Goal: Task Accomplishment & Management: Complete application form

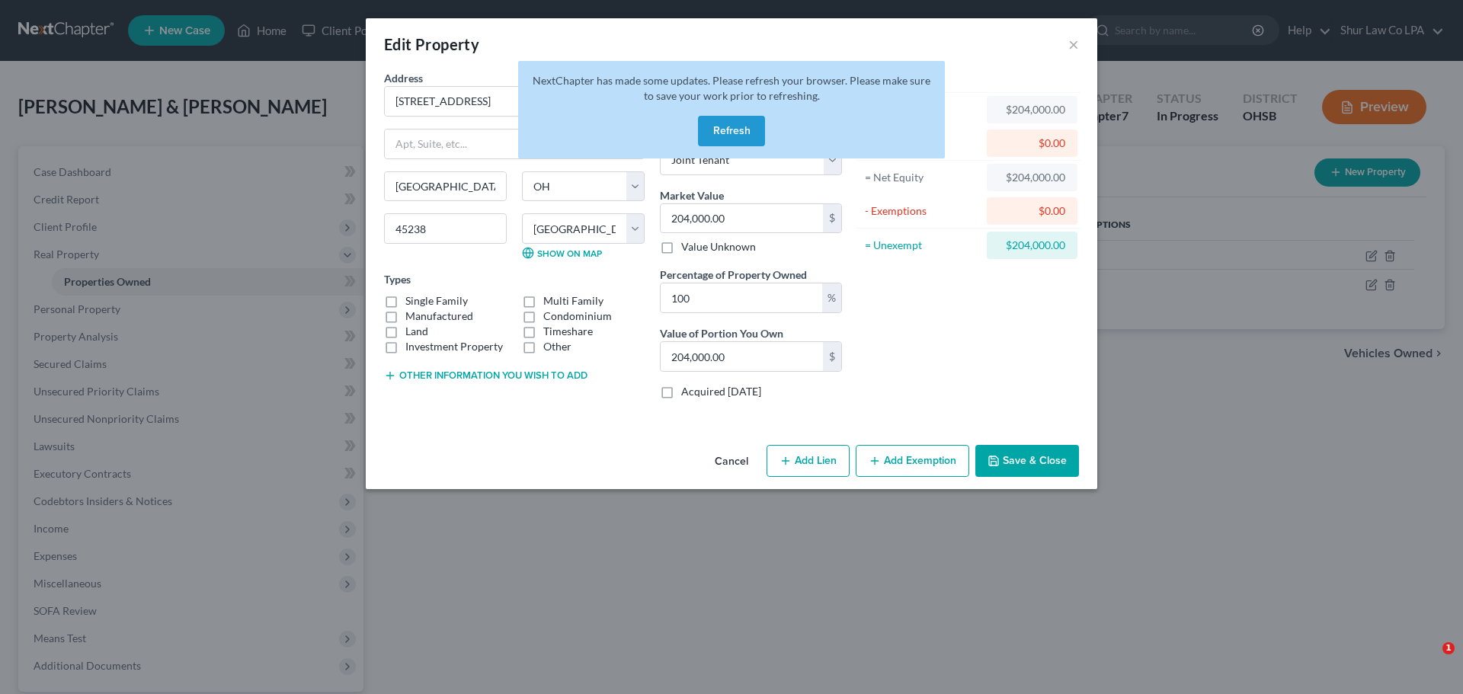
select select "36"
select select "30"
select select "2"
select select "1"
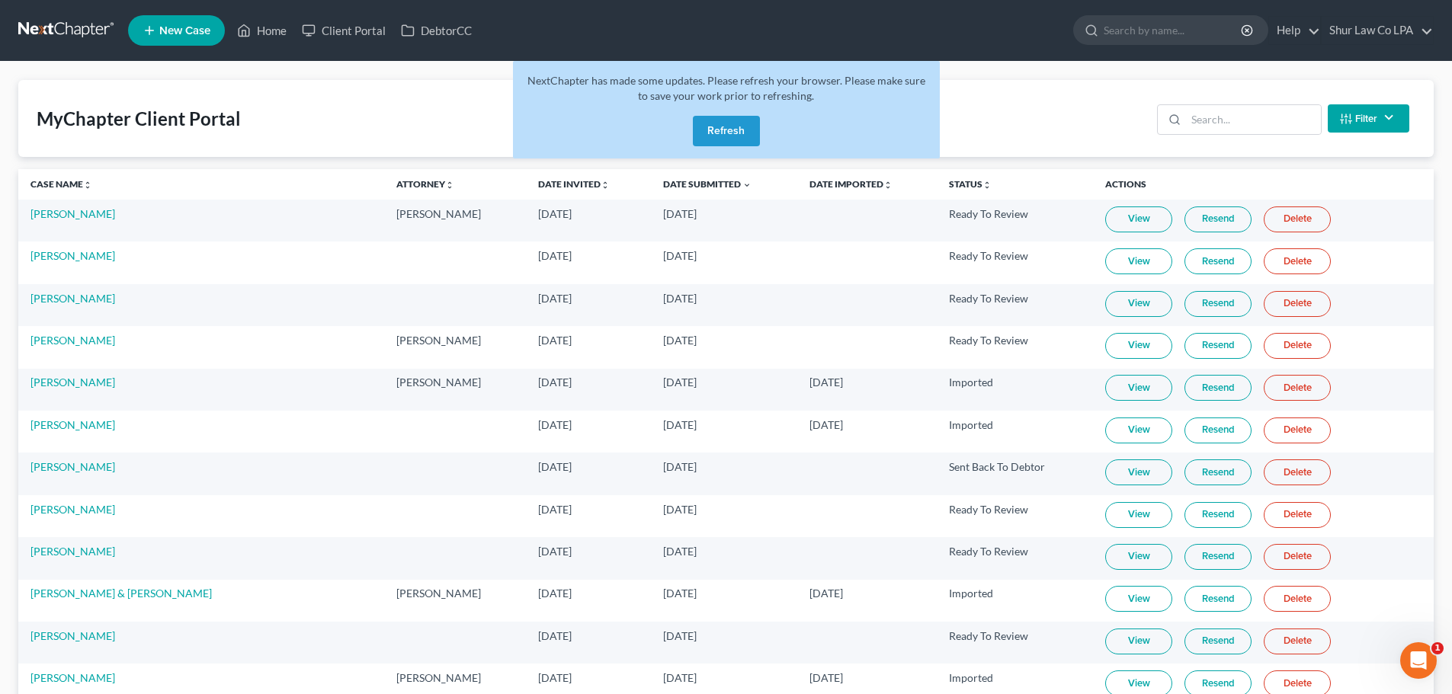
click at [68, 21] on link at bounding box center [67, 30] width 98 height 27
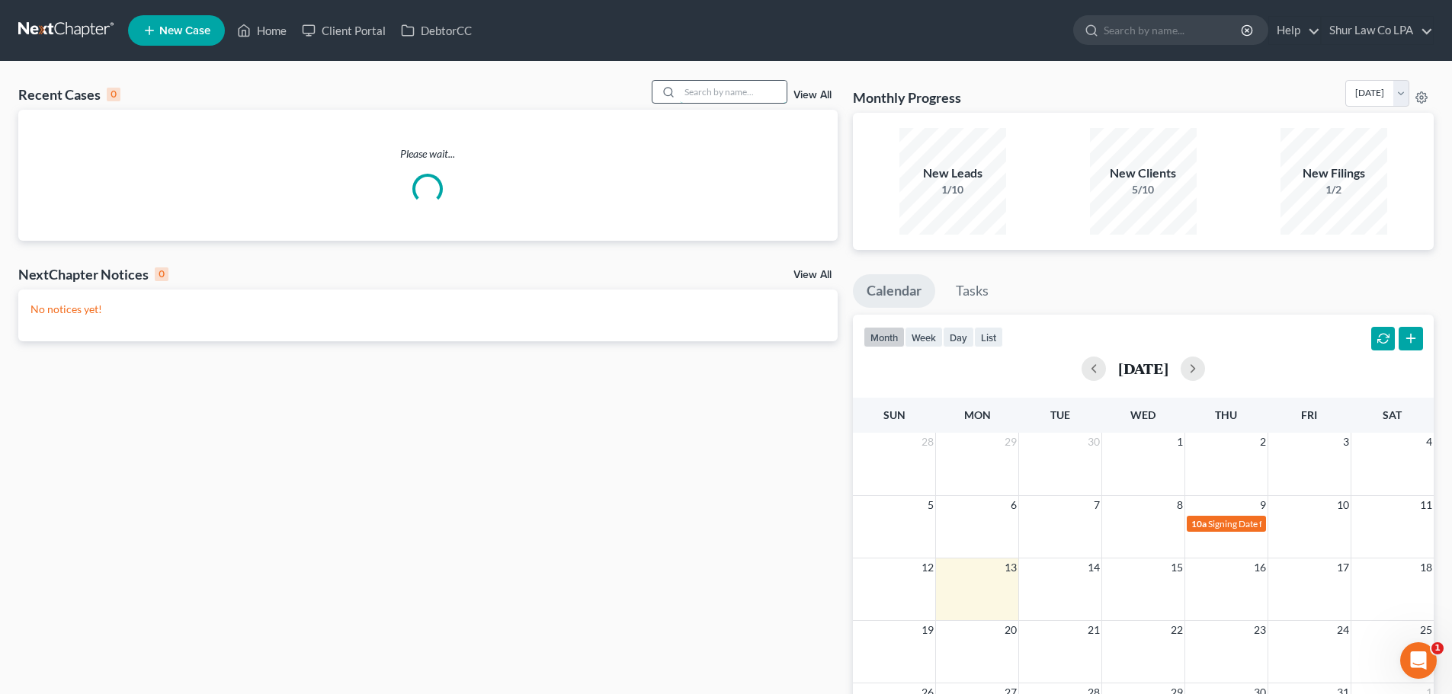
click at [691, 94] on input "search" at bounding box center [733, 92] width 107 height 22
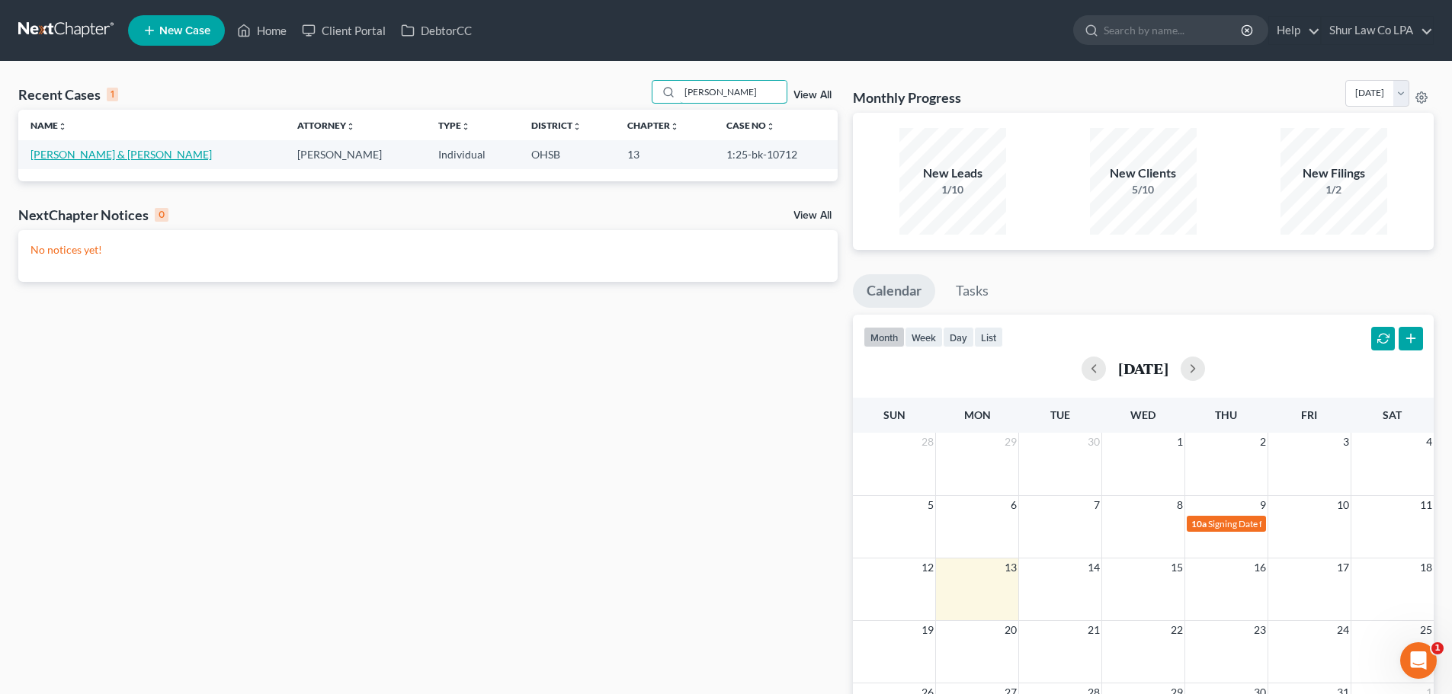
type input "eason"
click at [74, 156] on link "Eason, Alicia & Robert" at bounding box center [120, 154] width 181 height 13
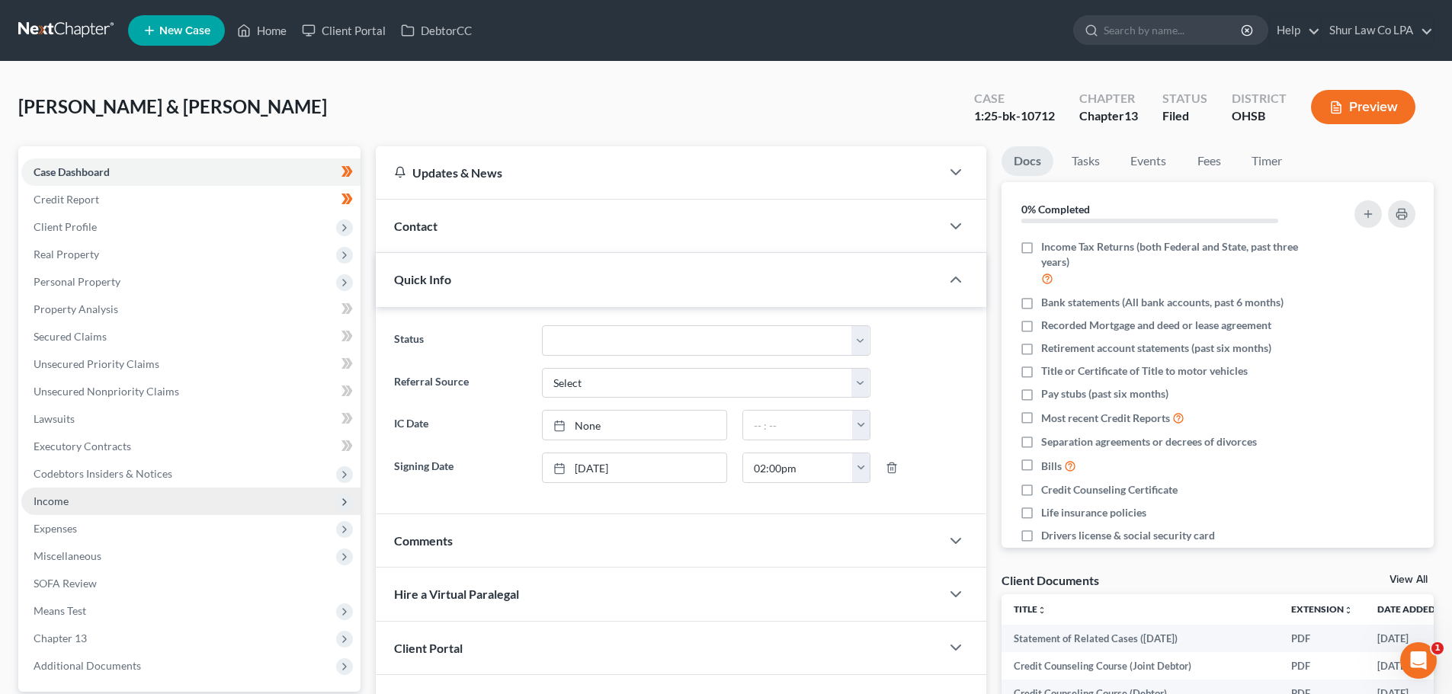
click at [98, 506] on span "Income" at bounding box center [190, 501] width 339 height 27
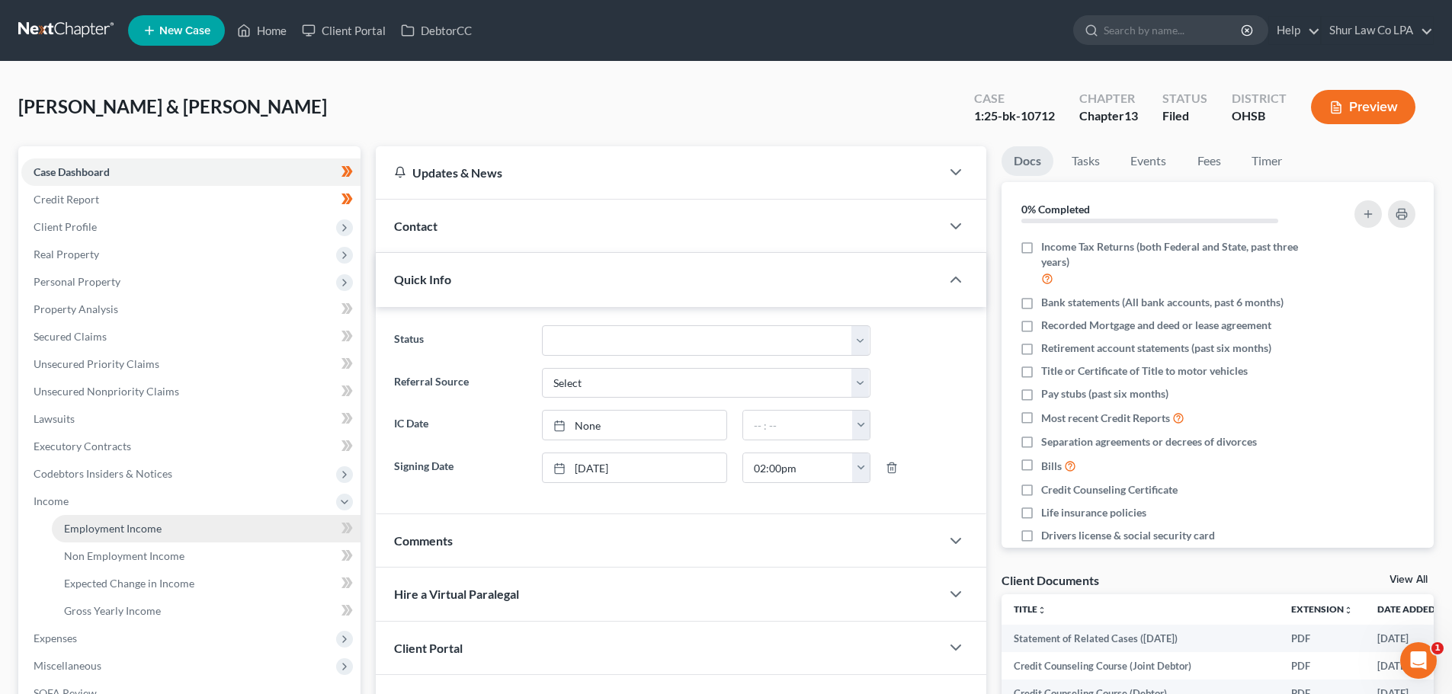
click at [103, 523] on span "Employment Income" at bounding box center [113, 528] width 98 height 13
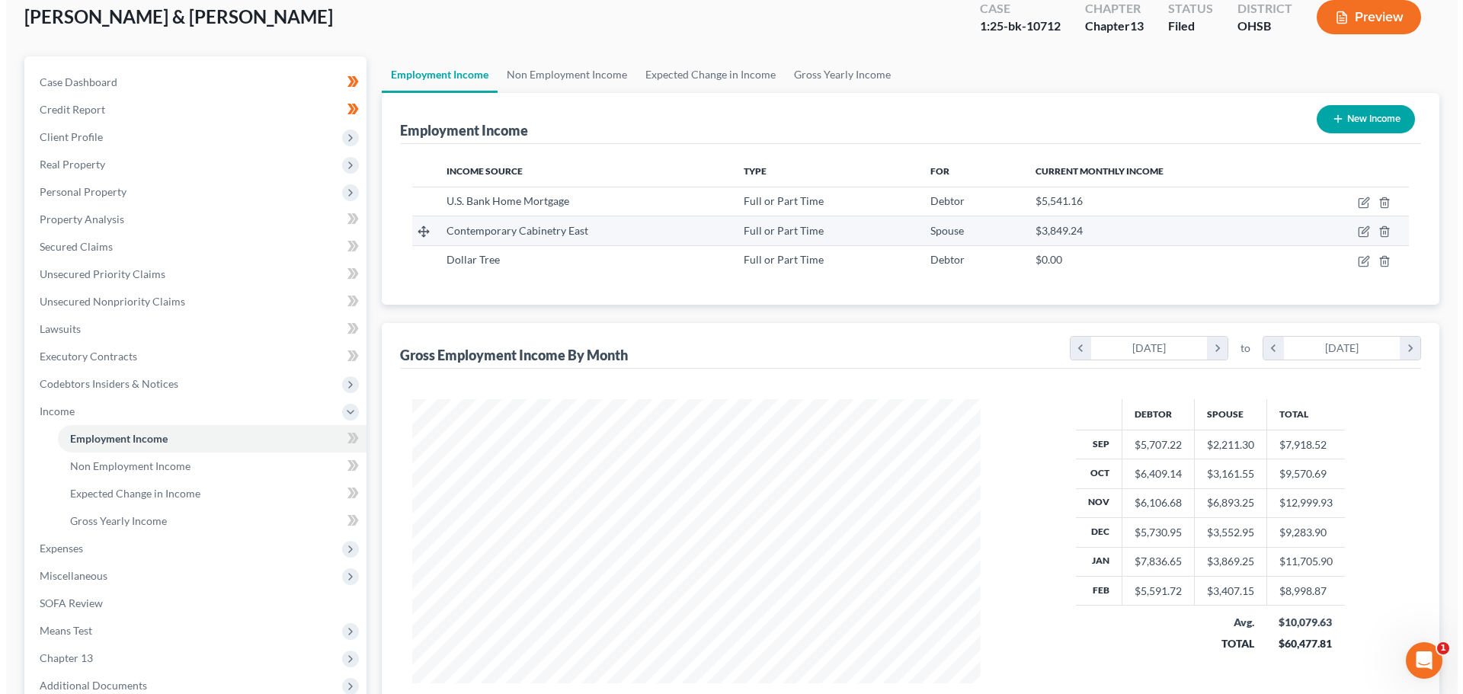
scroll to position [152, 0]
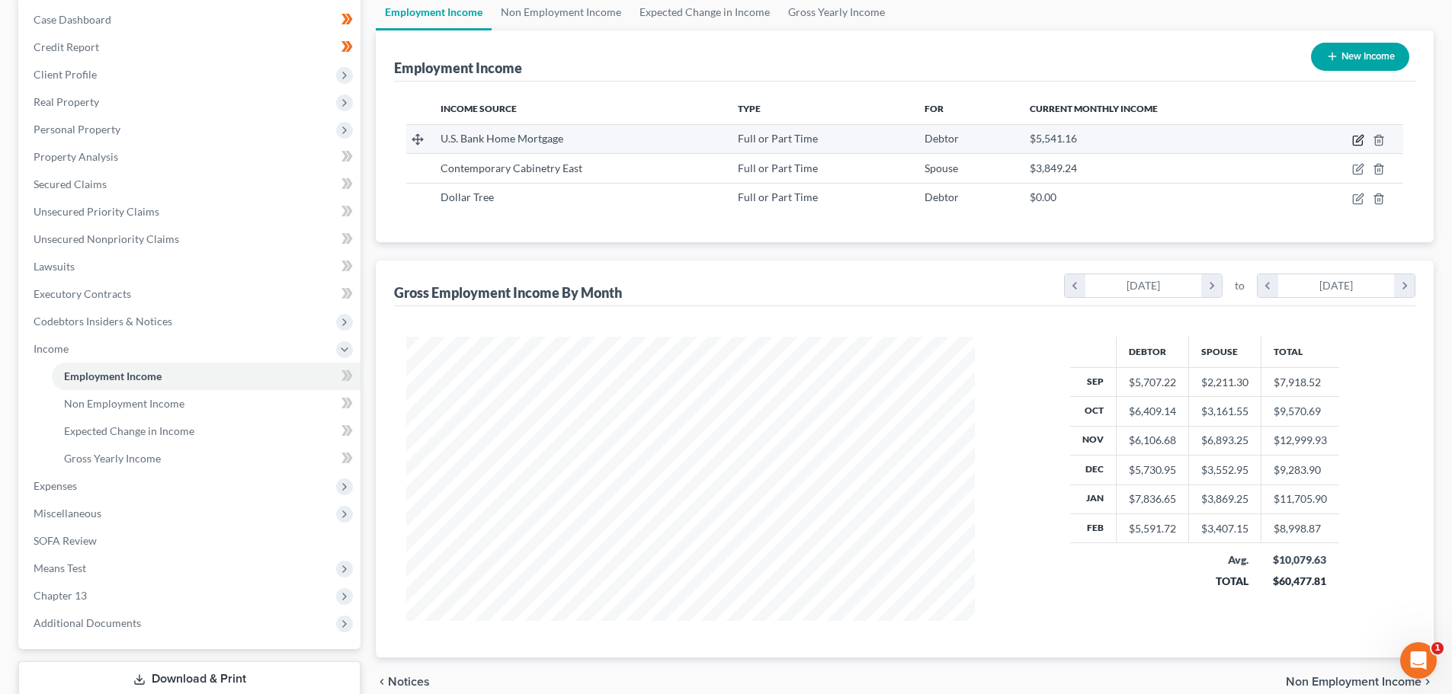
click at [1355, 140] on icon "button" at bounding box center [1358, 140] width 12 height 12
select select "0"
select select "36"
select select "2"
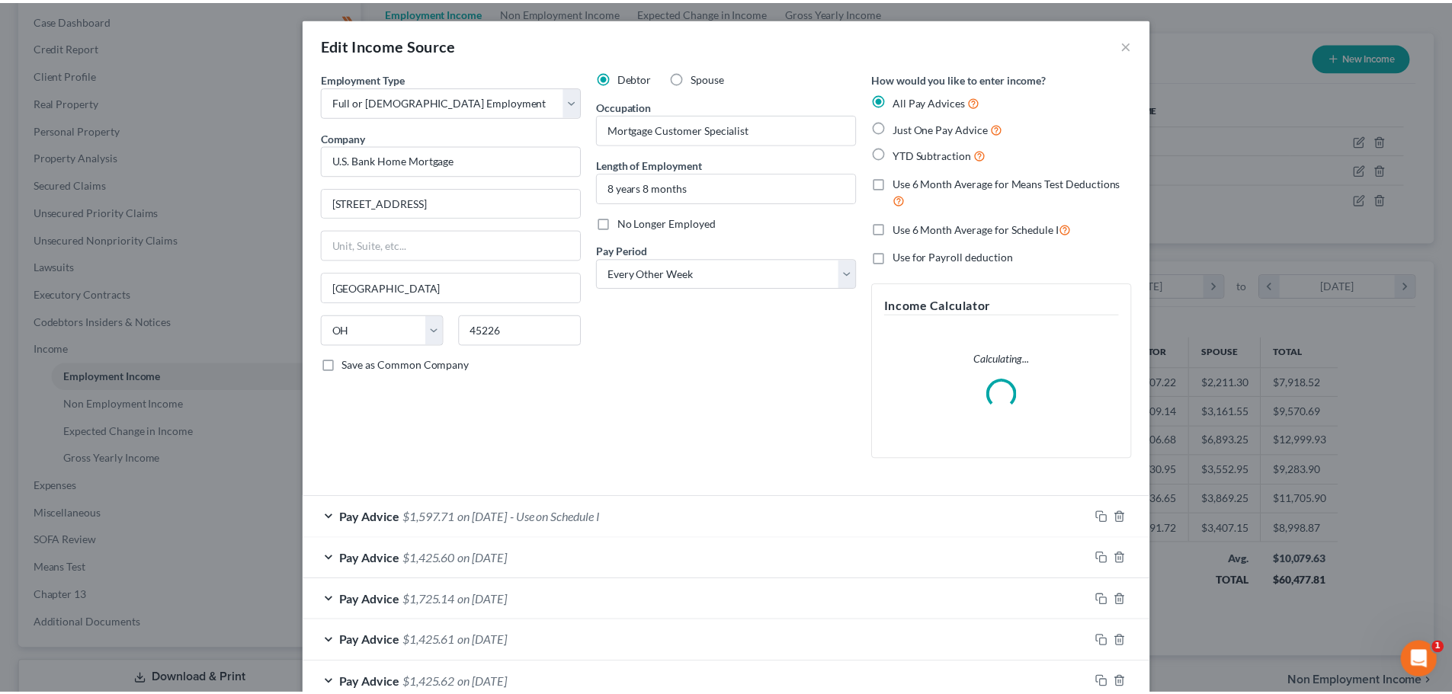
scroll to position [286, 604]
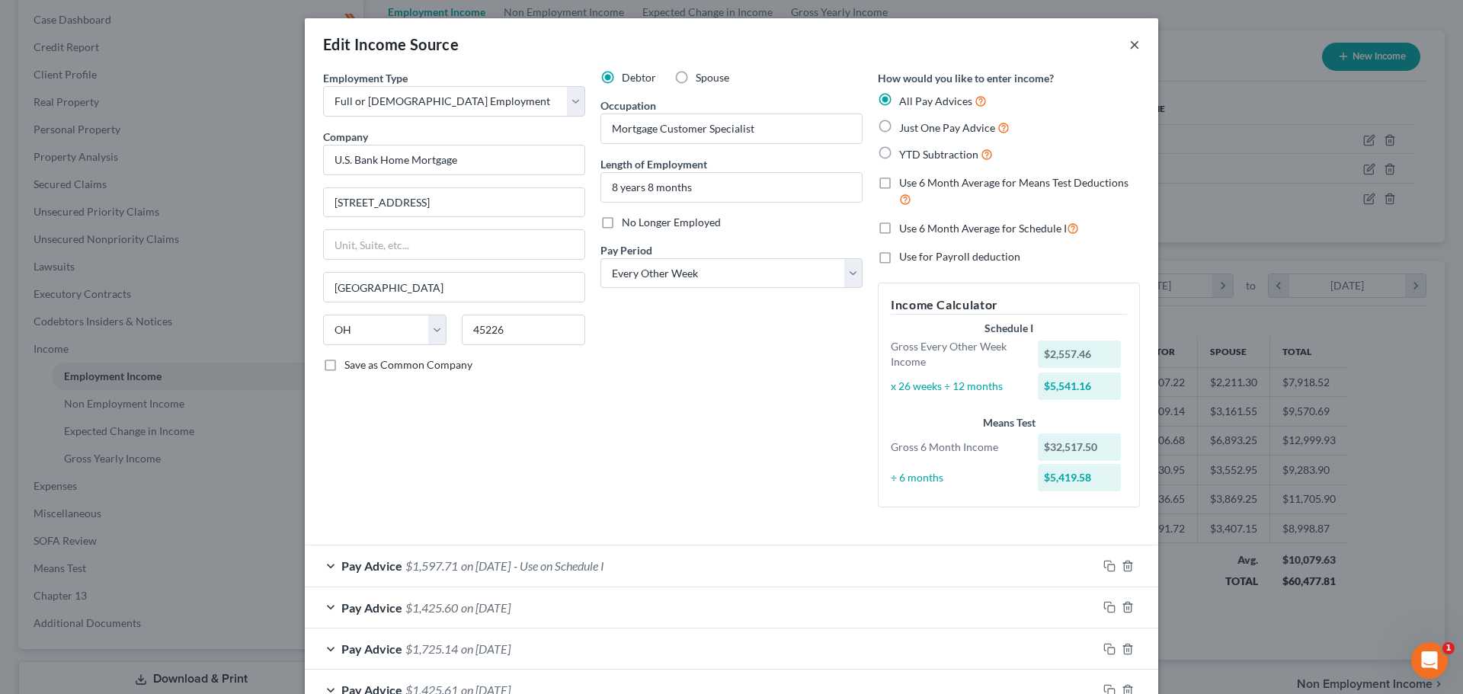
click at [1129, 44] on button "×" at bounding box center [1134, 44] width 11 height 18
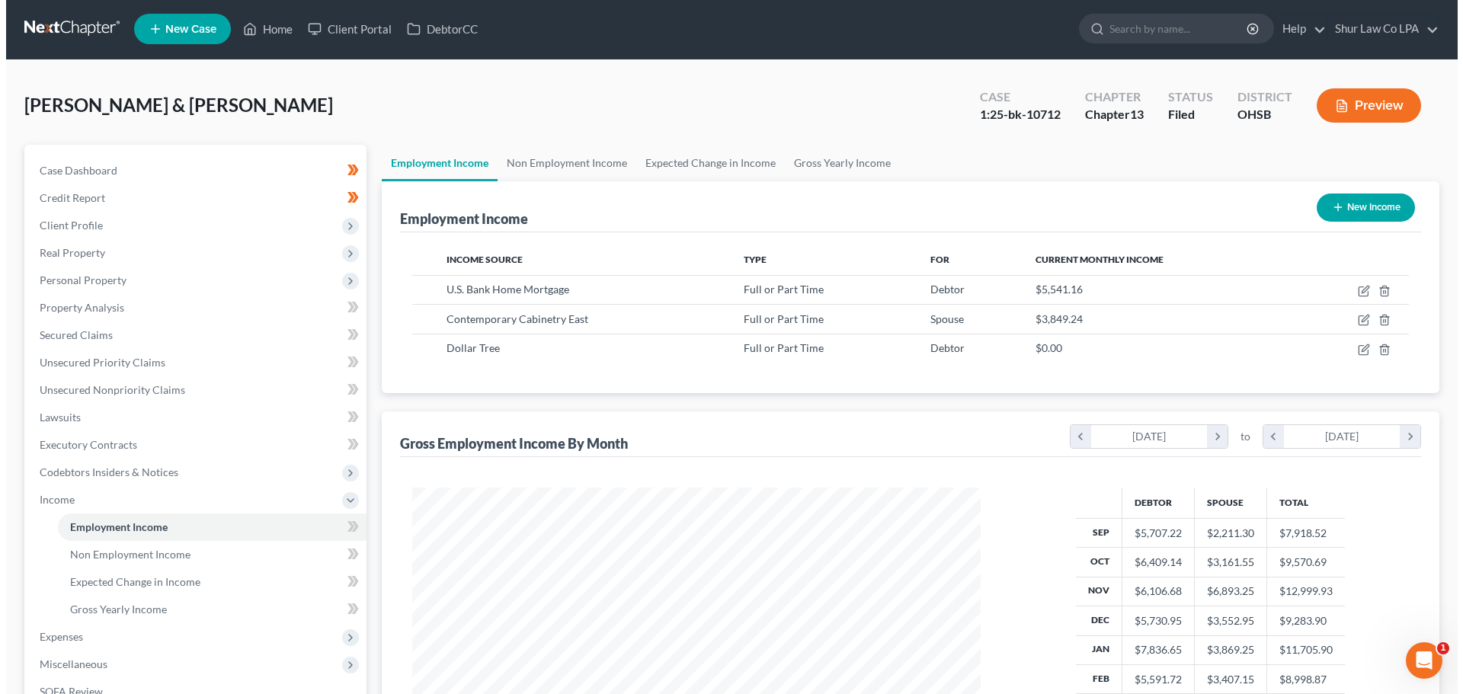
scroll to position [0, 0]
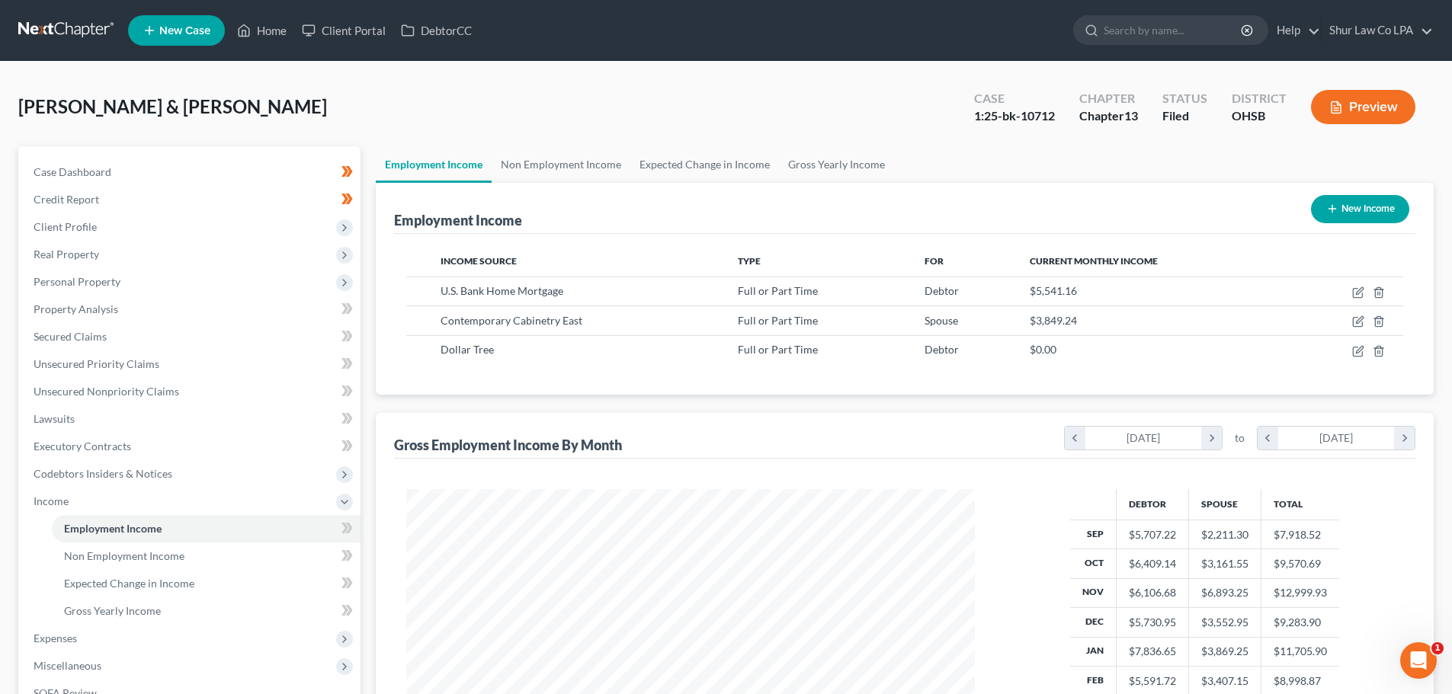
click at [1352, 102] on button "Preview" at bounding box center [1363, 107] width 104 height 34
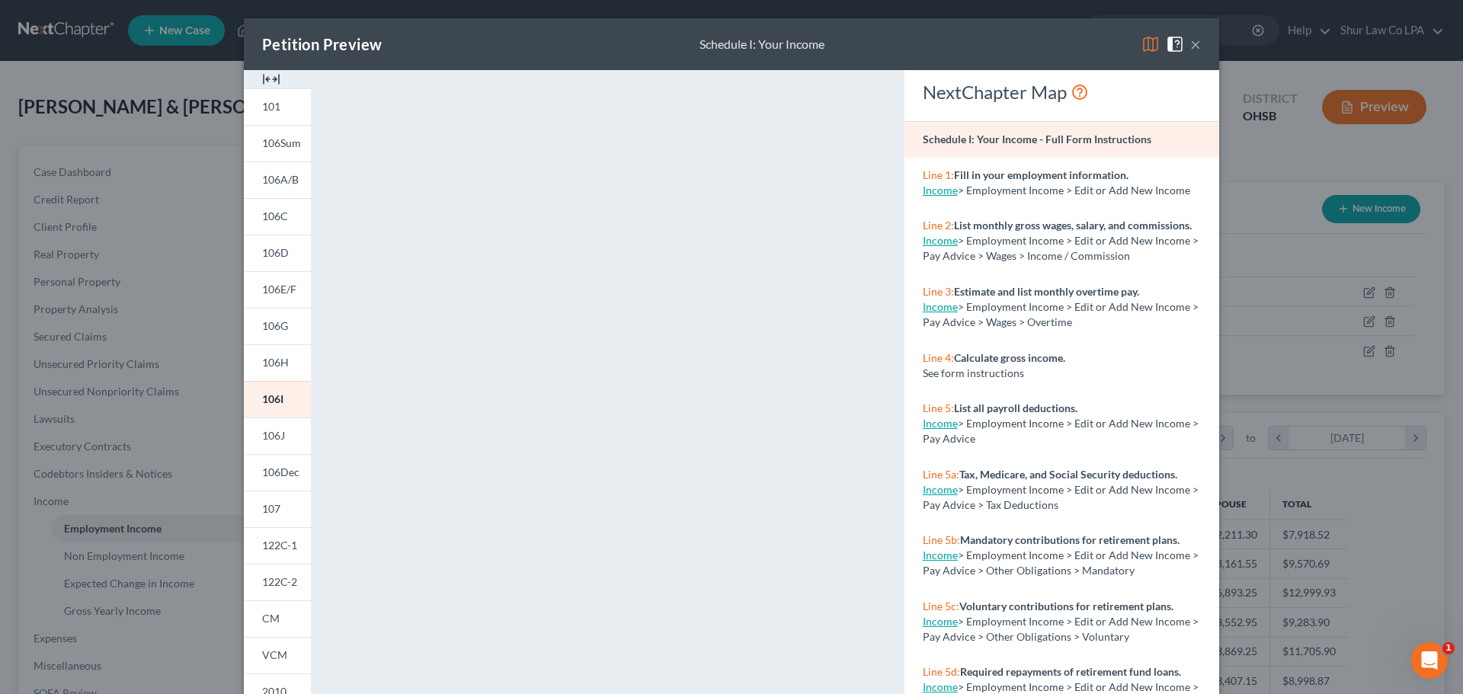
click at [1190, 40] on button "×" at bounding box center [1195, 44] width 11 height 18
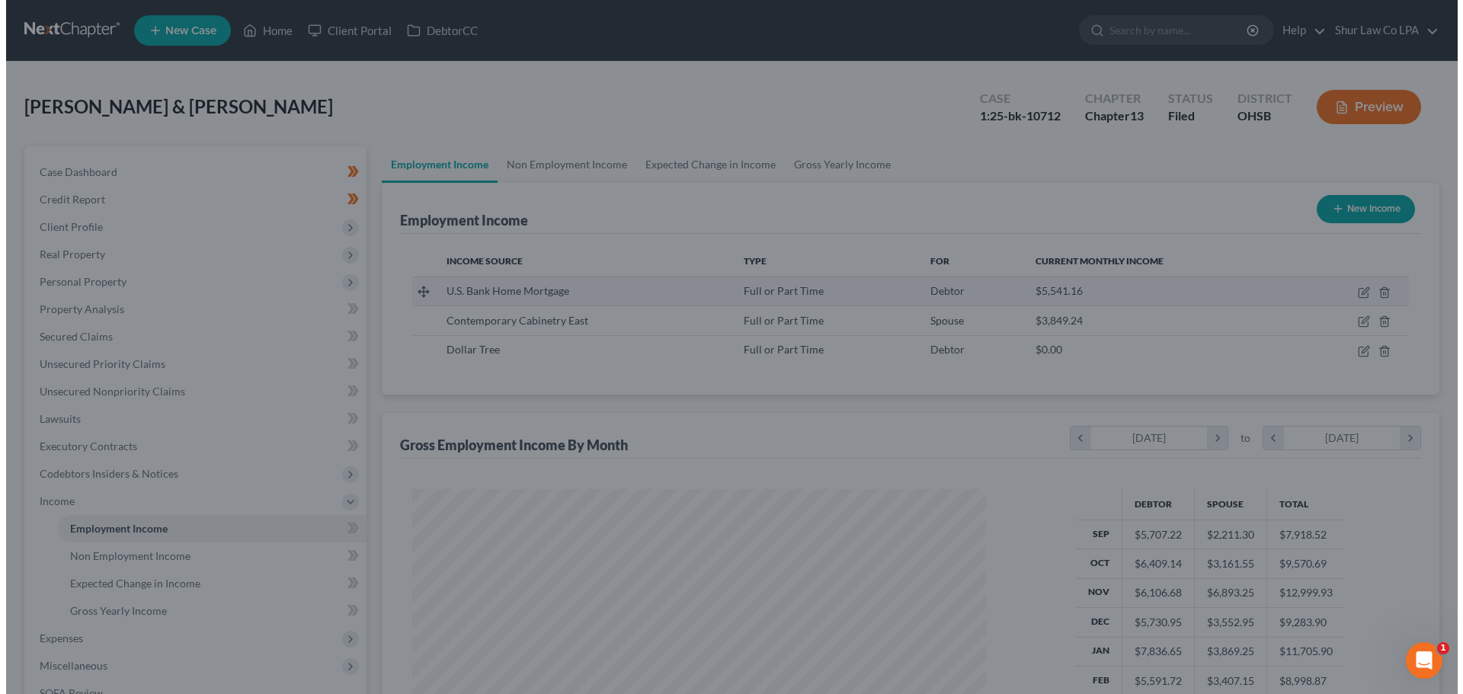
scroll to position [761669, 761354]
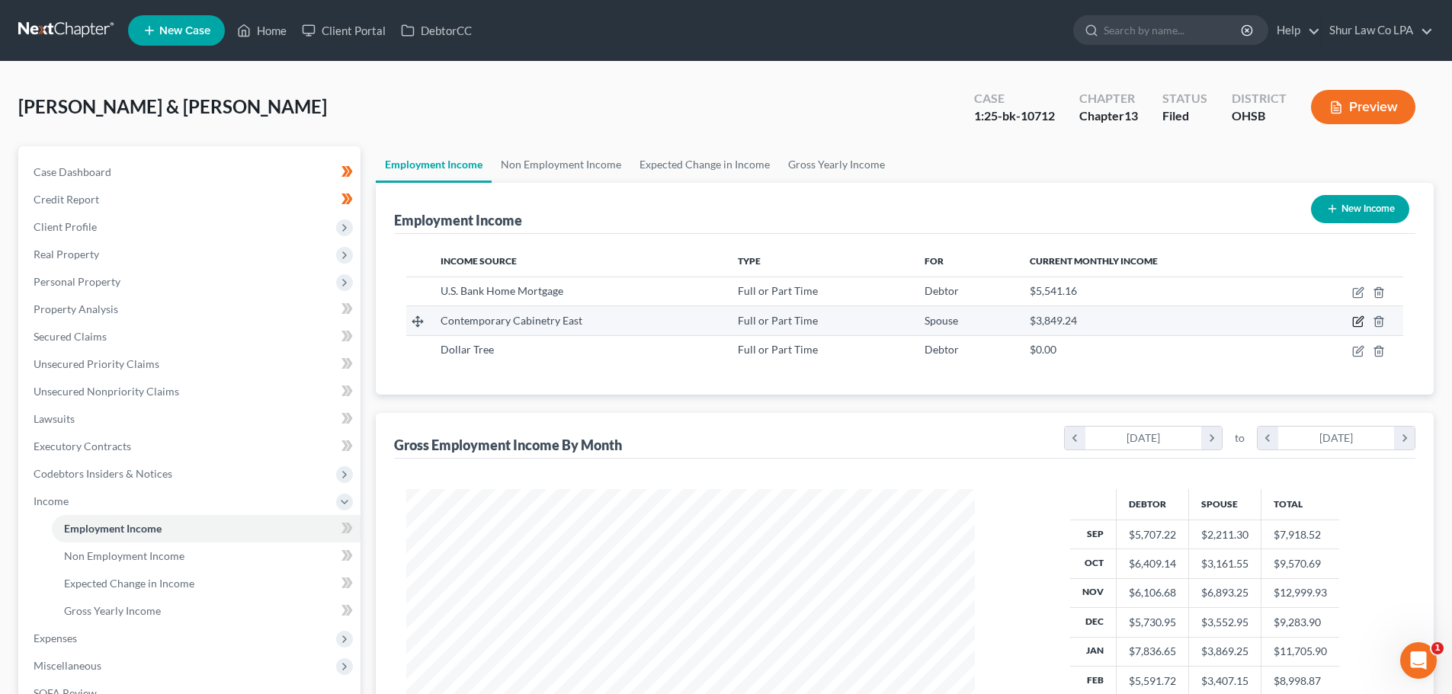
click at [1359, 320] on icon "button" at bounding box center [1358, 321] width 12 height 12
select select "0"
select select "36"
select select "2"
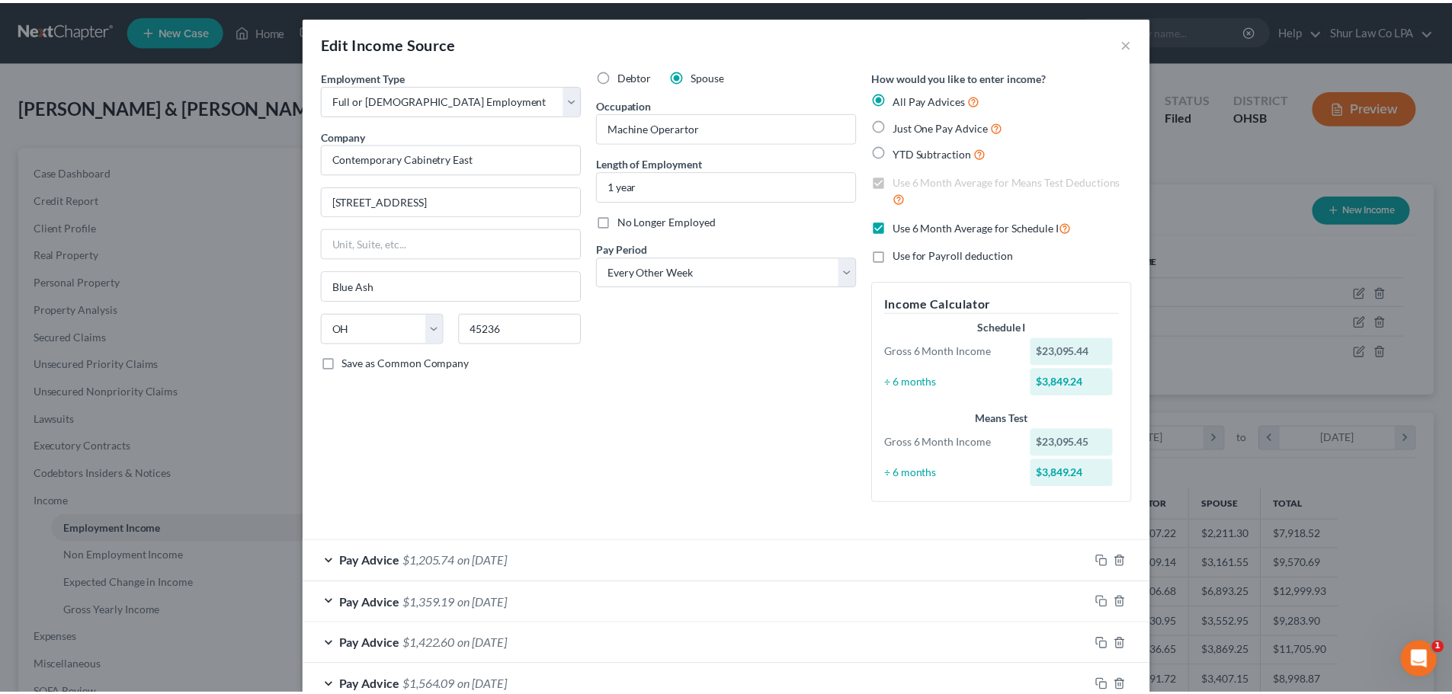
scroll to position [0, 0]
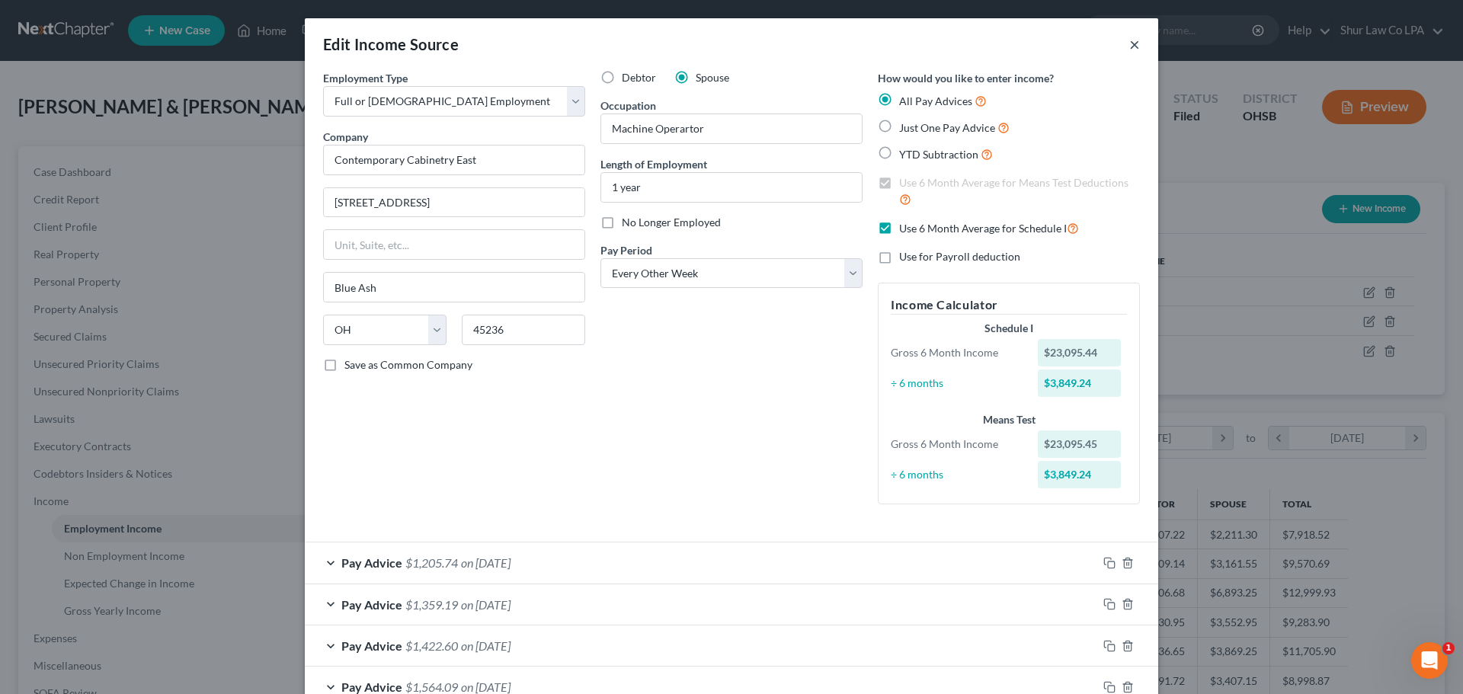
click at [1130, 49] on button "×" at bounding box center [1134, 44] width 11 height 18
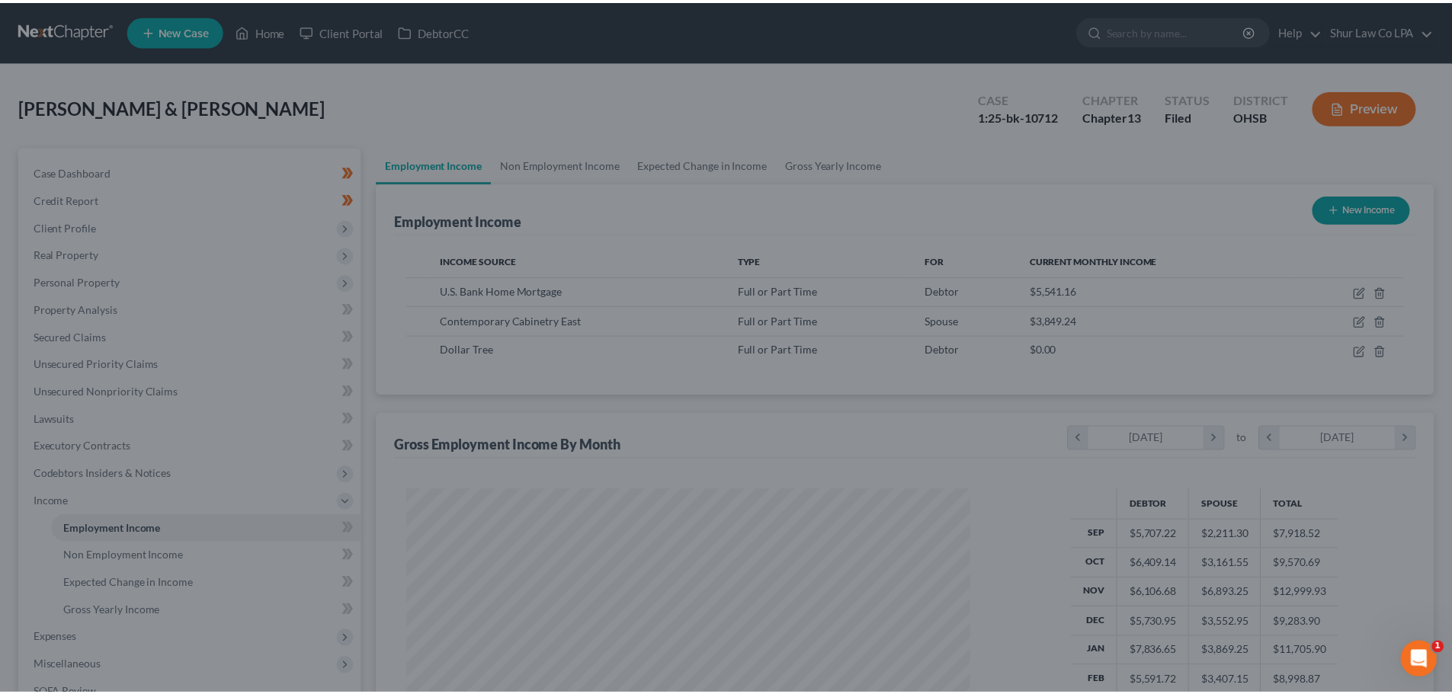
scroll to position [284, 599]
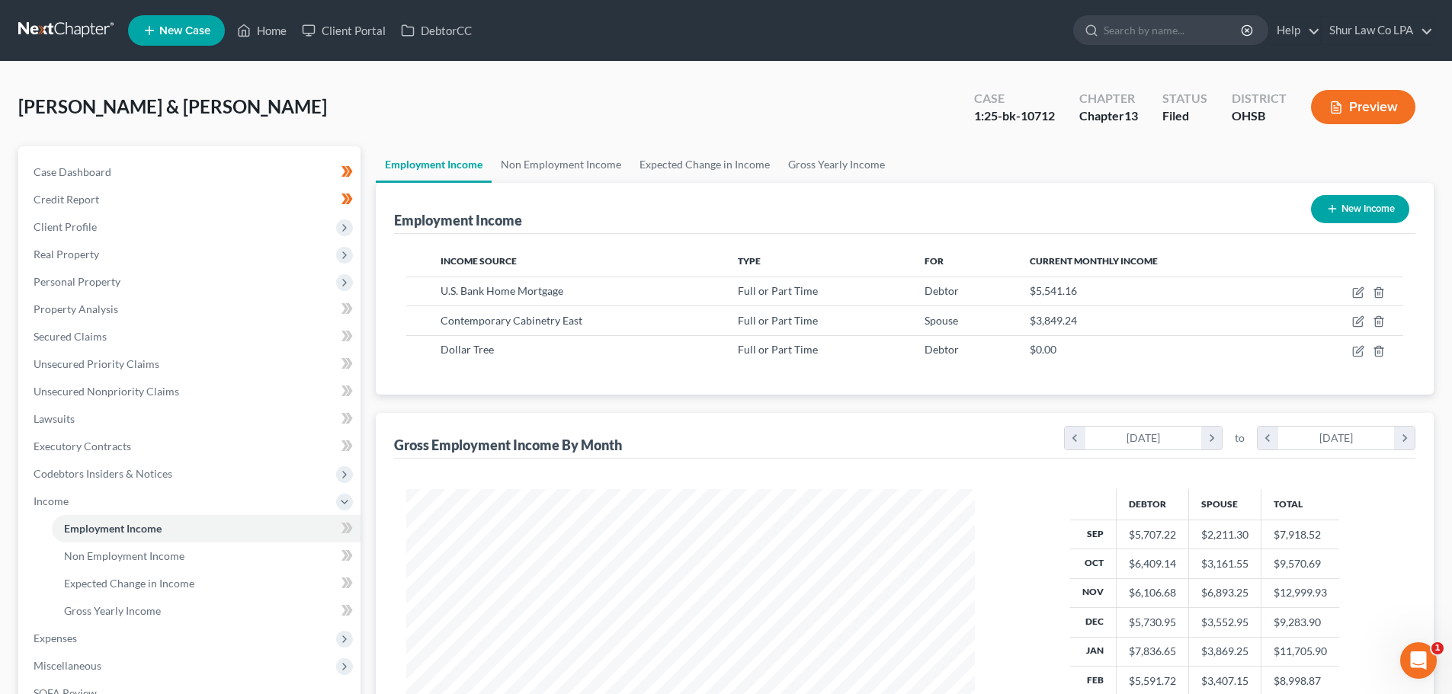
click at [1367, 110] on button "Preview" at bounding box center [1363, 107] width 104 height 34
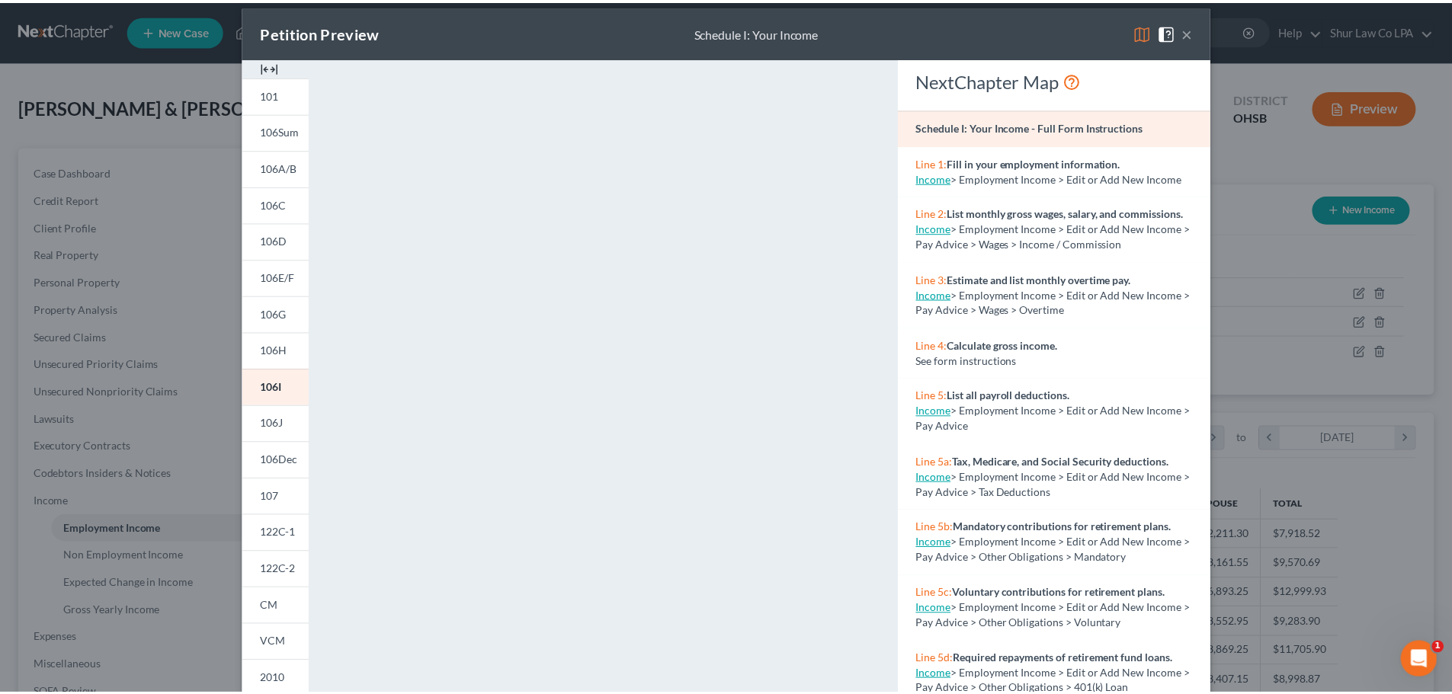
scroll to position [0, 0]
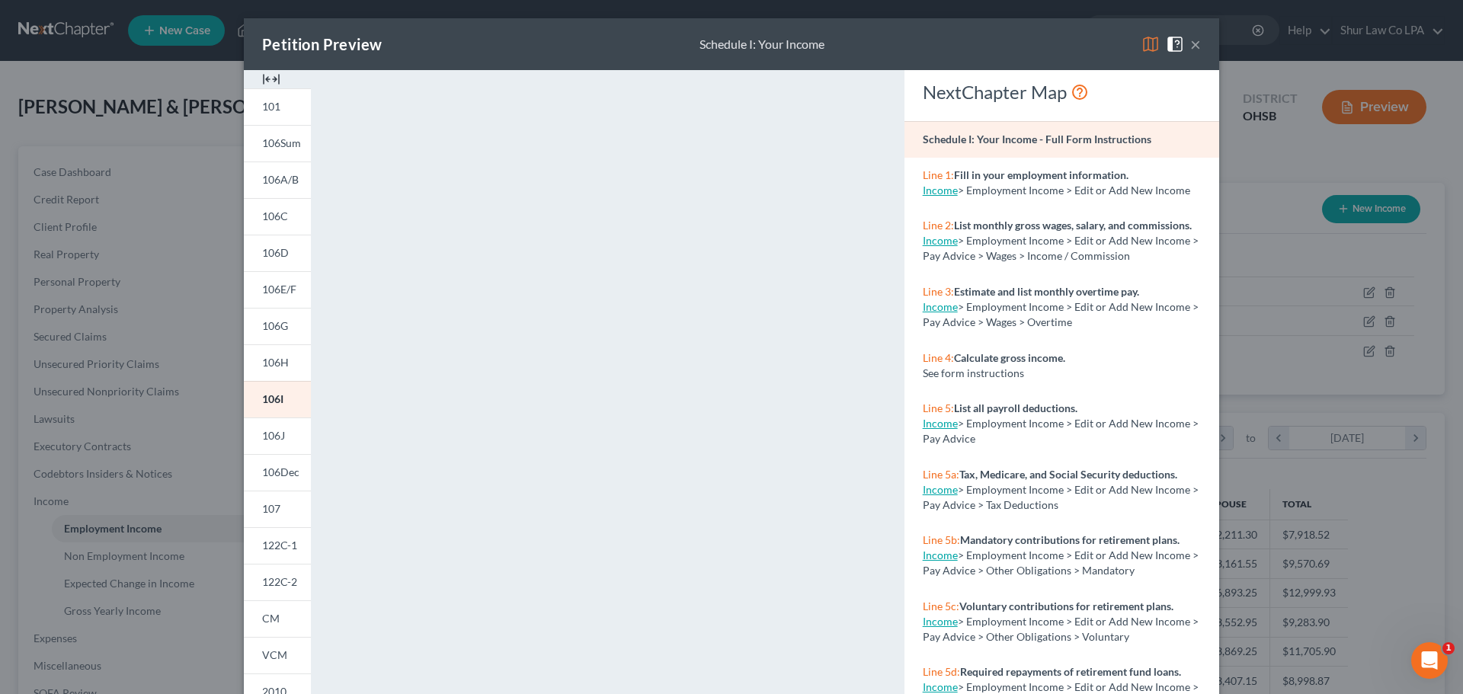
click at [1190, 42] on button "×" at bounding box center [1195, 44] width 11 height 18
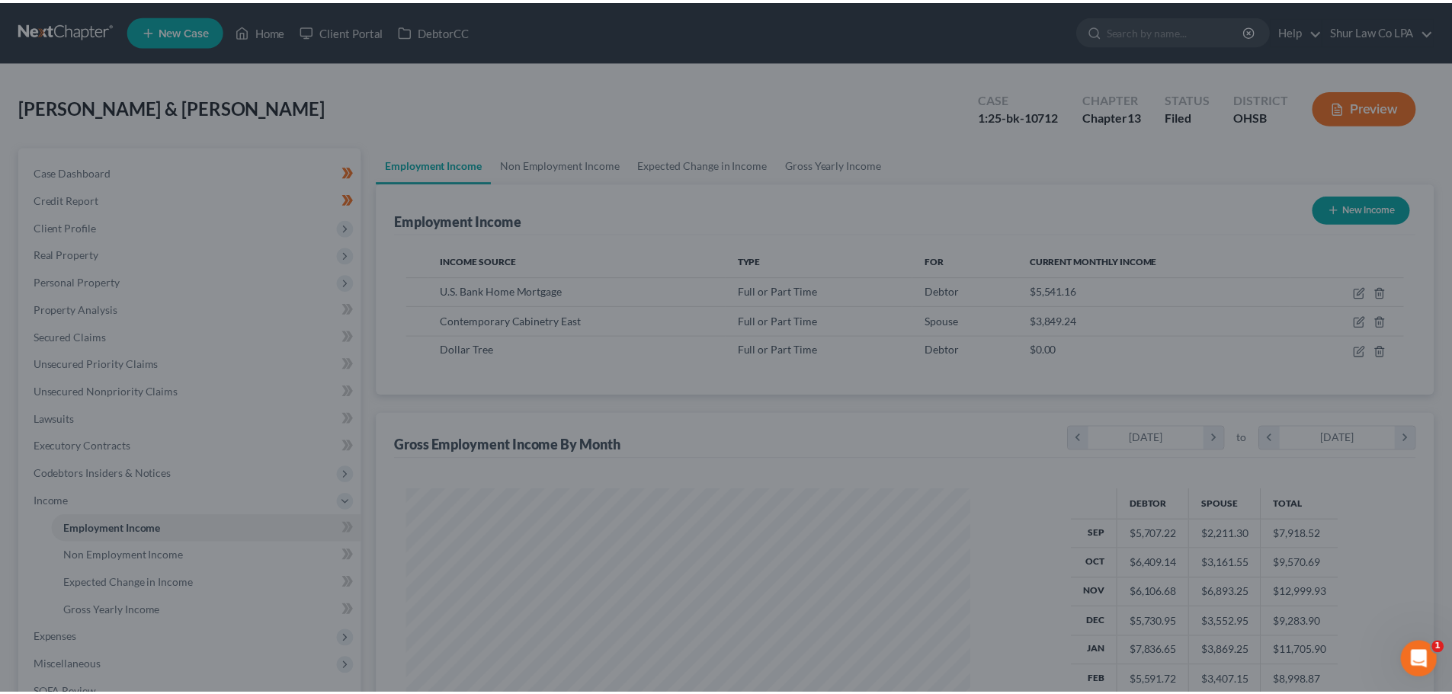
scroll to position [761669, 761354]
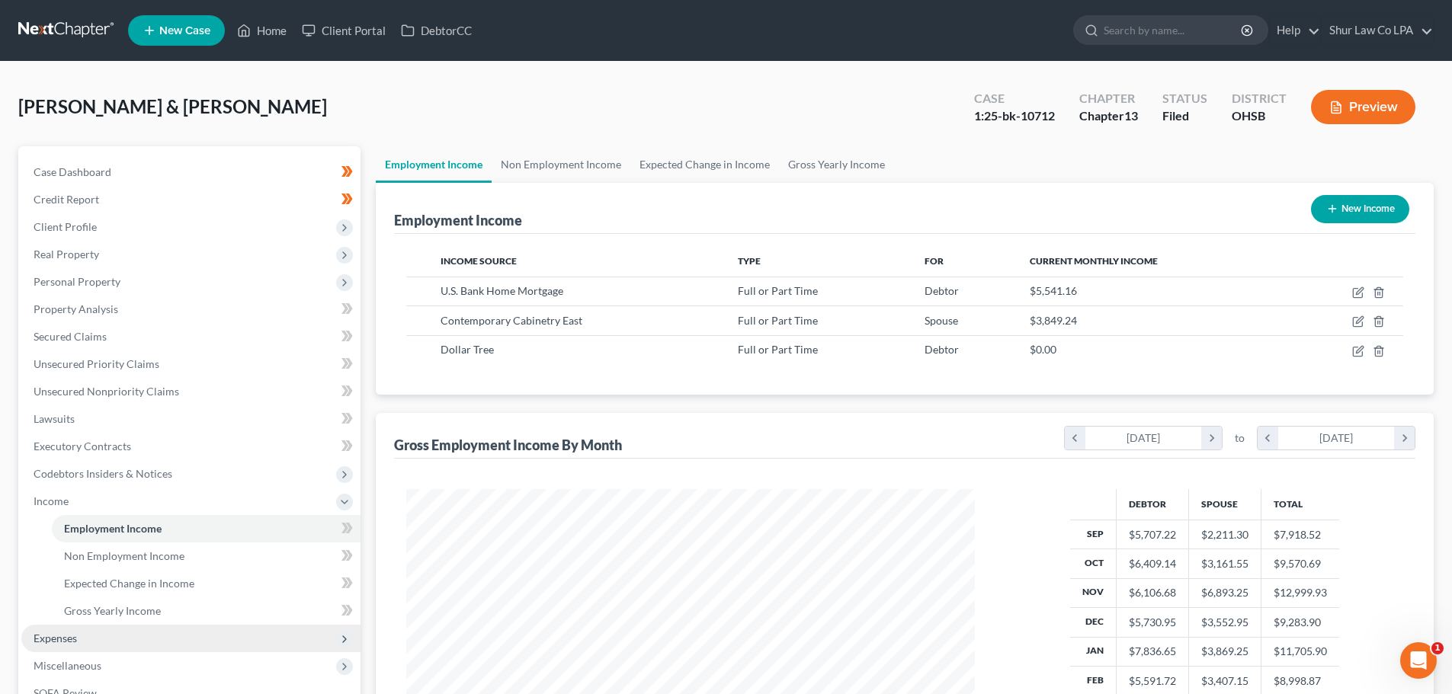
click at [123, 642] on span "Expenses" at bounding box center [190, 638] width 339 height 27
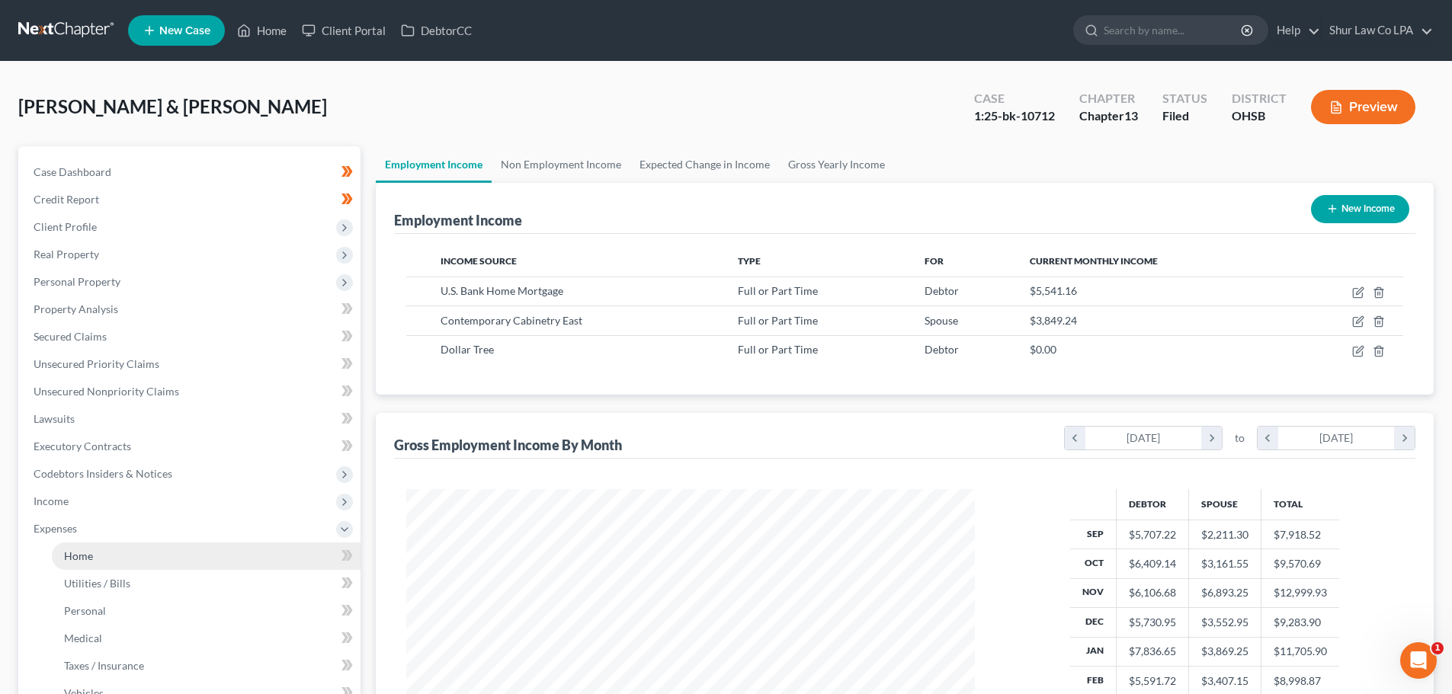
click at [94, 560] on link "Home" at bounding box center [206, 556] width 309 height 27
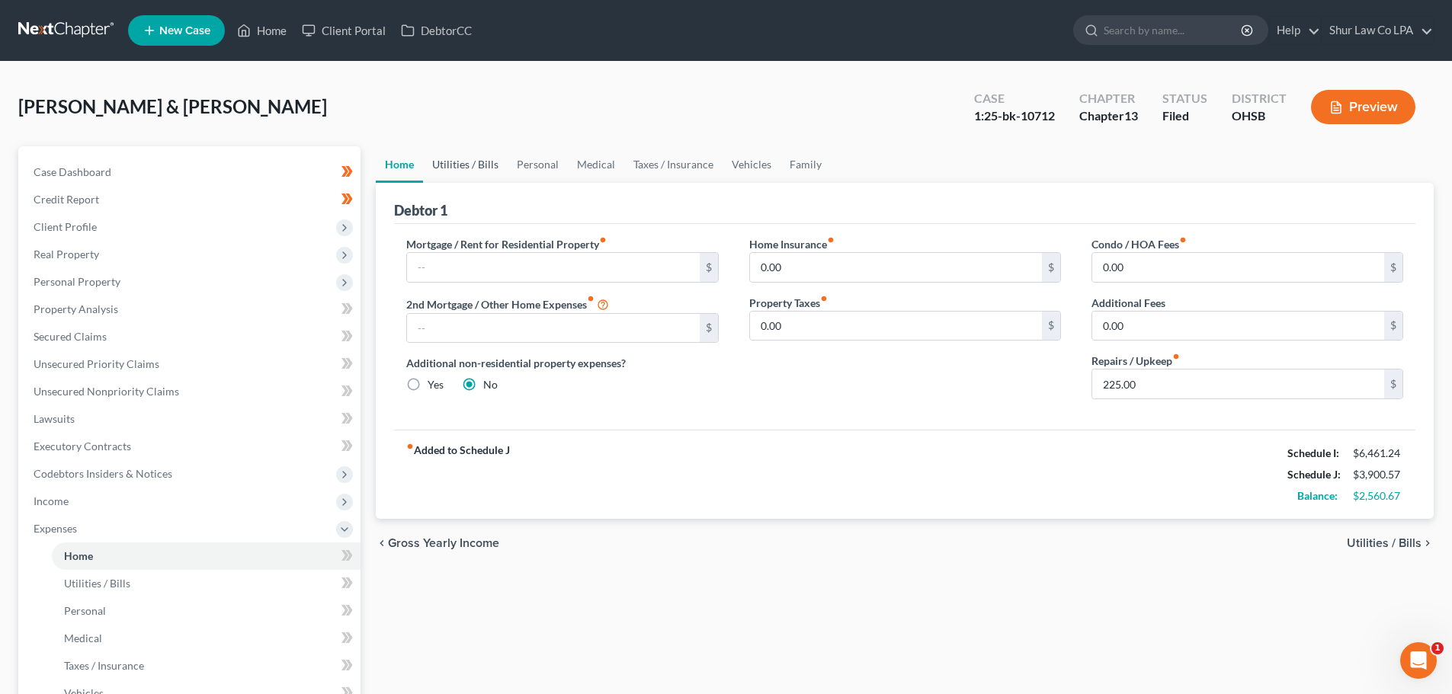
click at [483, 166] on link "Utilities / Bills" at bounding box center [465, 164] width 85 height 37
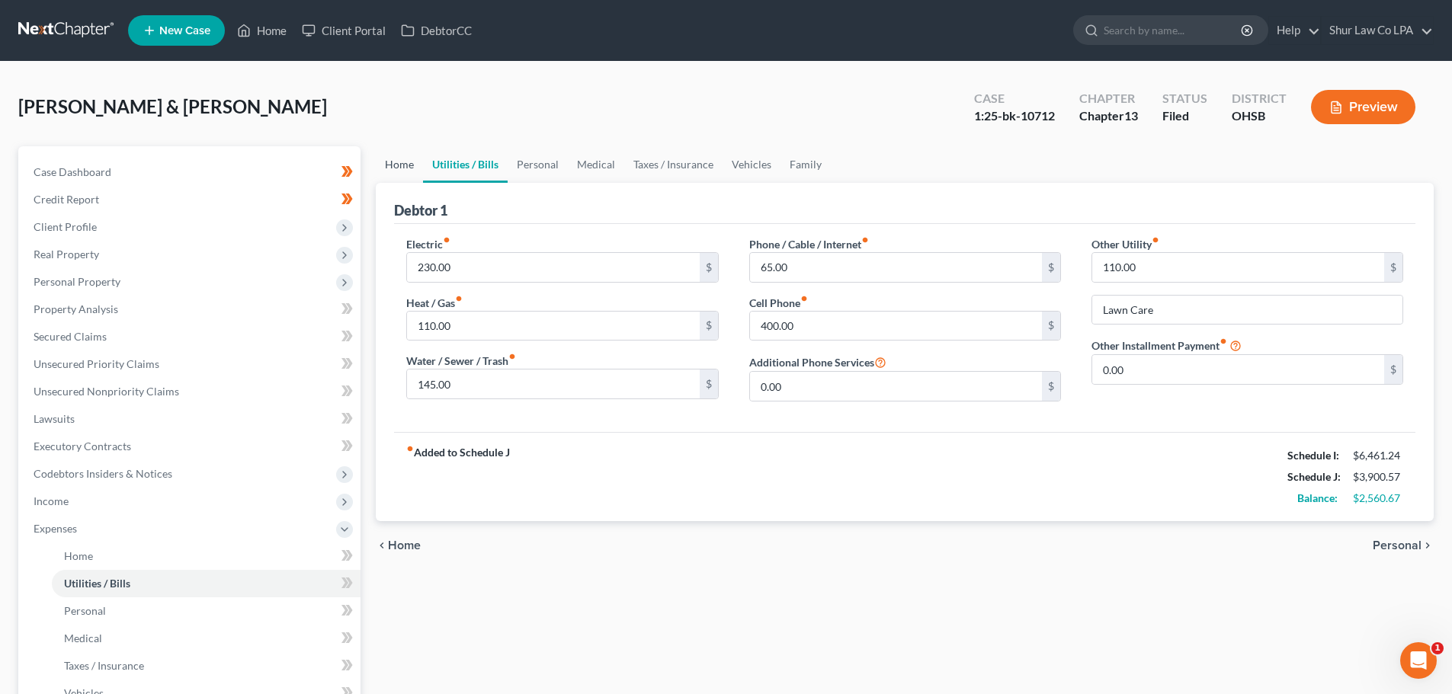
click at [406, 165] on link "Home" at bounding box center [399, 164] width 47 height 37
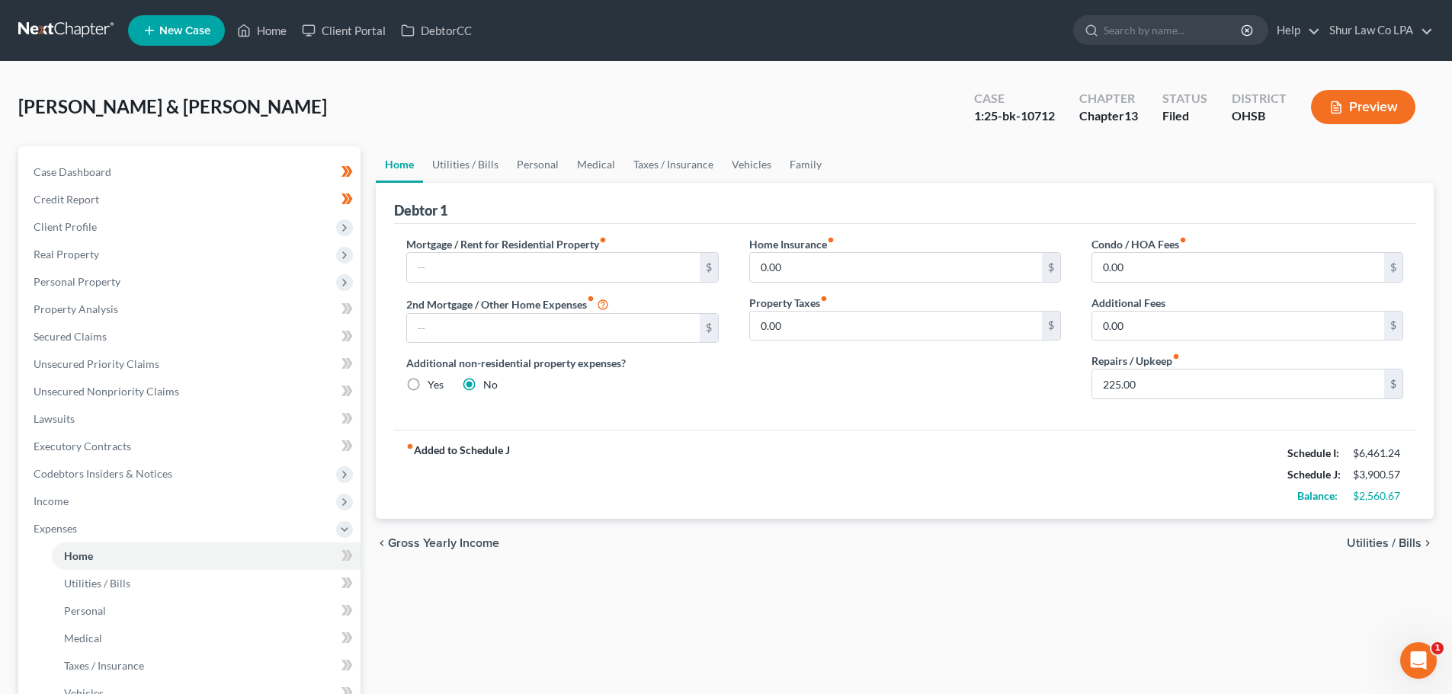
click at [837, 393] on div "Home Insurance fiber_manual_record 0.00 $ Property Taxes fiber_manual_record 0.…" at bounding box center [905, 323] width 342 height 175
click at [484, 164] on link "Utilities / Bills" at bounding box center [465, 164] width 85 height 37
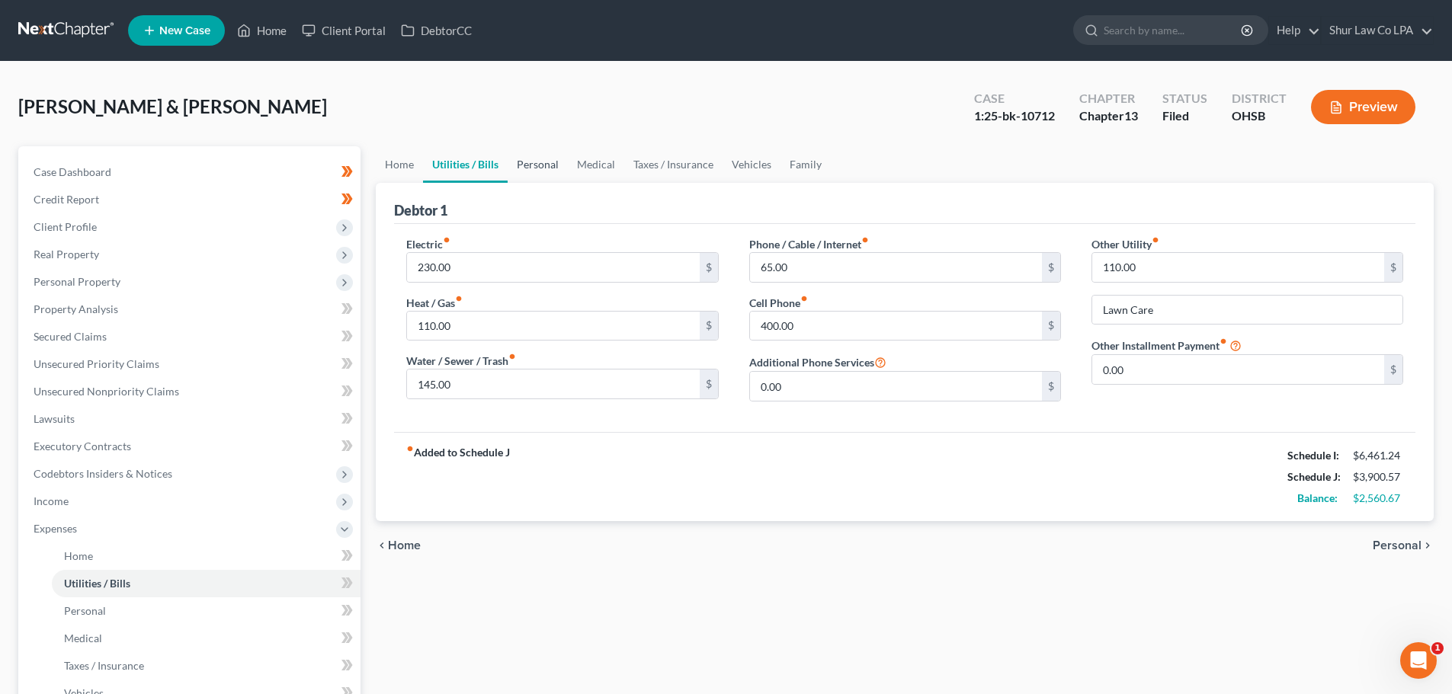
click at [537, 171] on link "Personal" at bounding box center [537, 164] width 60 height 37
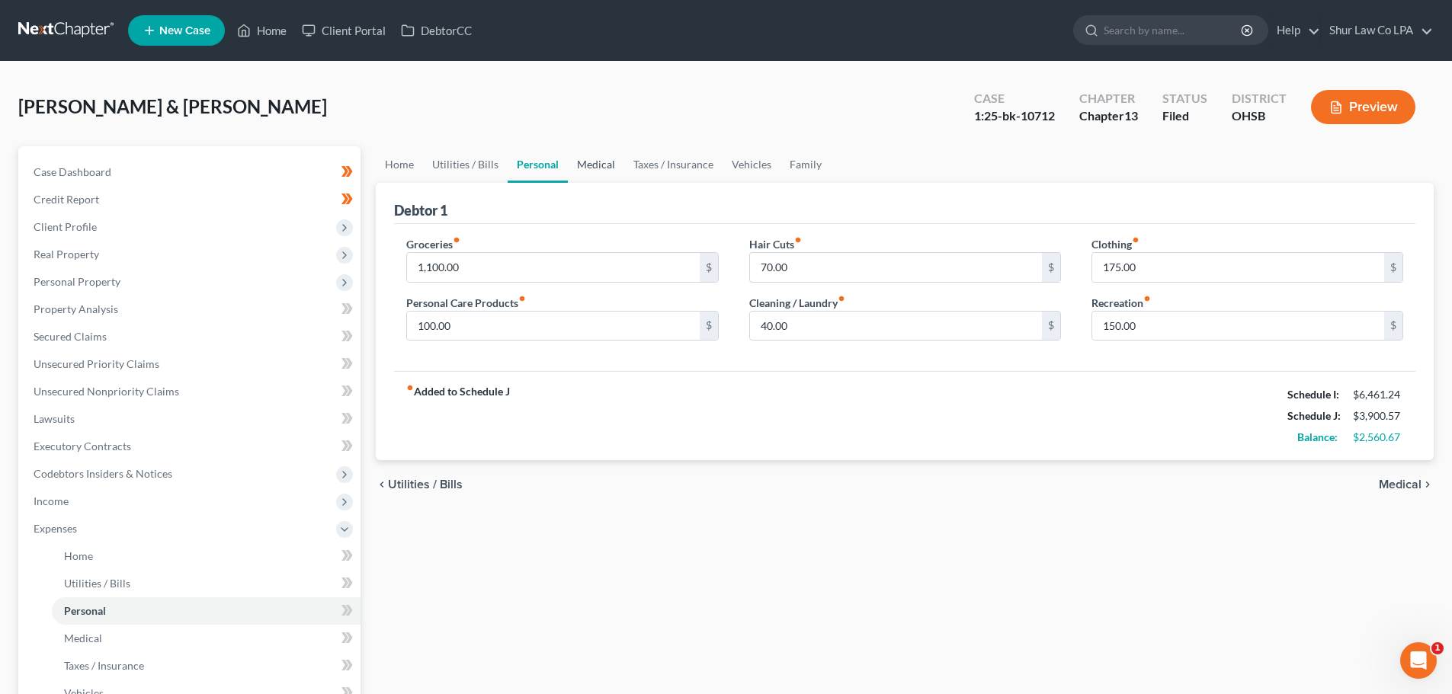
click at [605, 163] on link "Medical" at bounding box center [596, 164] width 56 height 37
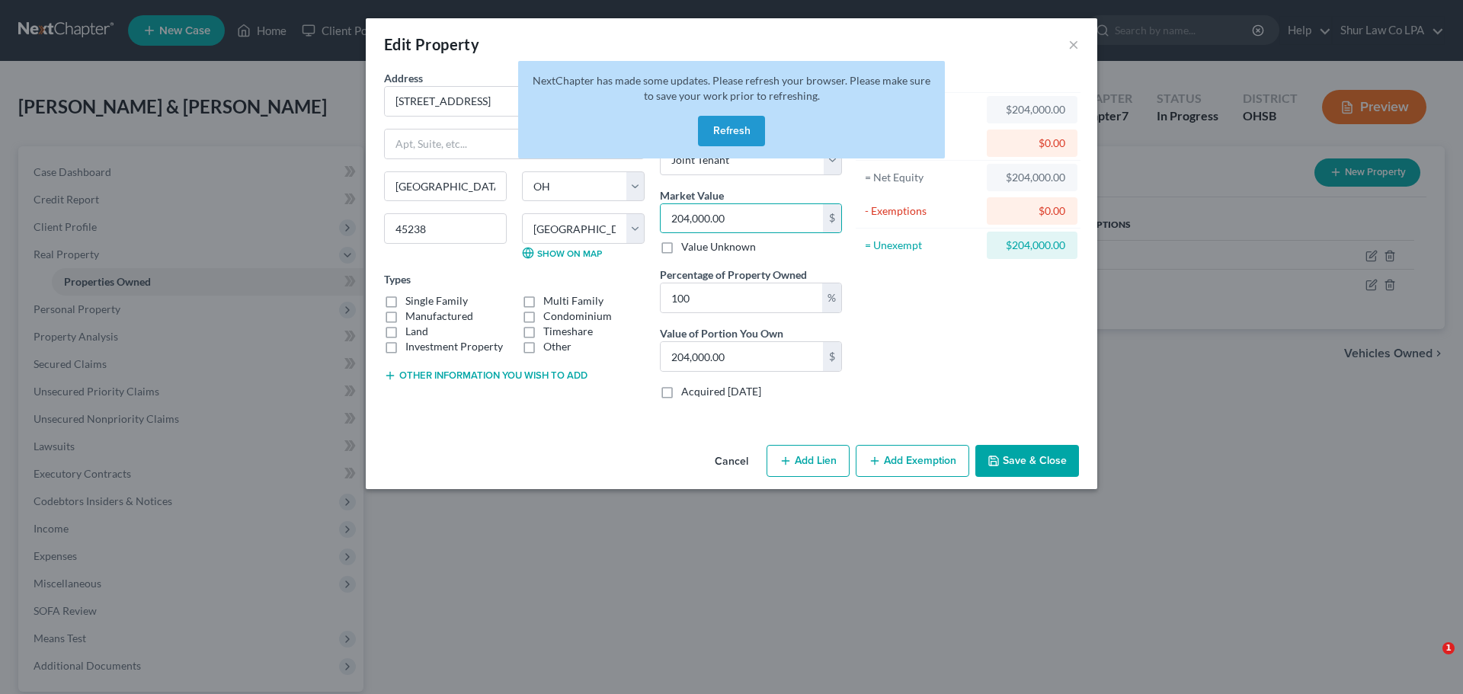
select select "36"
select select "30"
select select "2"
select select "1"
click at [738, 131] on button "Refresh" at bounding box center [731, 131] width 67 height 30
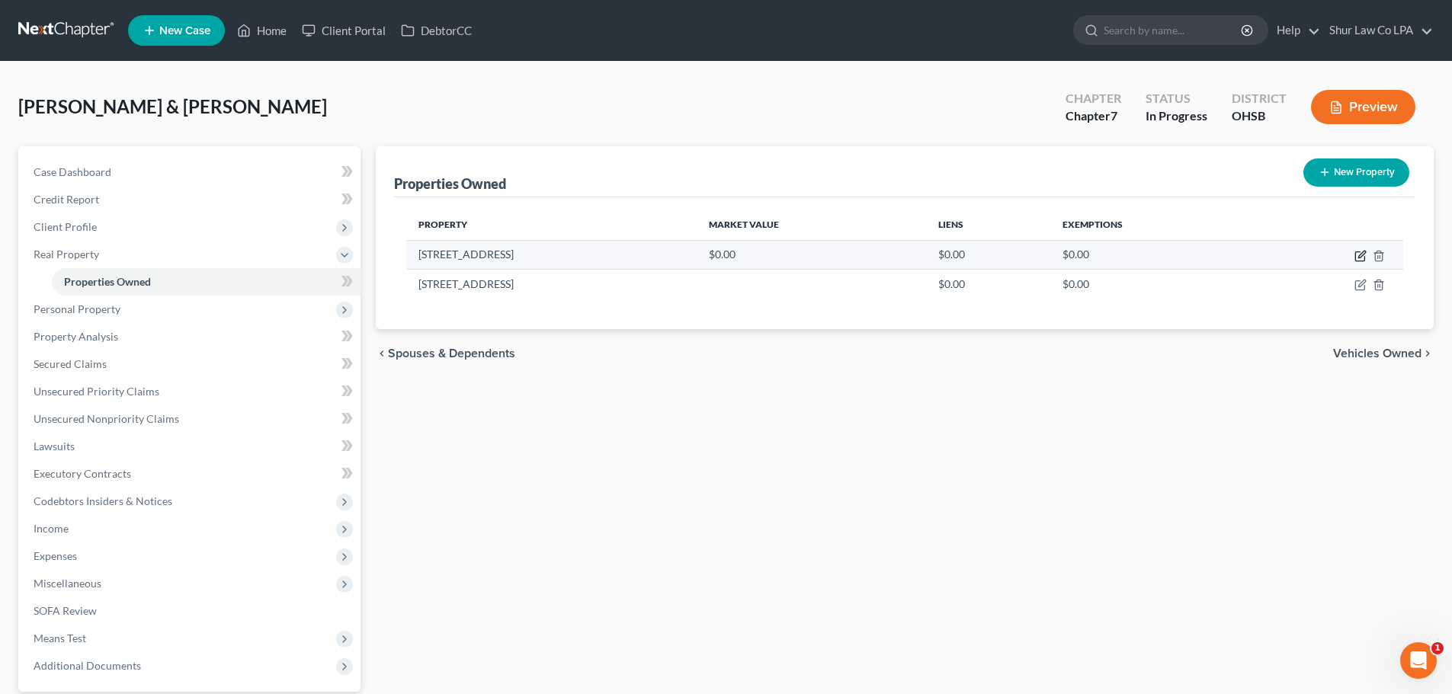
click at [1364, 259] on icon "button" at bounding box center [1359, 256] width 9 height 9
select select "36"
select select "30"
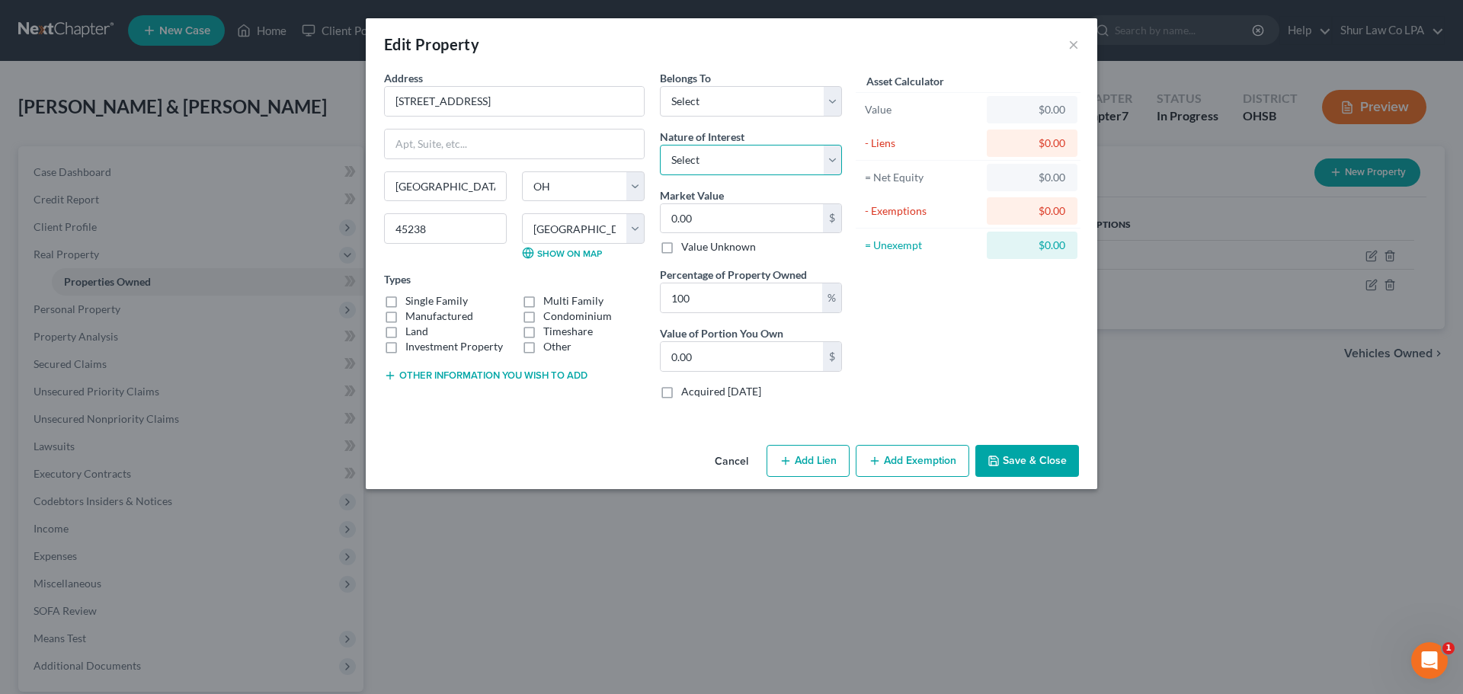
click at [744, 162] on select "Select Fee Simple Joint Tenant Life Estate Equitable Interest Future Interest T…" at bounding box center [751, 160] width 182 height 30
select select "1"
click at [660, 145] on select "Select Fee Simple Joint Tenant Life Estate Equitable Interest Future Interest T…" at bounding box center [751, 160] width 182 height 30
click at [745, 112] on select "Select Debtor 1 Only Debtor 2 Only Debtor 1 And Debtor 2 Only At Least One Of T…" at bounding box center [751, 101] width 182 height 30
select select "2"
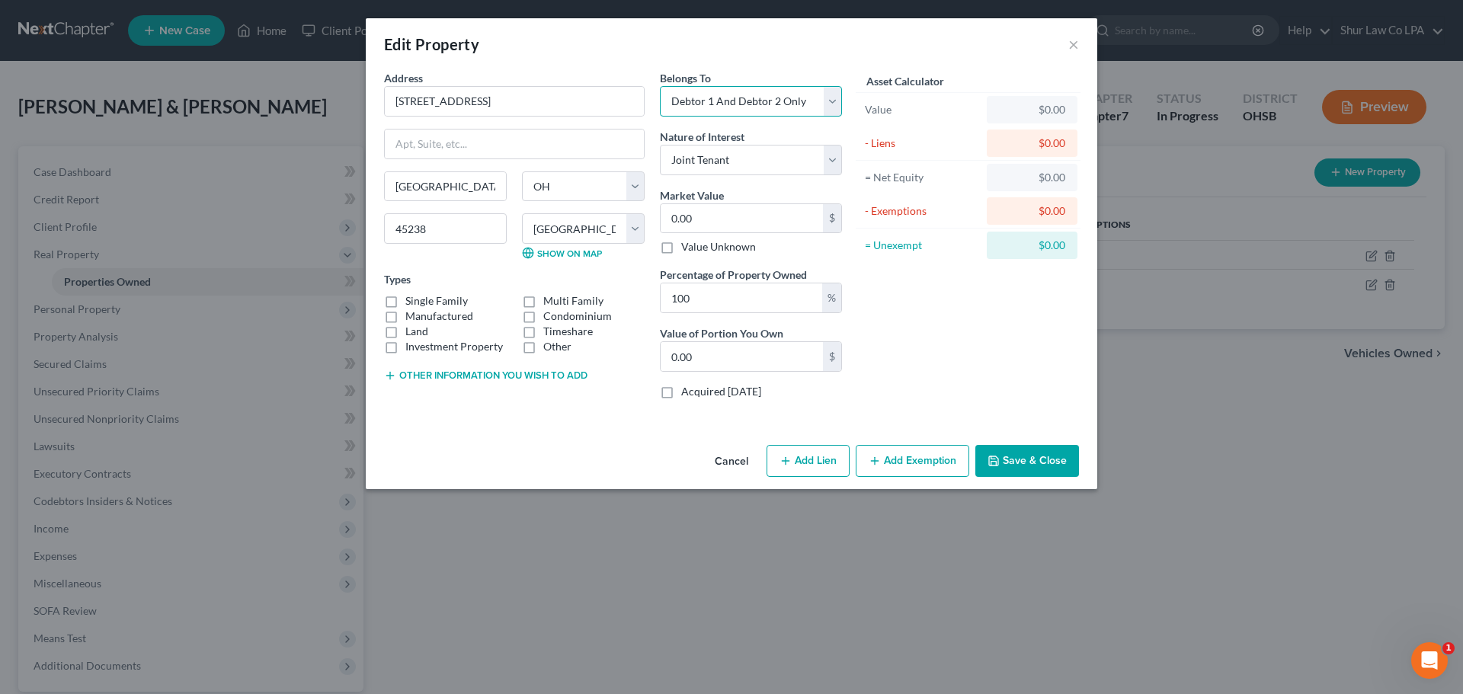
click at [660, 86] on select "Select Debtor 1 Only Debtor 2 Only Debtor 1 And Debtor 2 Only At Least One Of T…" at bounding box center [751, 101] width 182 height 30
click at [724, 222] on input "0.00" at bounding box center [742, 218] width 162 height 29
type input "2"
type input "2.00"
type input "220"
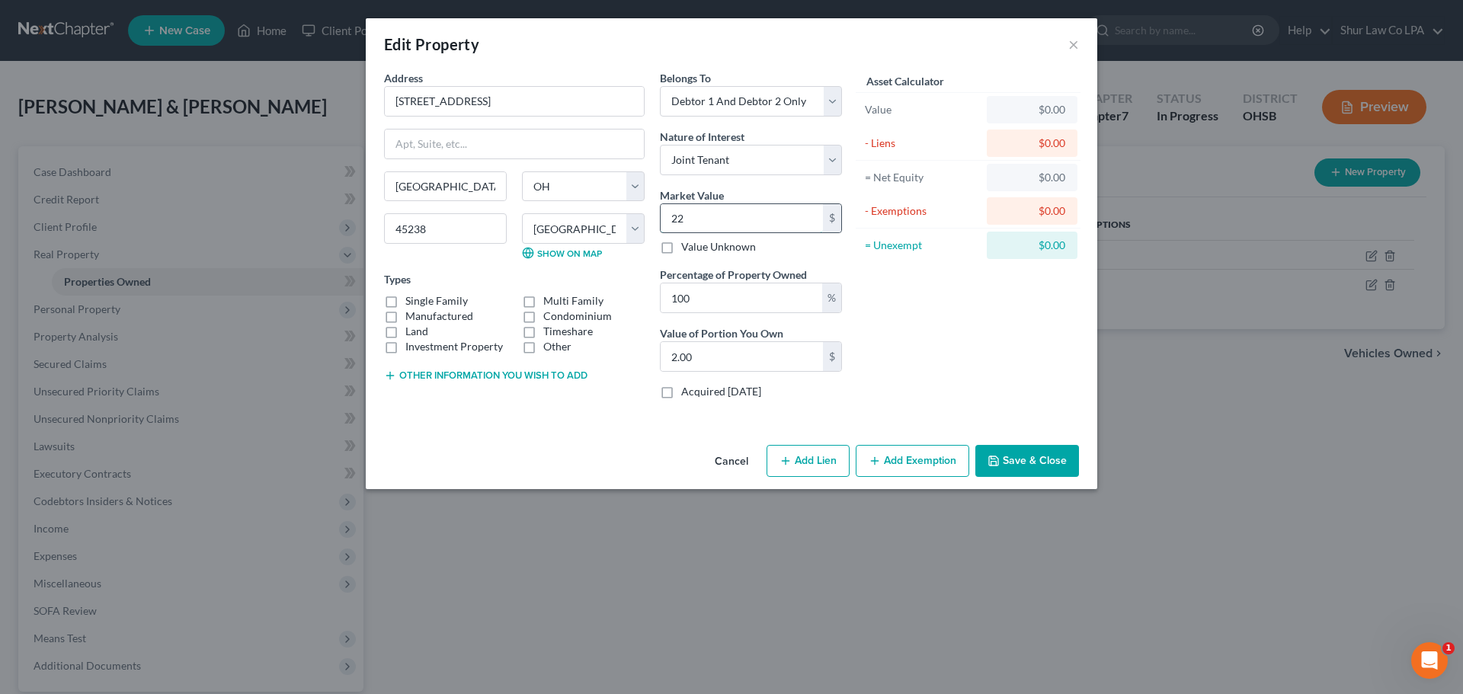
type input "220.00"
type input "2,204"
type input "2,204.00"
type input "2,20"
type input "220.00"
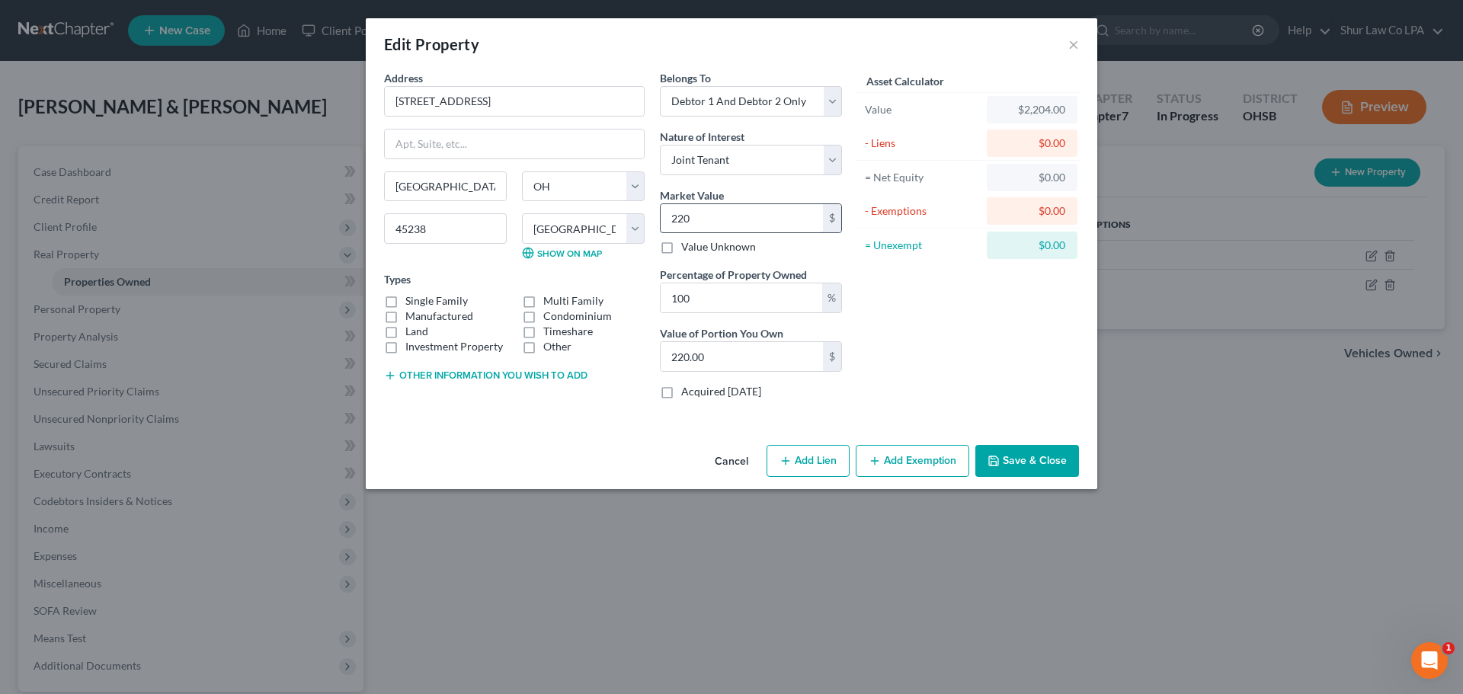
type input "22"
type input "22.00"
type input "2"
type input "2.00"
type input "20"
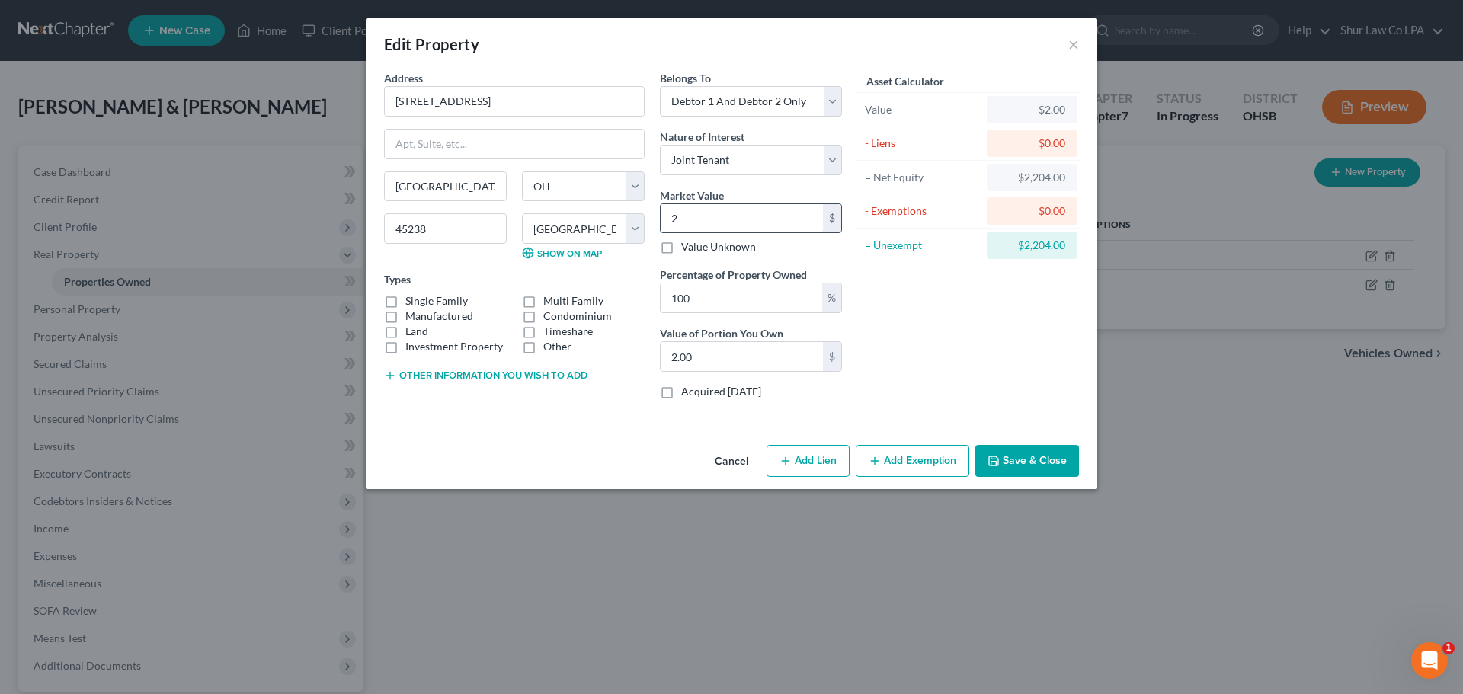
type input "20.00"
type input "204"
type input "204.00"
type input "2040"
type input "2,040.00"
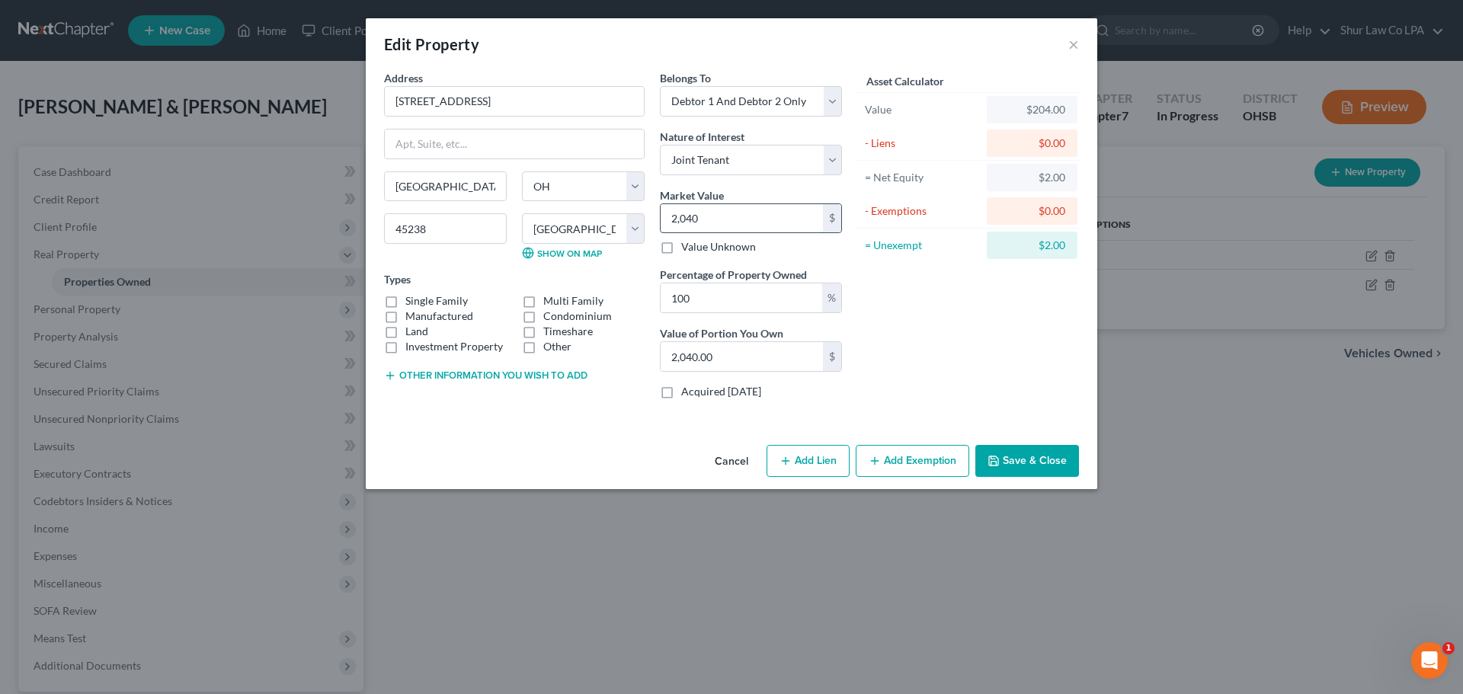
type input "2,0400"
type input "20,400.00"
type input "20,4000"
type input "204,000.00"
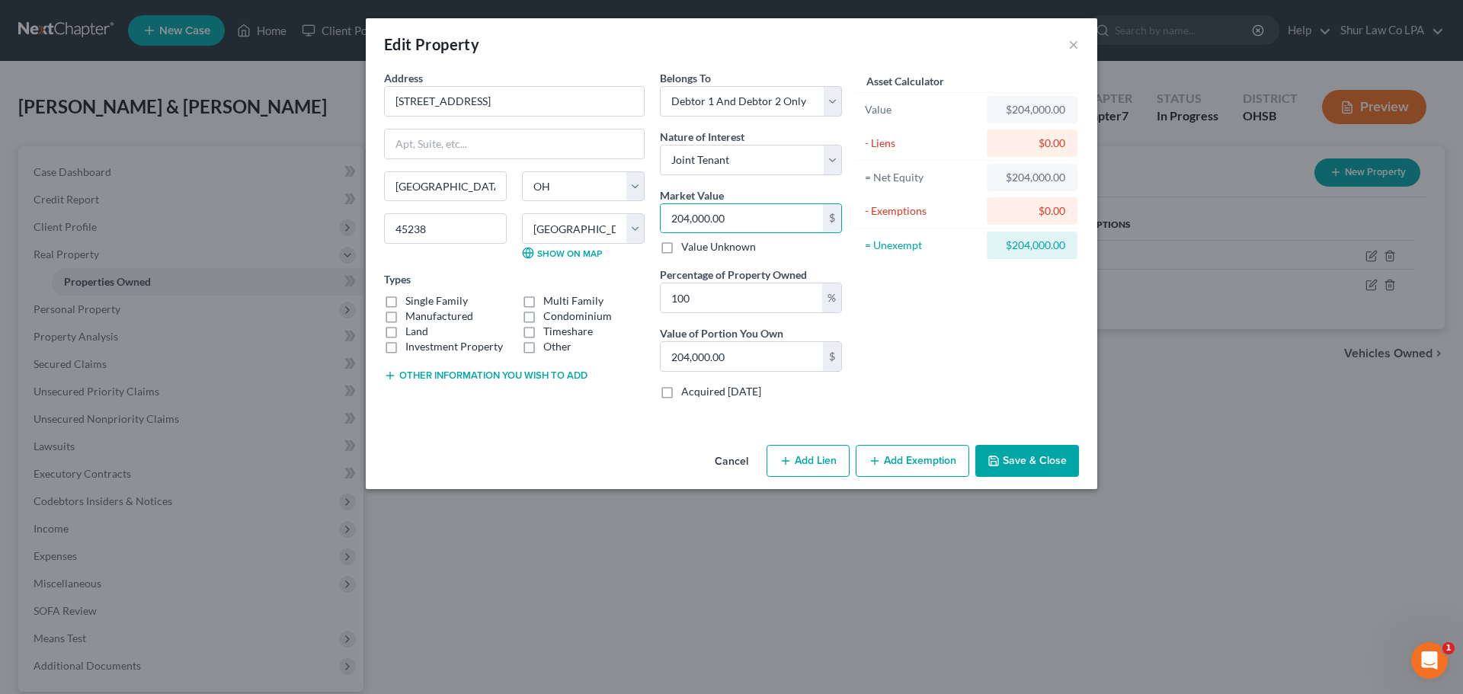
click at [405, 309] on label "Manufactured" at bounding box center [439, 316] width 68 height 15
click at [411, 309] on input "Manufactured" at bounding box center [416, 314] width 10 height 10
click at [405, 315] on label "Manufactured" at bounding box center [439, 316] width 68 height 15
click at [411, 315] on input "Manufactured" at bounding box center [416, 314] width 10 height 10
checkbox input "false"
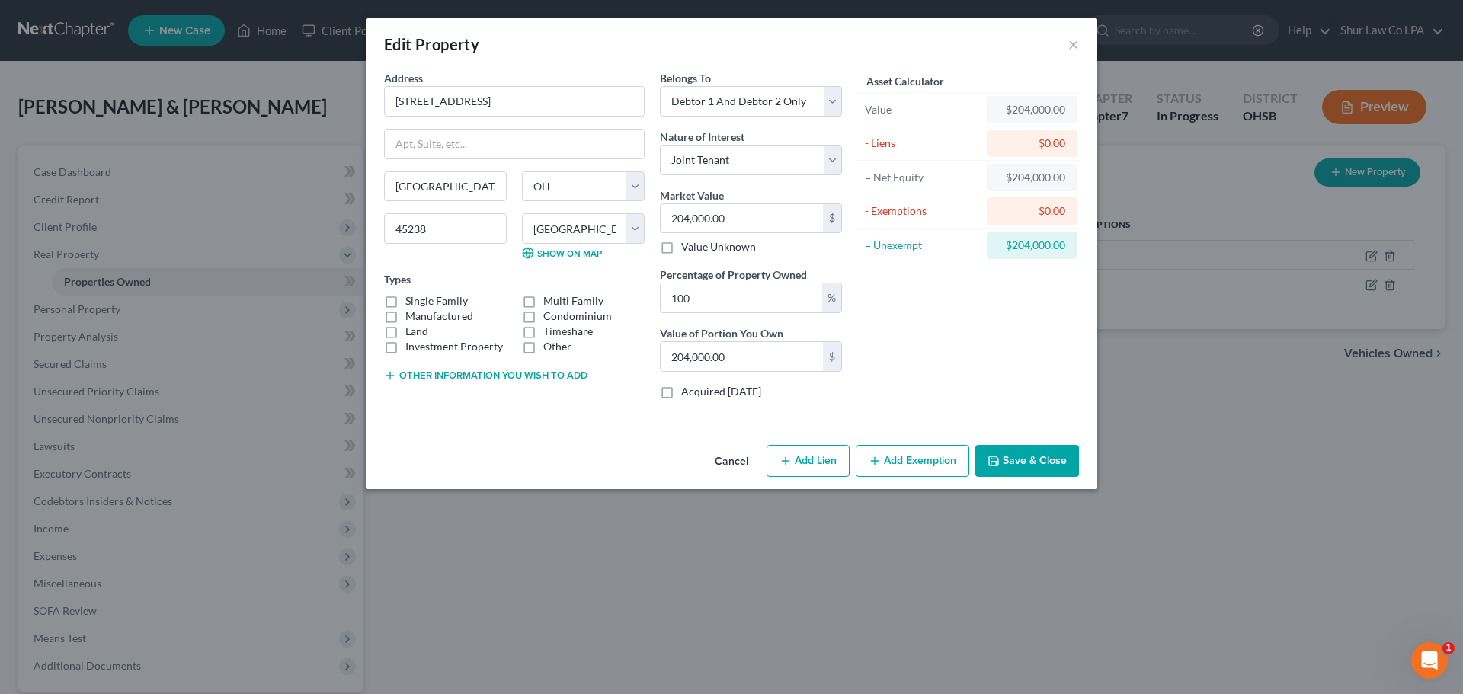
click at [405, 302] on label "Single Family" at bounding box center [436, 300] width 62 height 15
click at [411, 302] on input "Single Family" at bounding box center [416, 298] width 10 height 10
checkbox input "true"
click at [995, 326] on div "Asset Calculator Value $204,000.00 - Liens $0.00 = Net Equity $204,000.00 - Exe…" at bounding box center [968, 240] width 237 height 341
click at [1032, 465] on button "Save & Close" at bounding box center [1027, 461] width 104 height 32
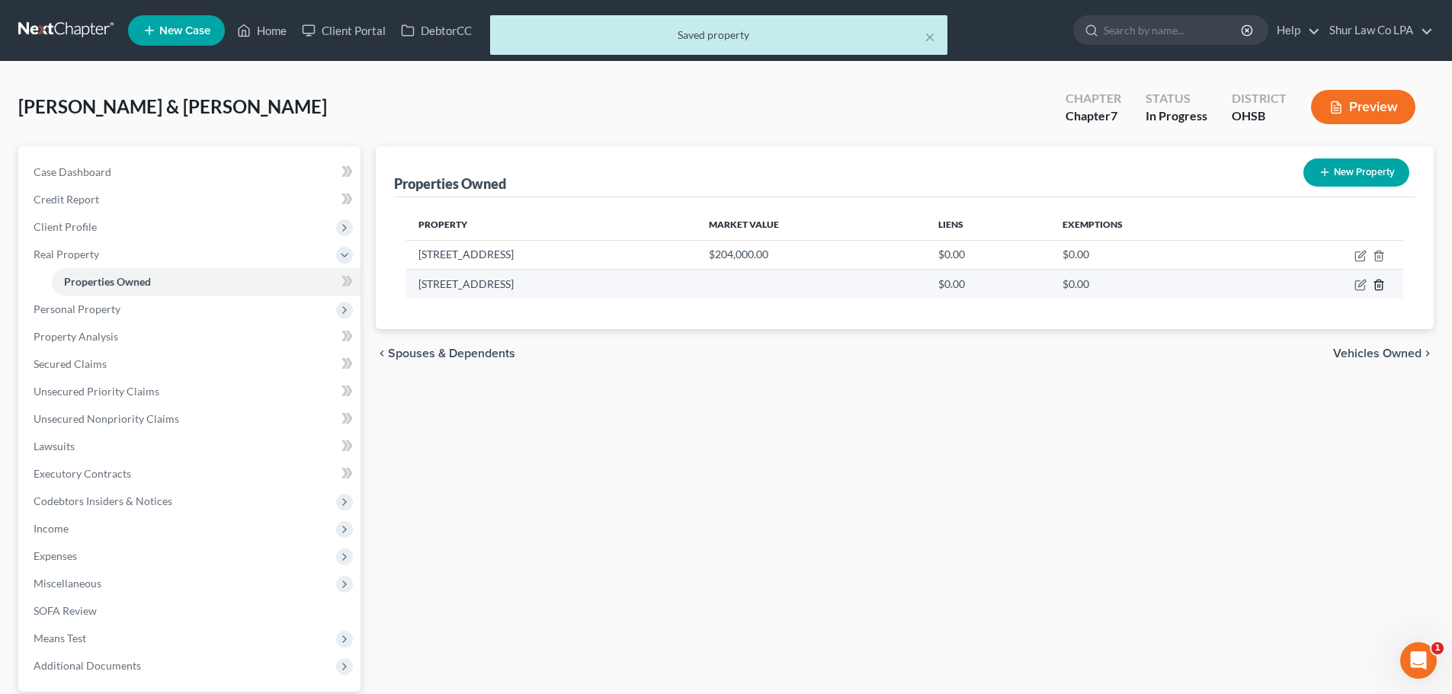
click at [1377, 286] on icon "button" at bounding box center [1378, 285] width 12 height 12
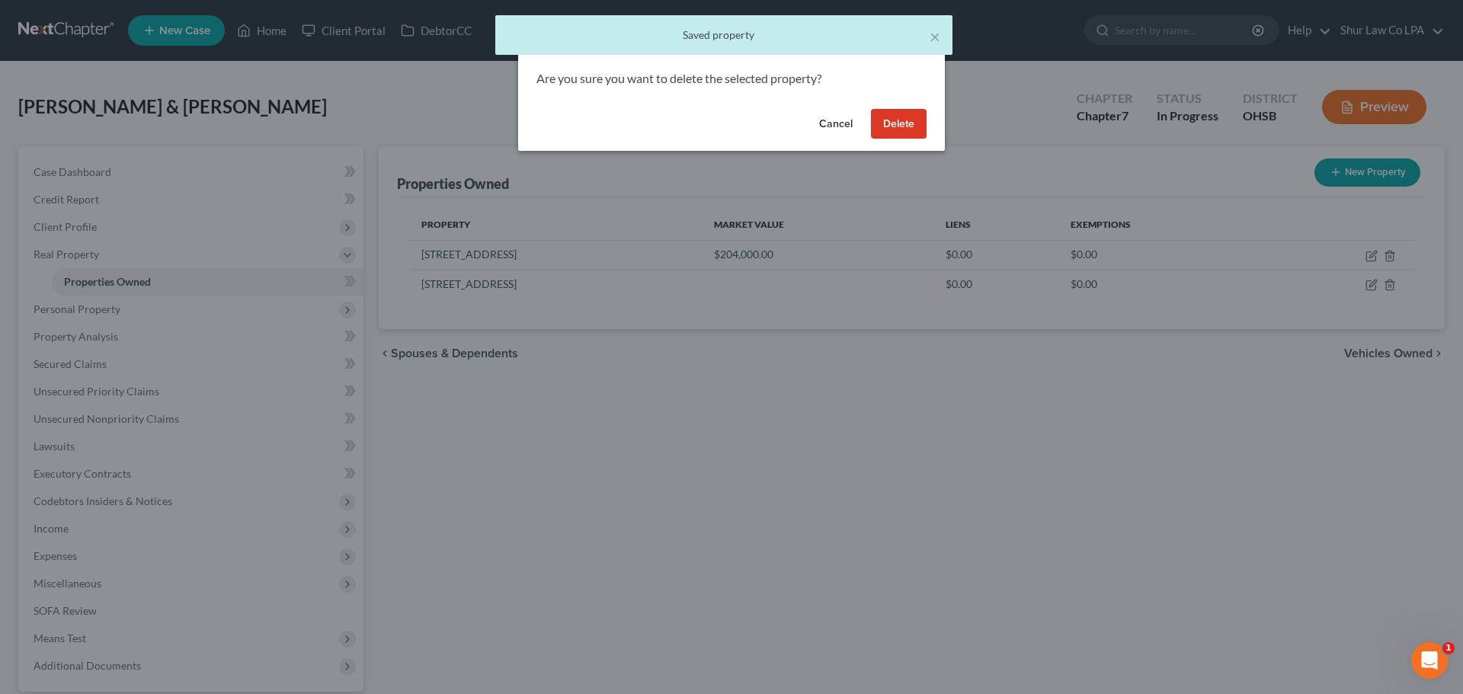
click at [907, 109] on button "Delete" at bounding box center [899, 124] width 56 height 30
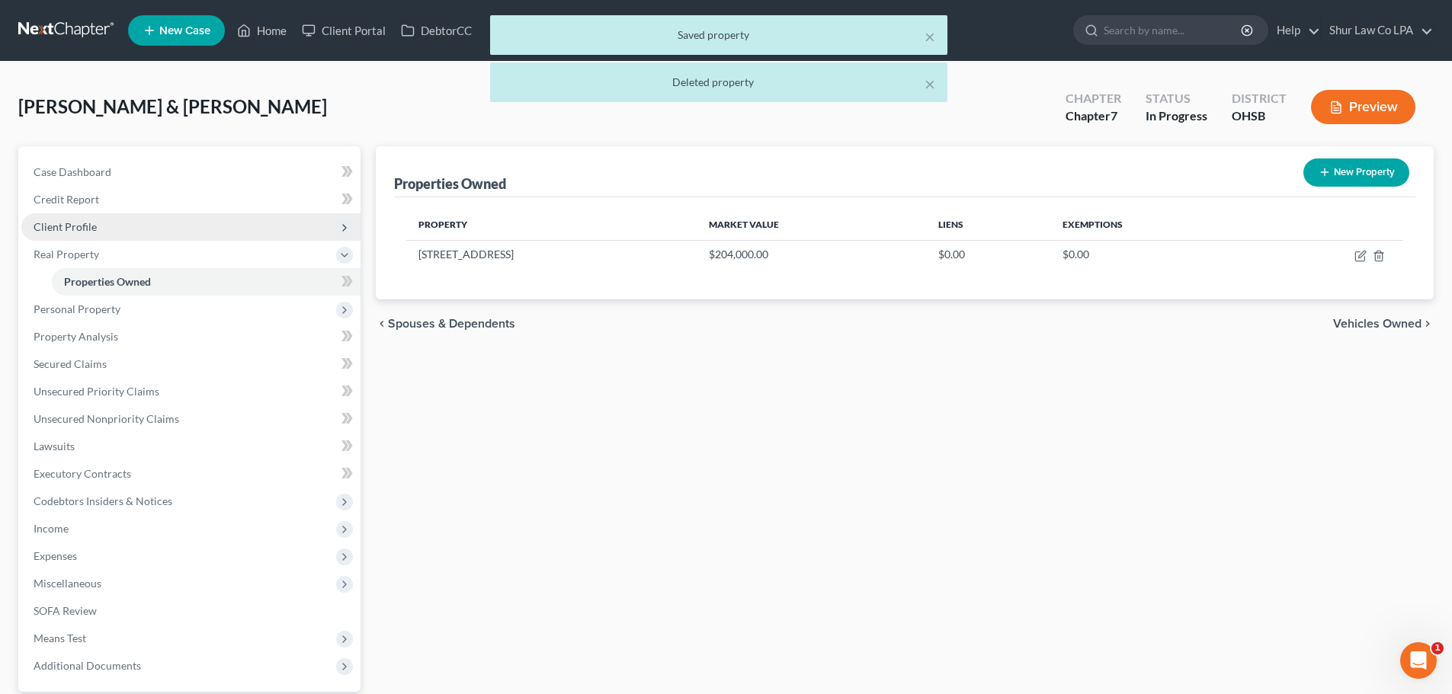
click at [152, 231] on span "Client Profile" at bounding box center [190, 226] width 339 height 27
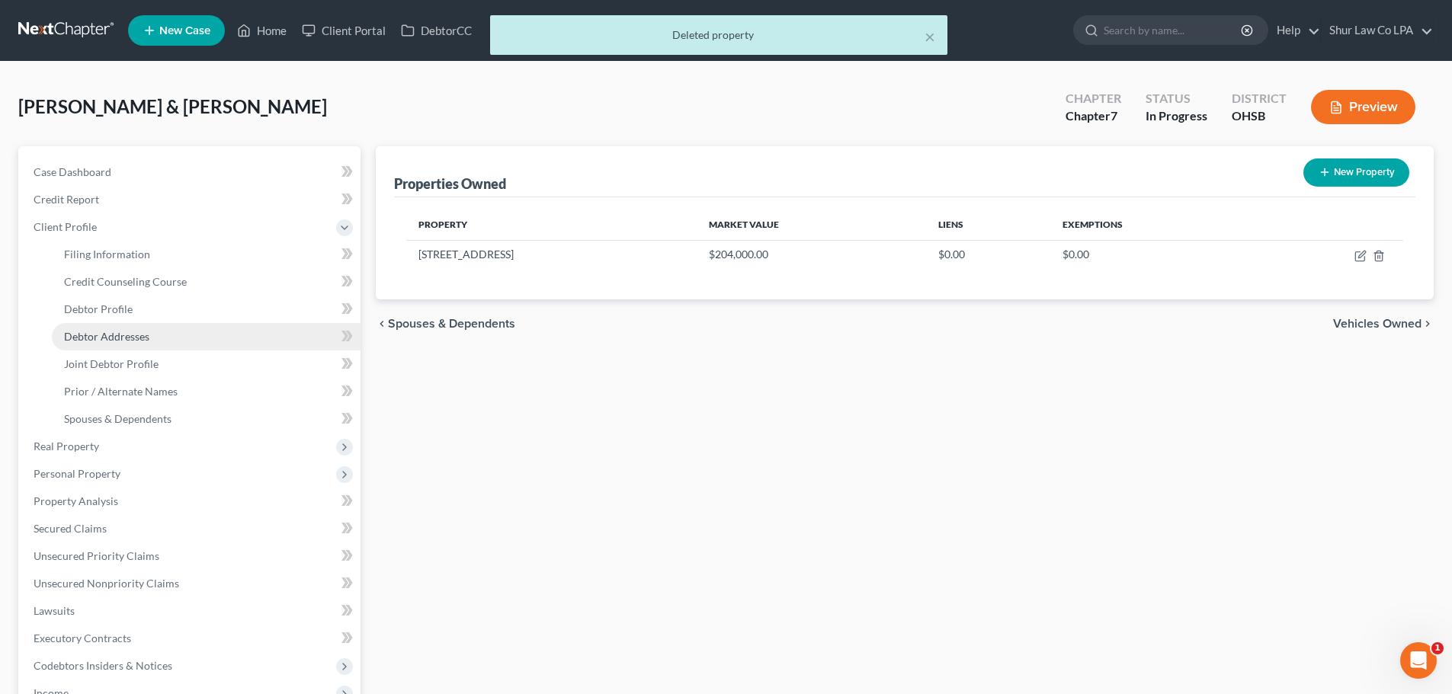
click at [128, 340] on span "Debtor Addresses" at bounding box center [106, 336] width 85 height 13
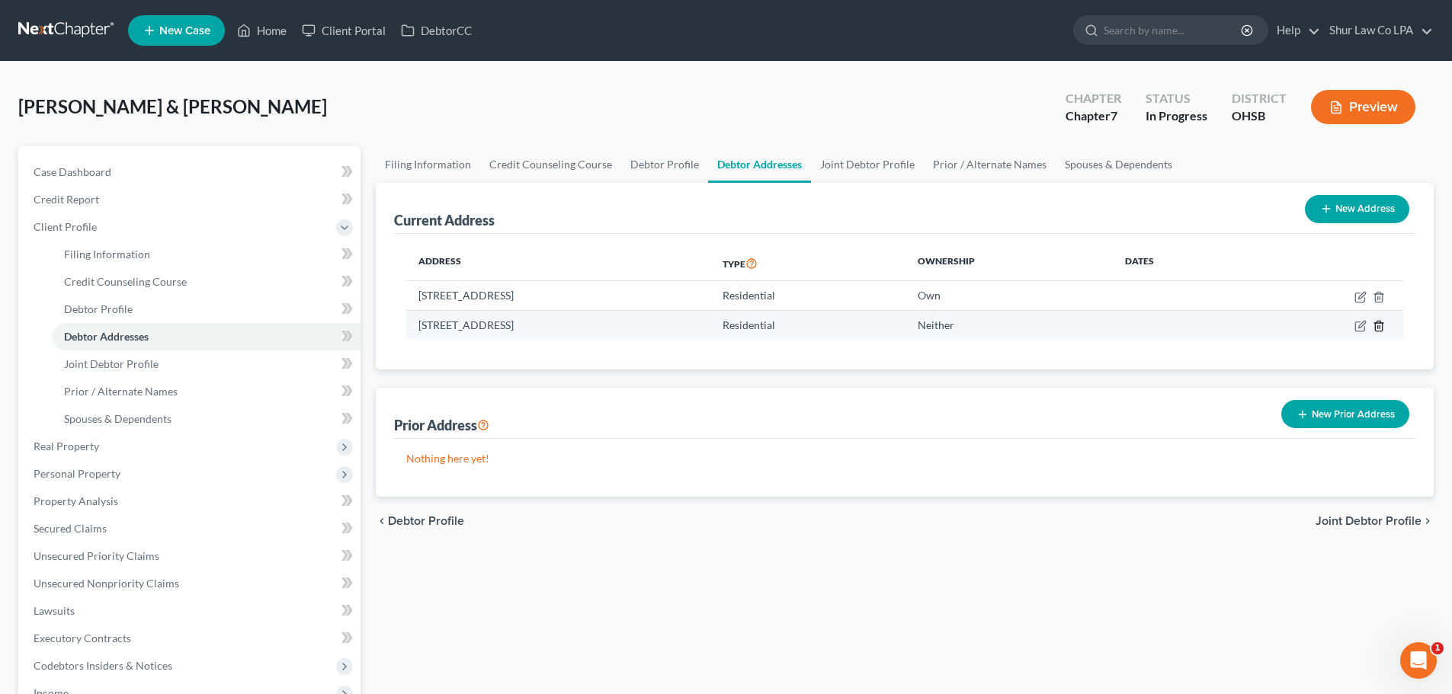
click at [1379, 329] on icon "button" at bounding box center [1378, 326] width 12 height 12
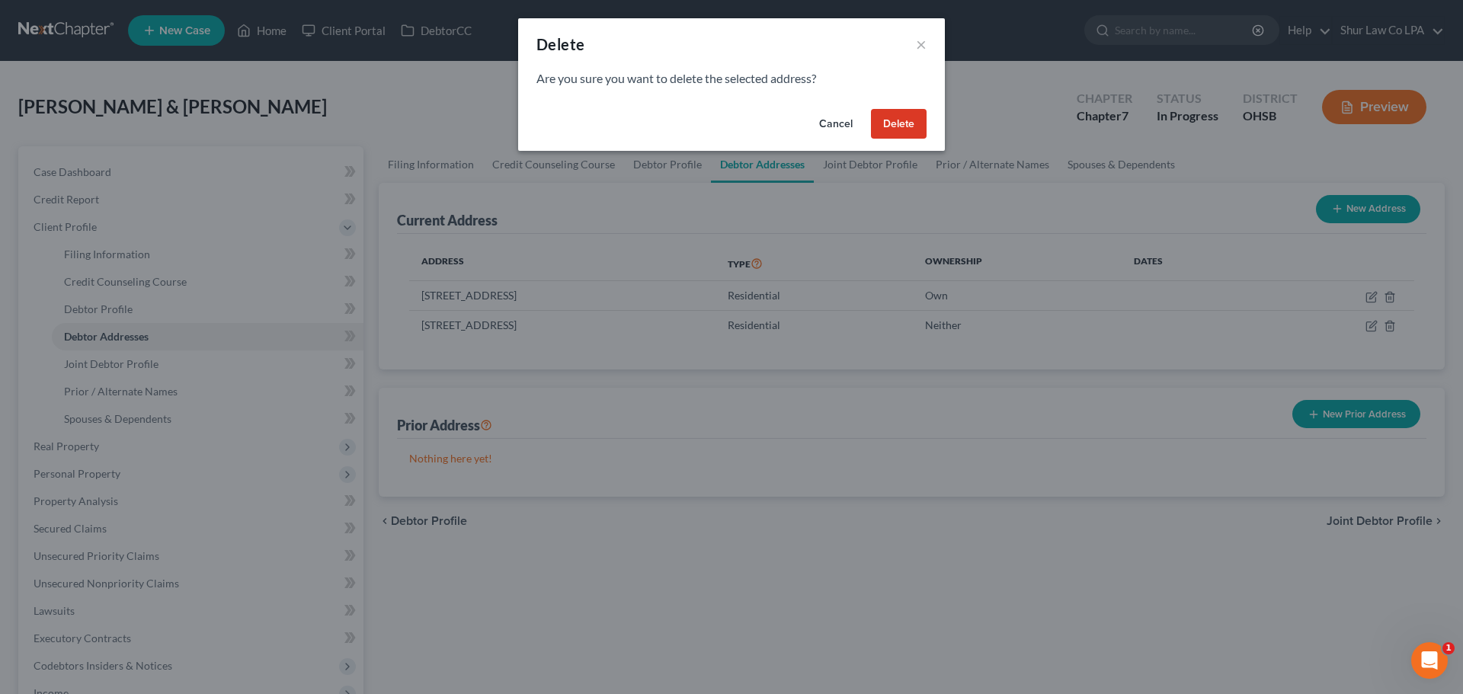
click at [917, 130] on button "Delete" at bounding box center [899, 124] width 56 height 30
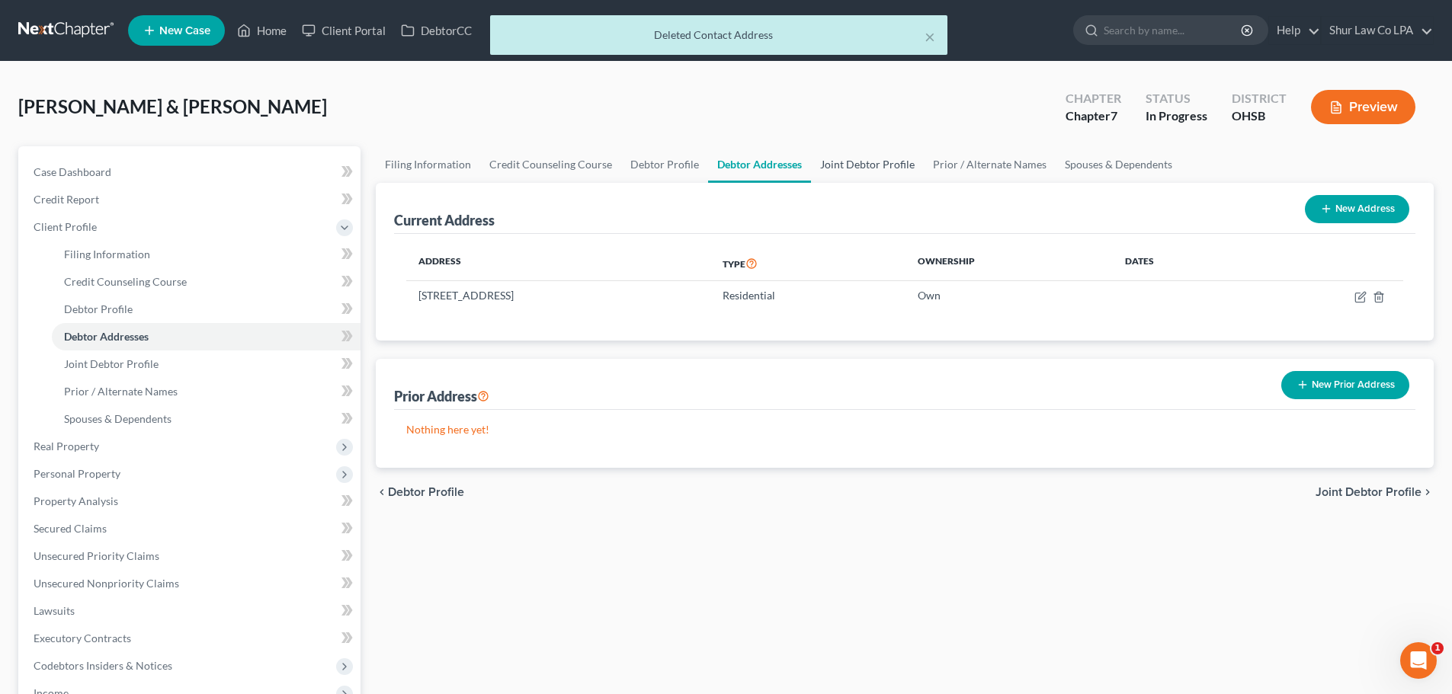
click at [846, 158] on link "Joint Debtor Profile" at bounding box center [867, 164] width 113 height 37
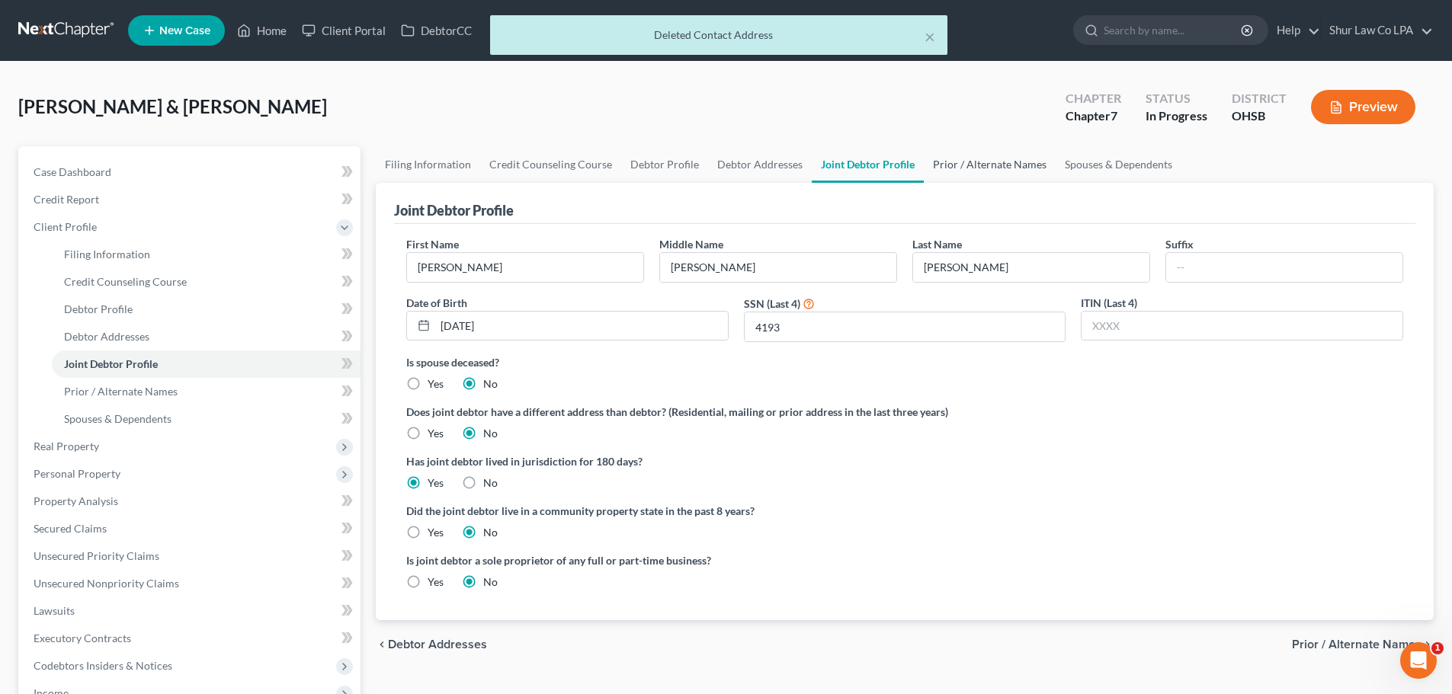
click at [976, 157] on link "Prior / Alternate Names" at bounding box center [989, 164] width 132 height 37
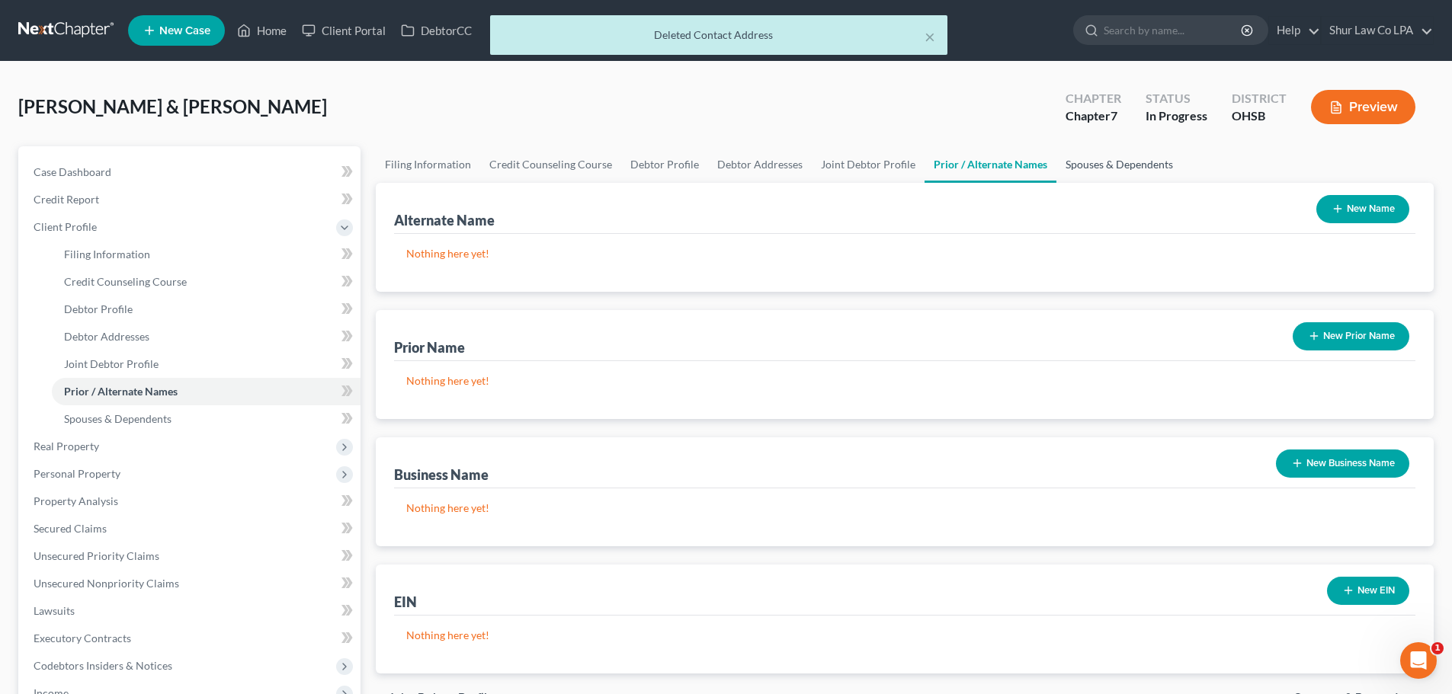
click at [1083, 166] on link "Spouses & Dependents" at bounding box center [1119, 164] width 126 height 37
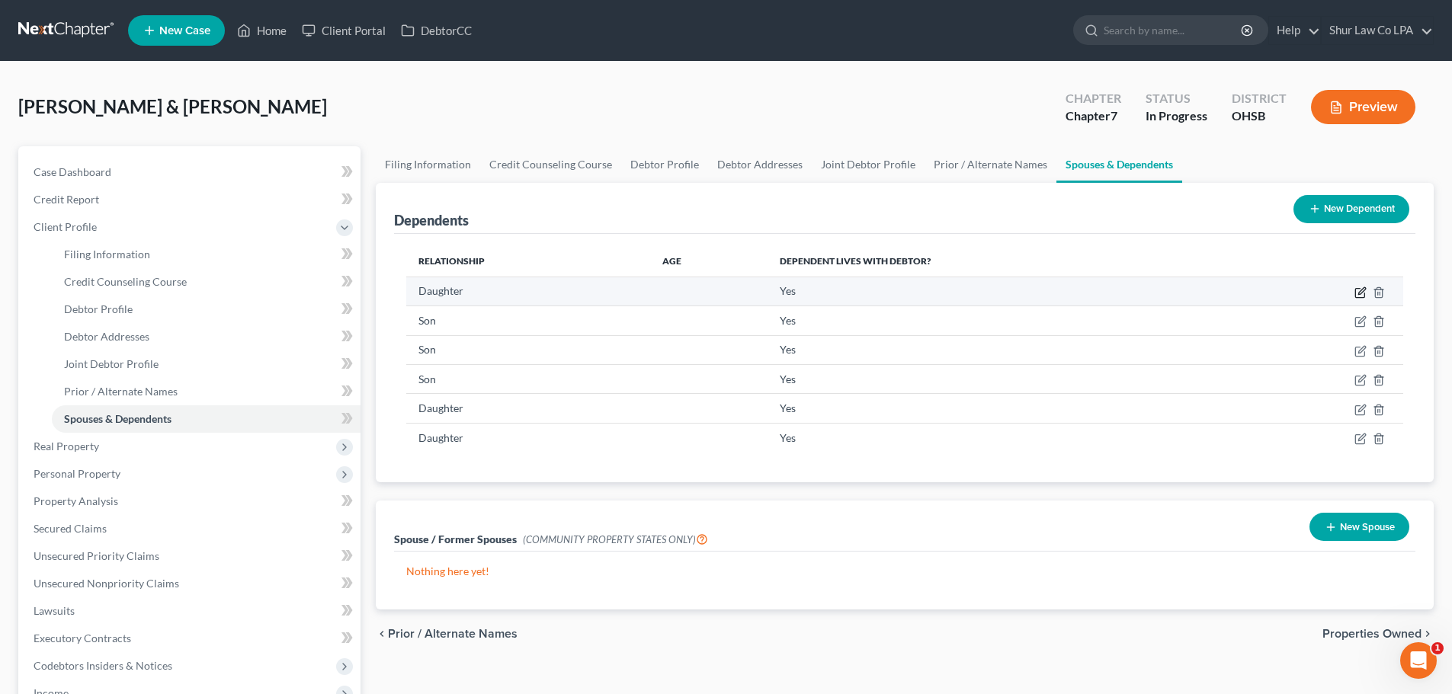
click at [1359, 292] on icon "button" at bounding box center [1360, 292] width 12 height 12
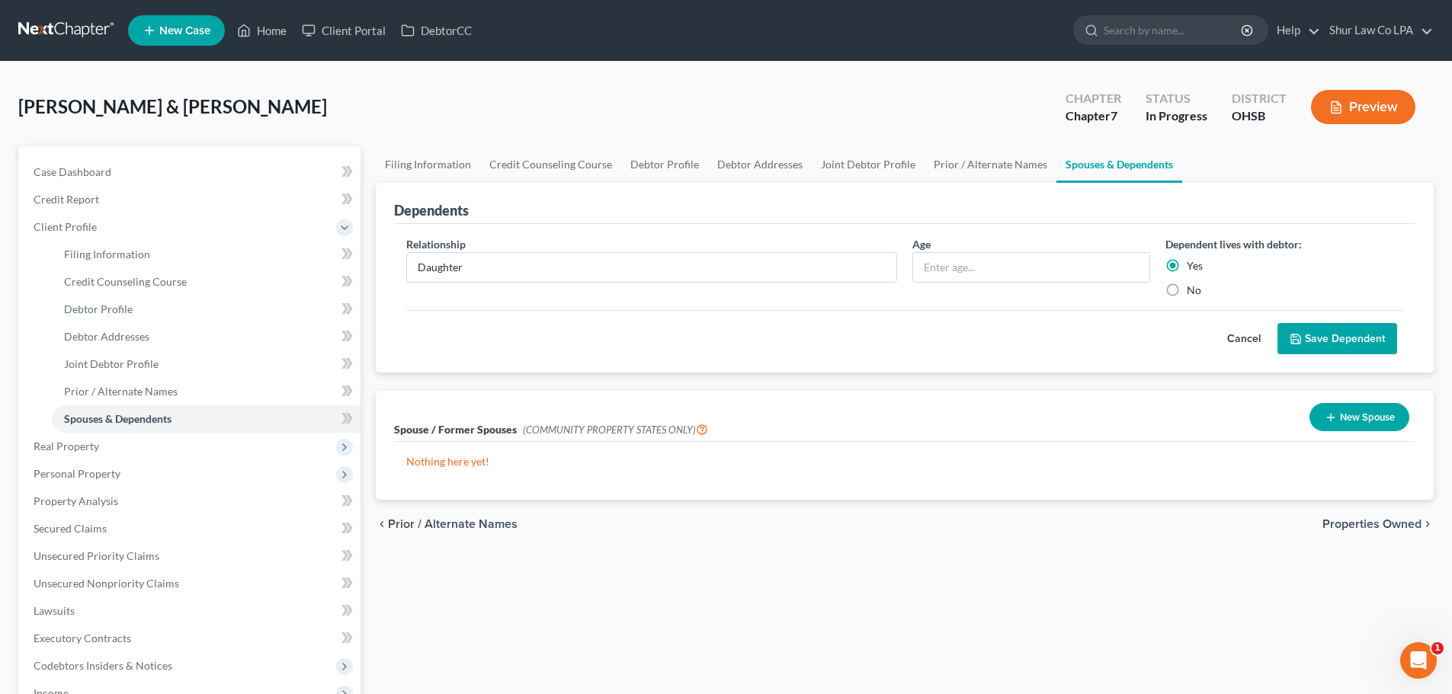
click at [1249, 338] on button "Cancel" at bounding box center [1243, 339] width 67 height 30
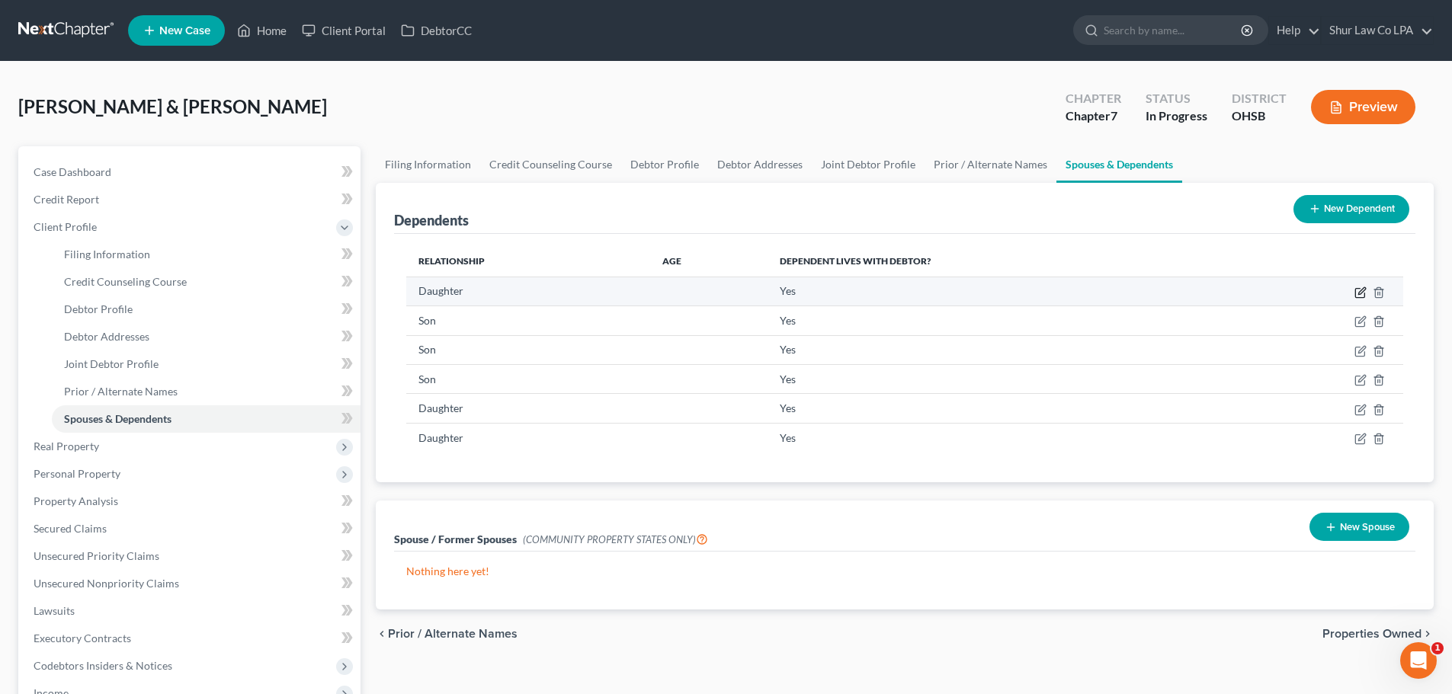
click at [1361, 292] on icon "button" at bounding box center [1361, 290] width 7 height 7
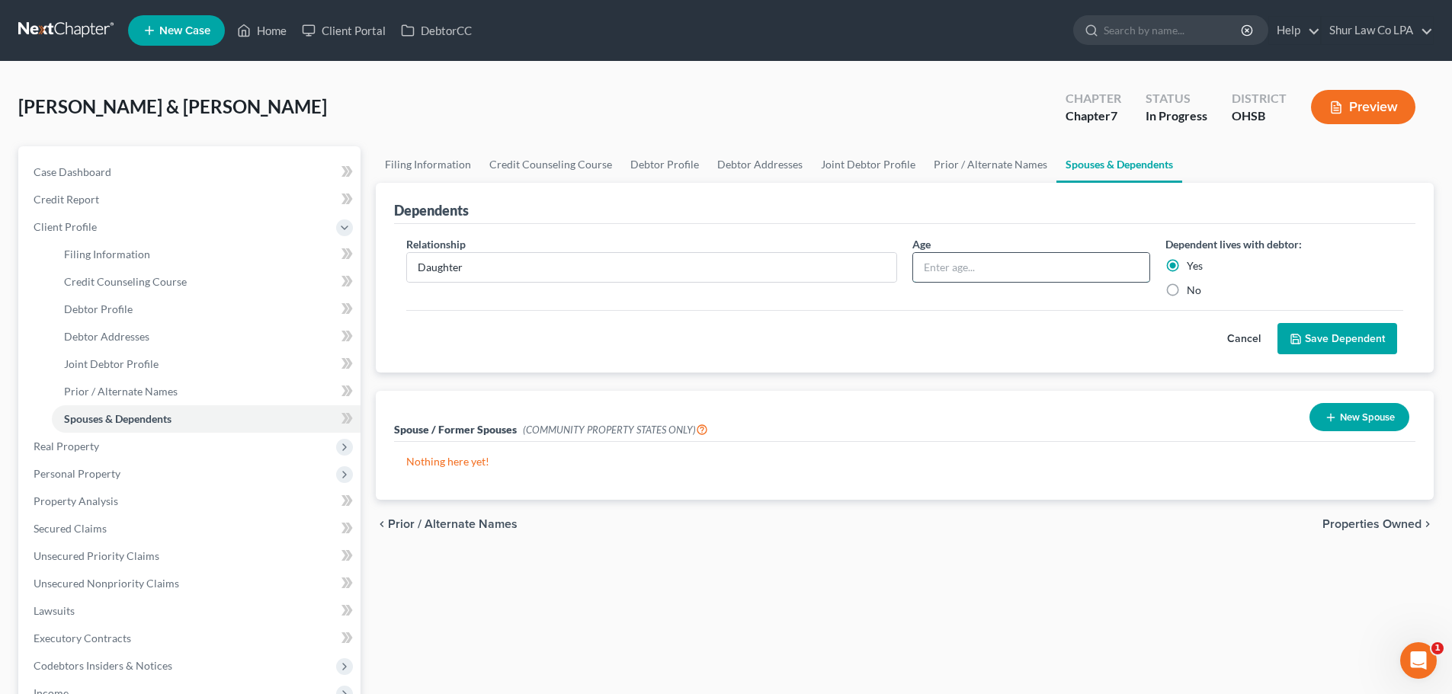
click at [944, 268] on input "text" at bounding box center [1031, 267] width 236 height 29
click at [1234, 334] on button "Cancel" at bounding box center [1243, 339] width 67 height 30
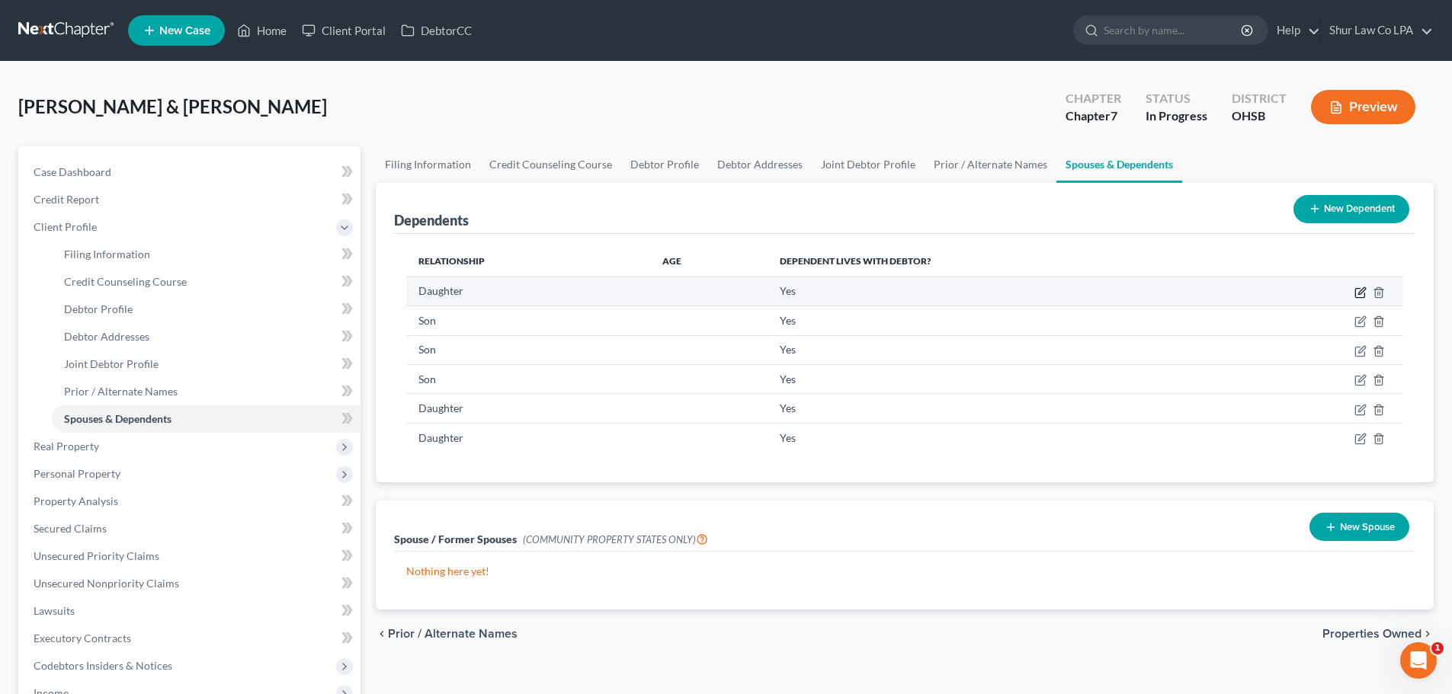
click at [1359, 291] on icon "button" at bounding box center [1360, 292] width 12 height 12
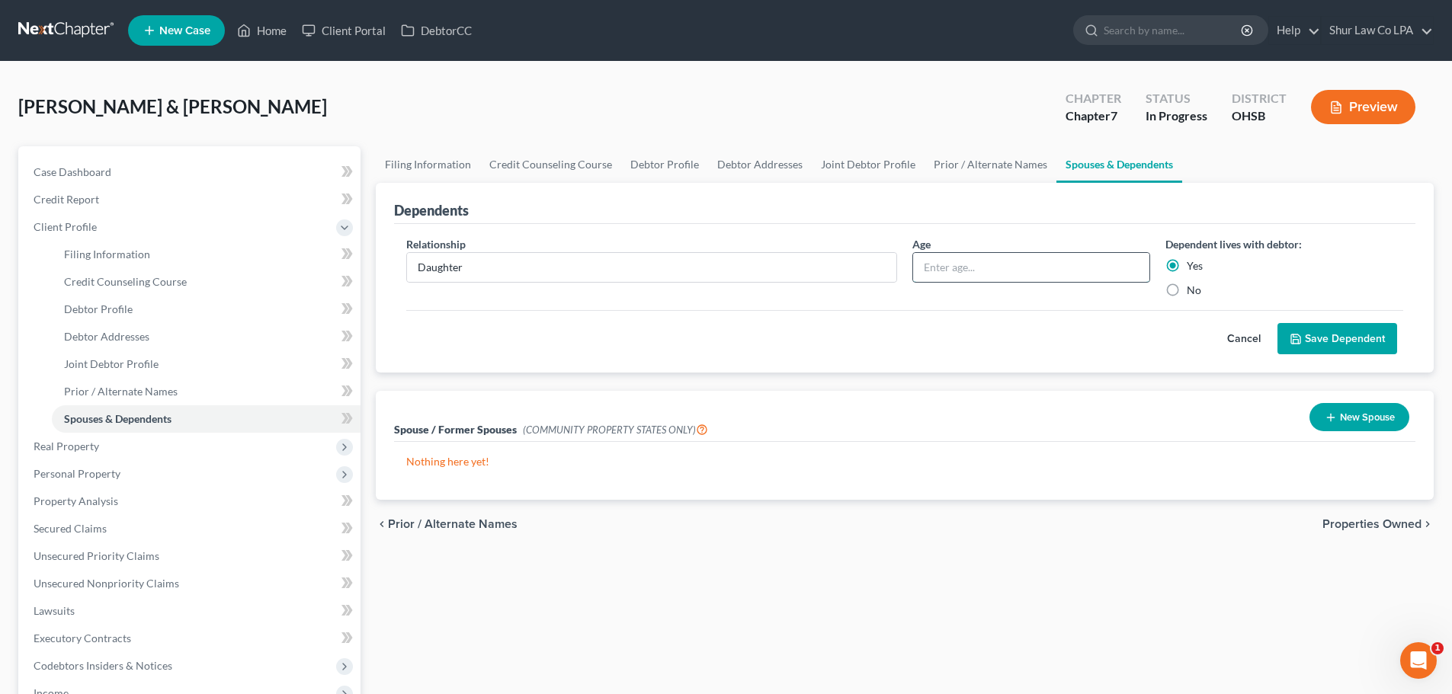
click at [959, 264] on input "text" at bounding box center [1031, 267] width 236 height 29
type input "25"
click at [1312, 338] on button "Save Dependent" at bounding box center [1337, 339] width 120 height 32
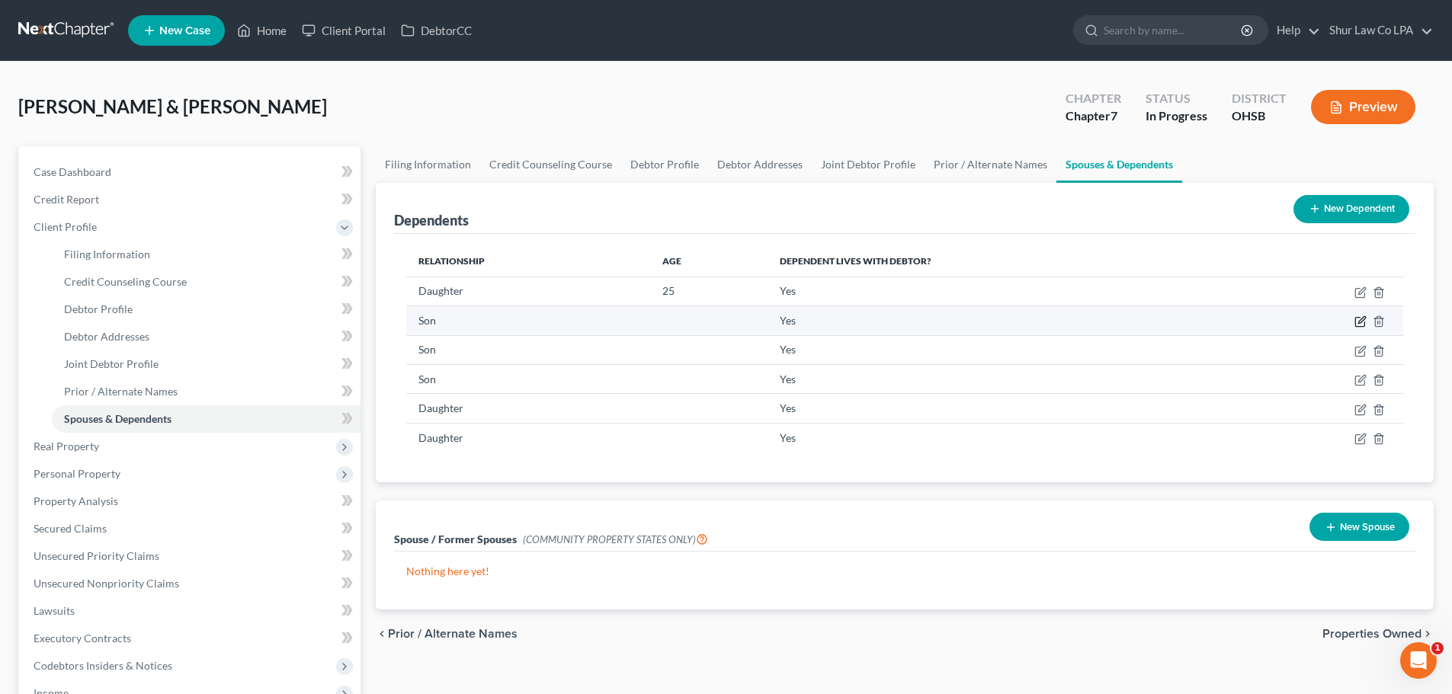
click at [1359, 323] on icon "button" at bounding box center [1360, 321] width 12 height 12
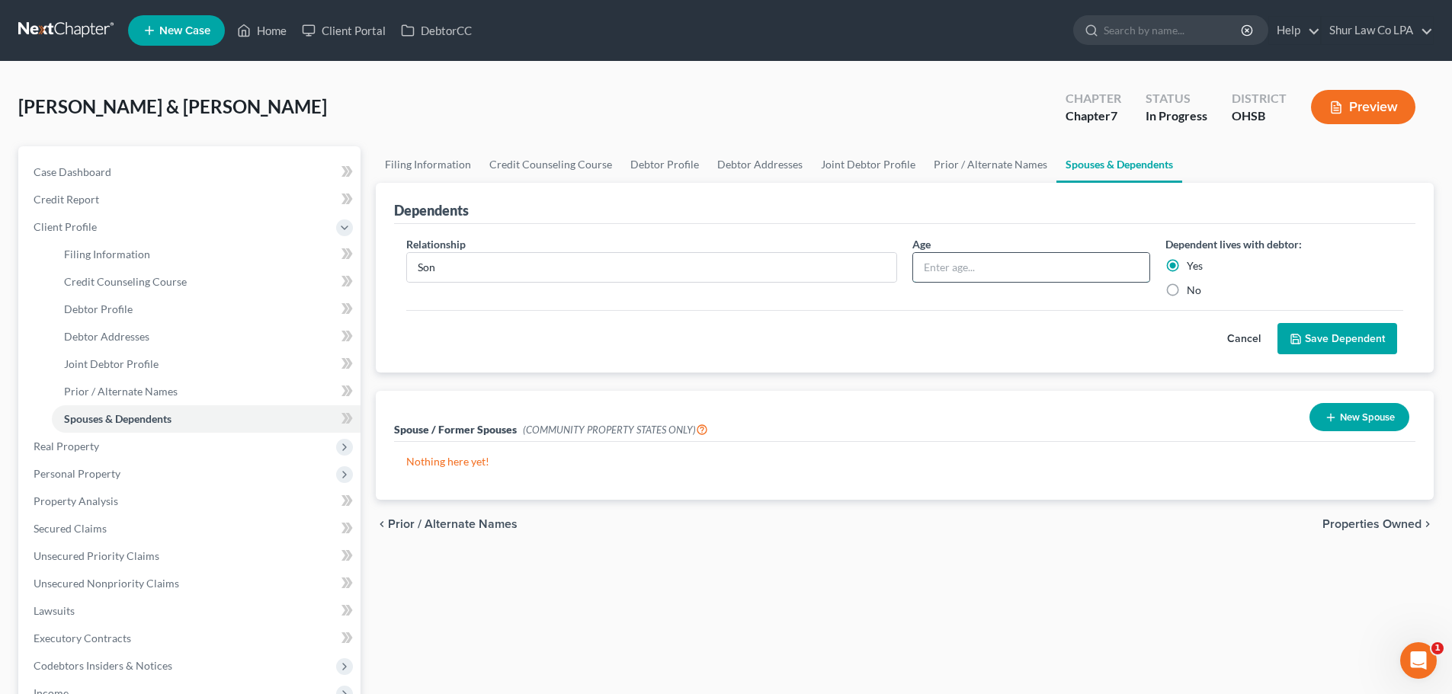
click at [991, 272] on input "text" at bounding box center [1031, 267] width 236 height 29
type input "15"
click at [1351, 343] on button "Save Dependent" at bounding box center [1337, 339] width 120 height 32
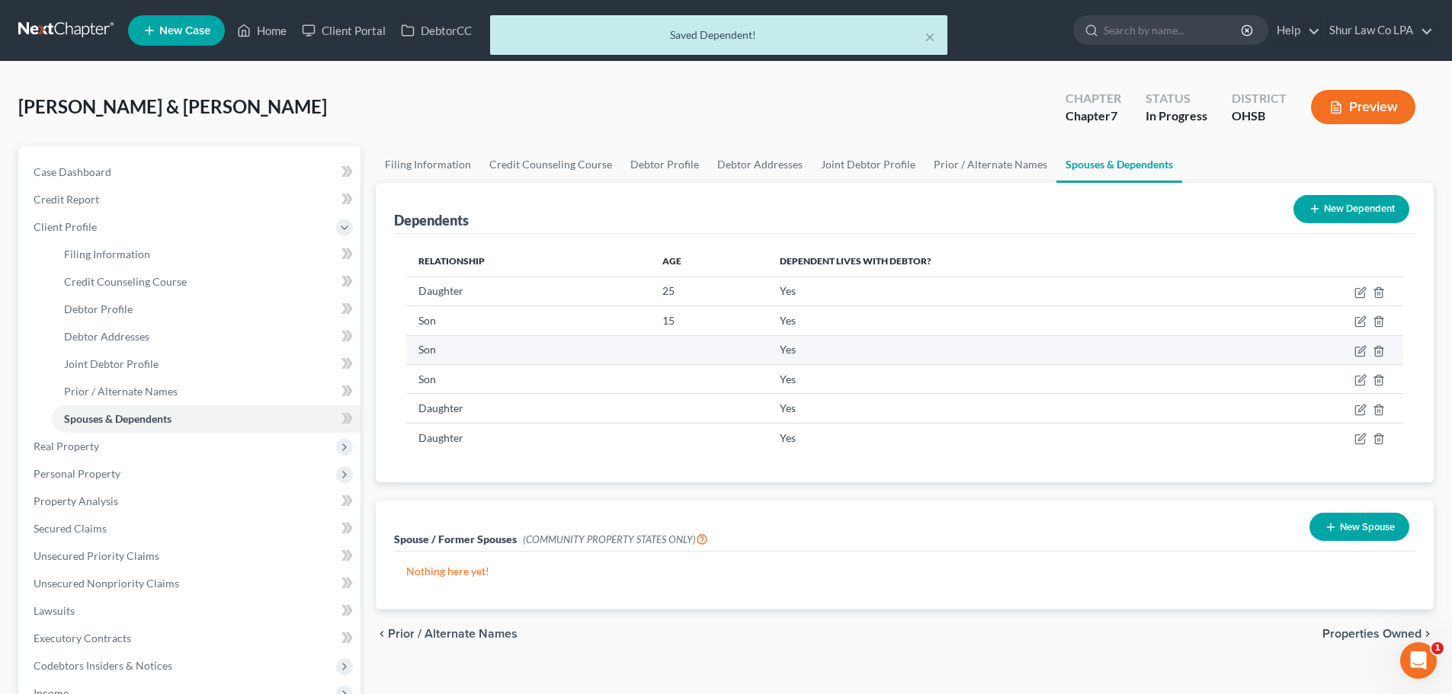
click at [1366, 352] on td at bounding box center [1321, 349] width 164 height 29
click at [1359, 353] on icon "button" at bounding box center [1361, 349] width 7 height 7
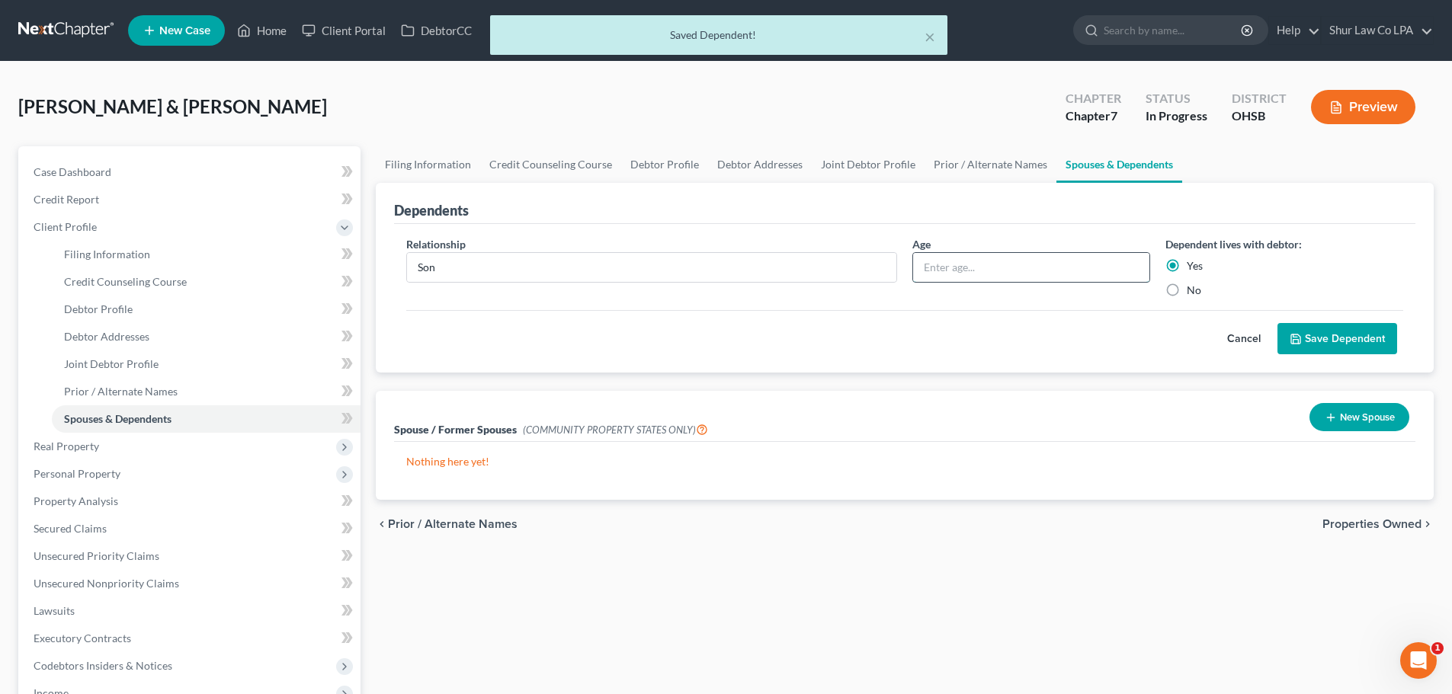
click at [965, 274] on input "text" at bounding box center [1031, 267] width 236 height 29
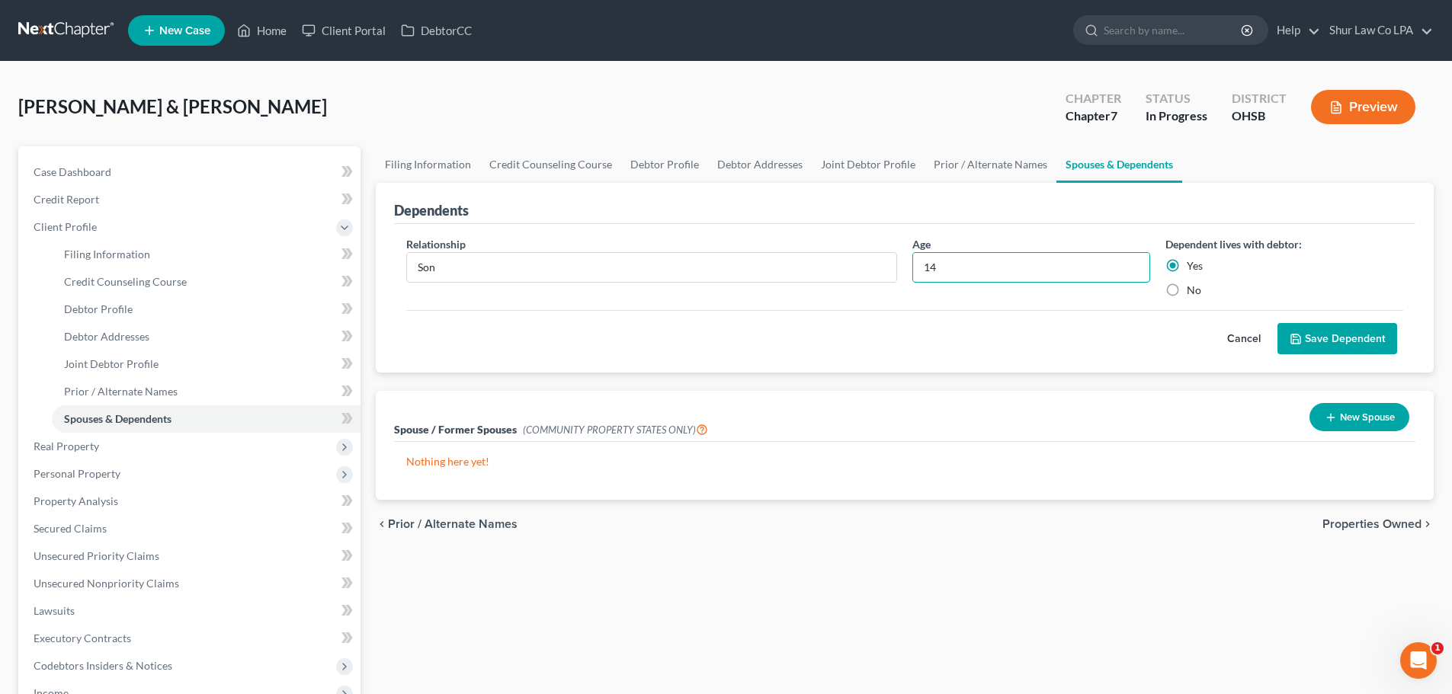
type input "14"
click at [1308, 333] on button "Save Dependent" at bounding box center [1337, 339] width 120 height 32
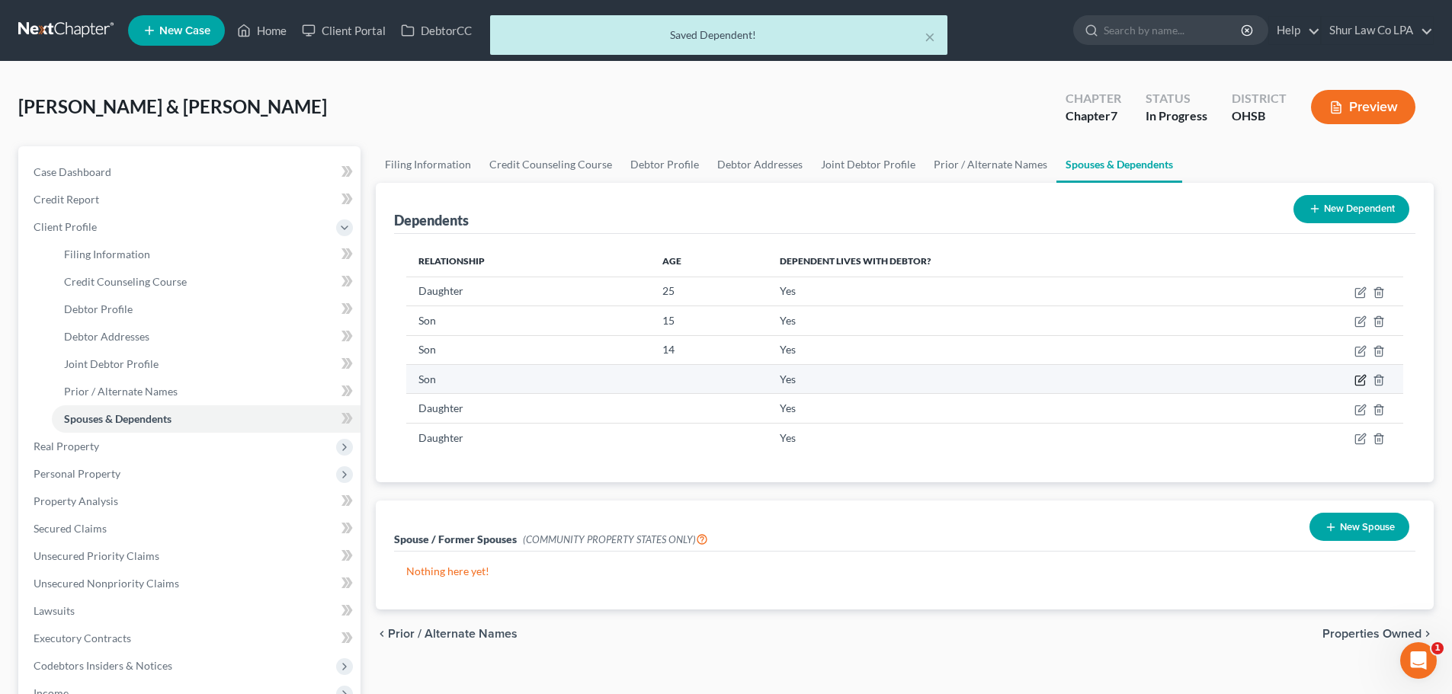
click at [1361, 379] on icon "button" at bounding box center [1361, 378] width 7 height 7
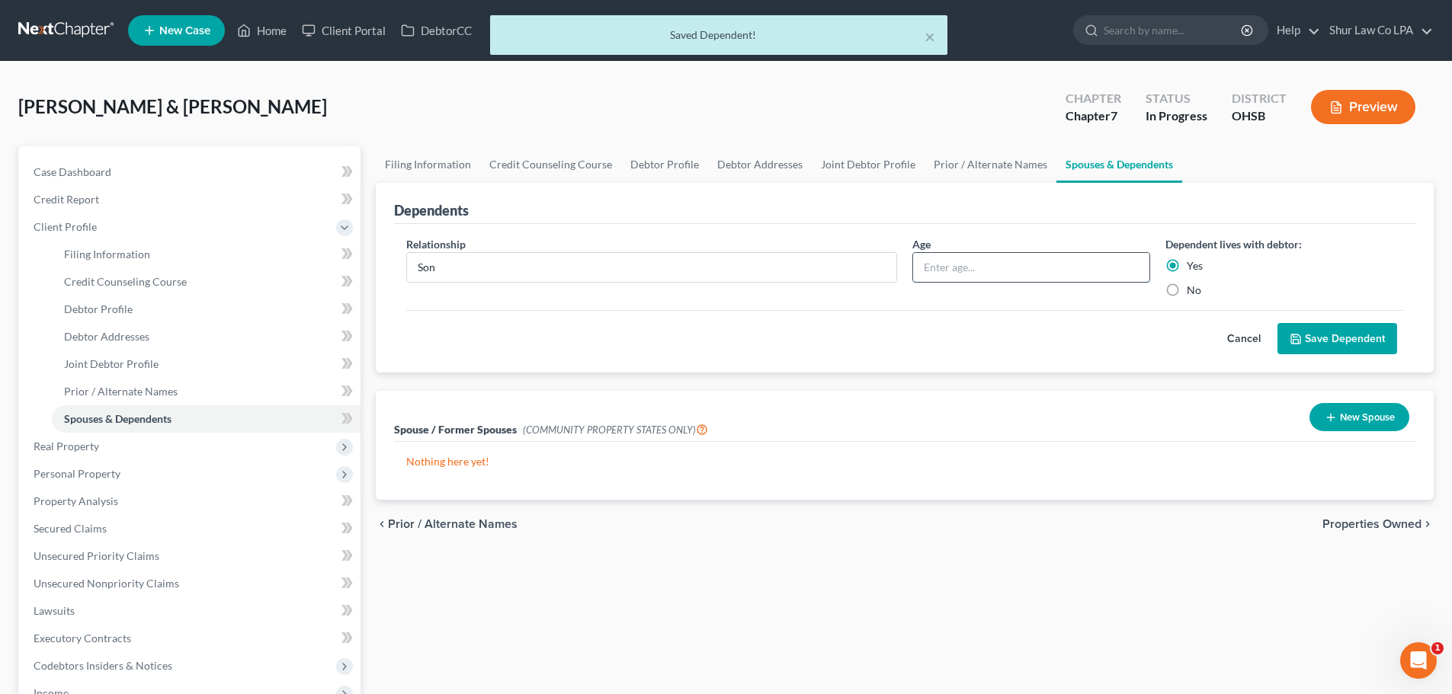
click at [1046, 272] on input "text" at bounding box center [1031, 267] width 236 height 29
type input "13"
click at [1317, 327] on button "Save Dependent" at bounding box center [1337, 339] width 120 height 32
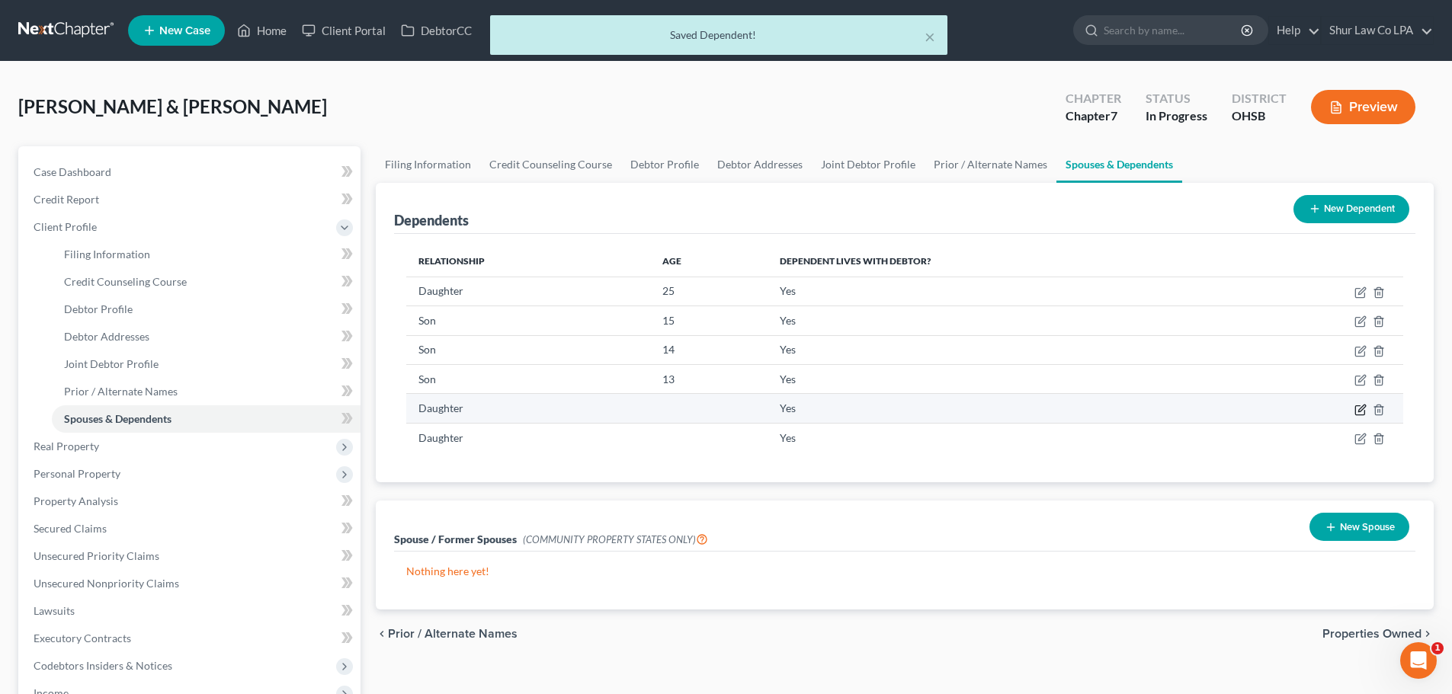
click at [1364, 413] on icon "button" at bounding box center [1359, 409] width 9 height 9
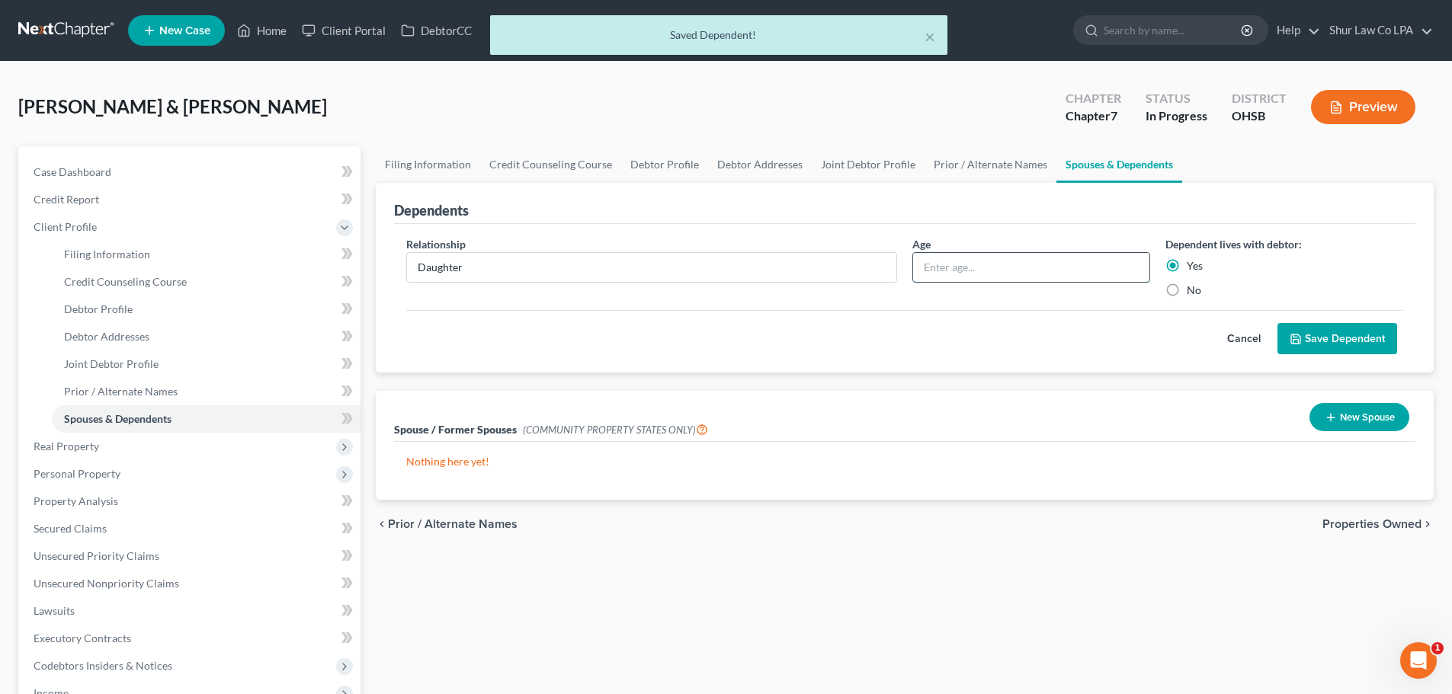
click at [1029, 265] on input "text" at bounding box center [1031, 267] width 236 height 29
type input "12"
click at [1365, 334] on button "Save Dependent" at bounding box center [1337, 339] width 120 height 32
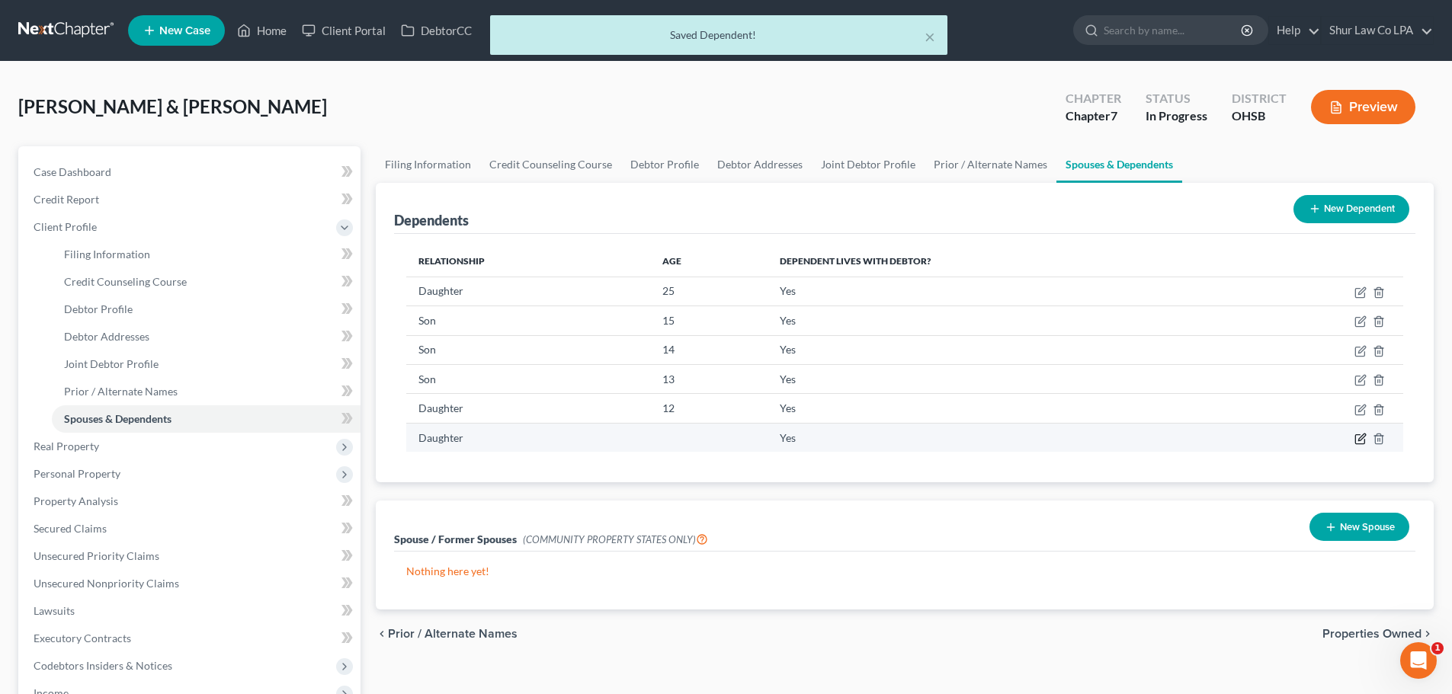
click at [1359, 436] on icon "button" at bounding box center [1359, 439] width 9 height 9
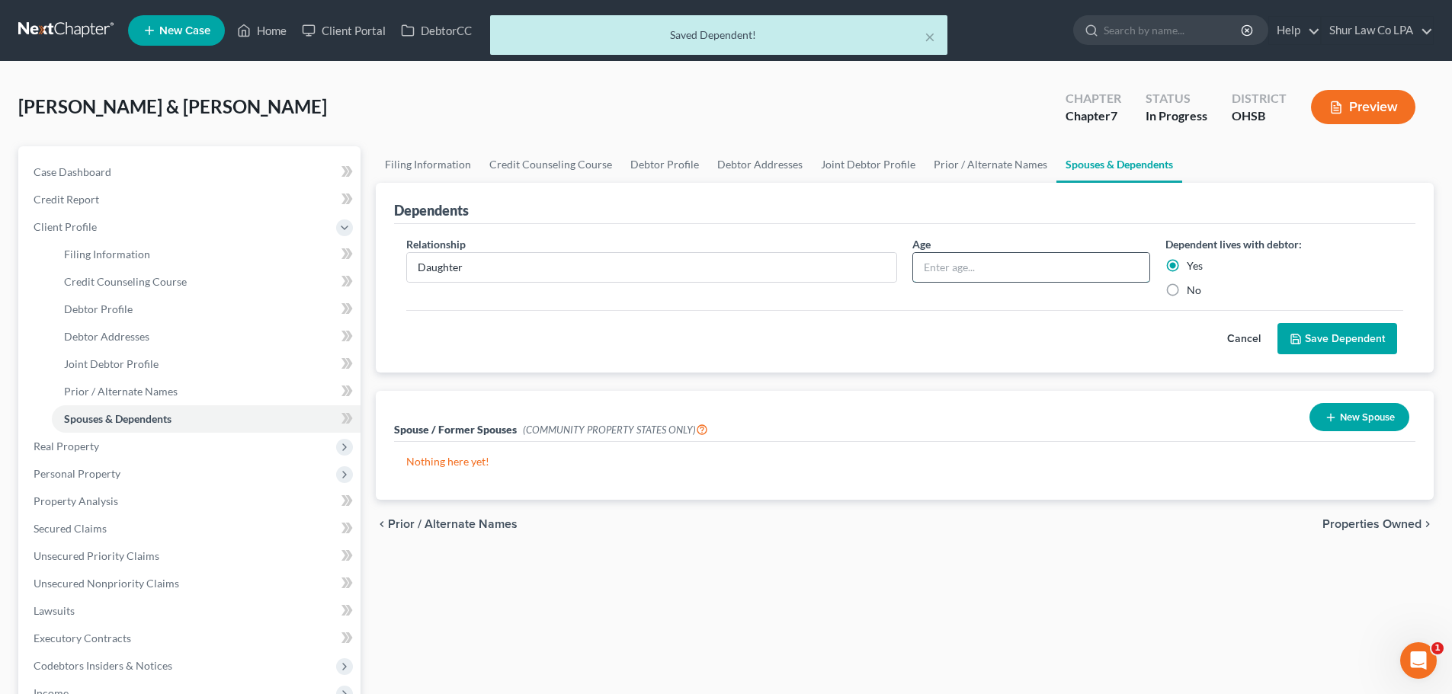
click at [1029, 273] on input "text" at bounding box center [1031, 267] width 236 height 29
type input "4"
click at [1381, 337] on button "Save Dependent" at bounding box center [1337, 339] width 120 height 32
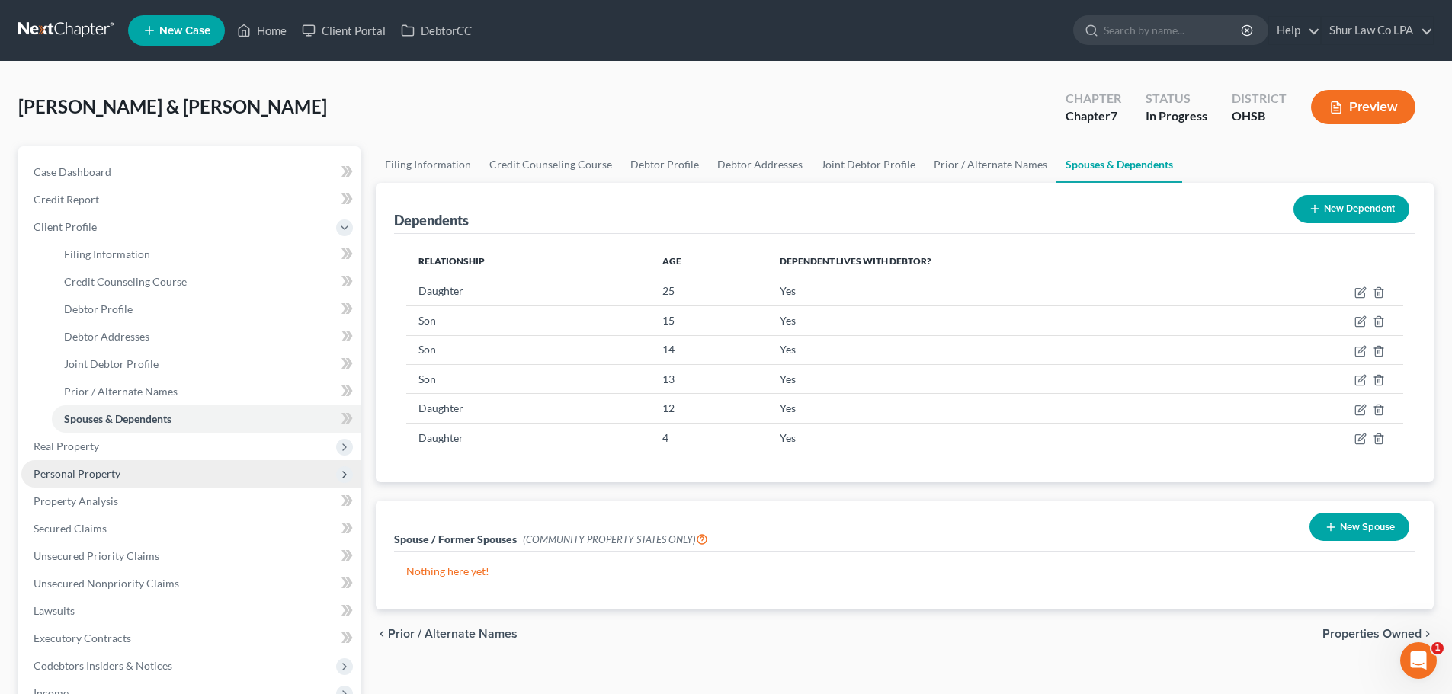
click at [140, 468] on span "Personal Property" at bounding box center [190, 473] width 339 height 27
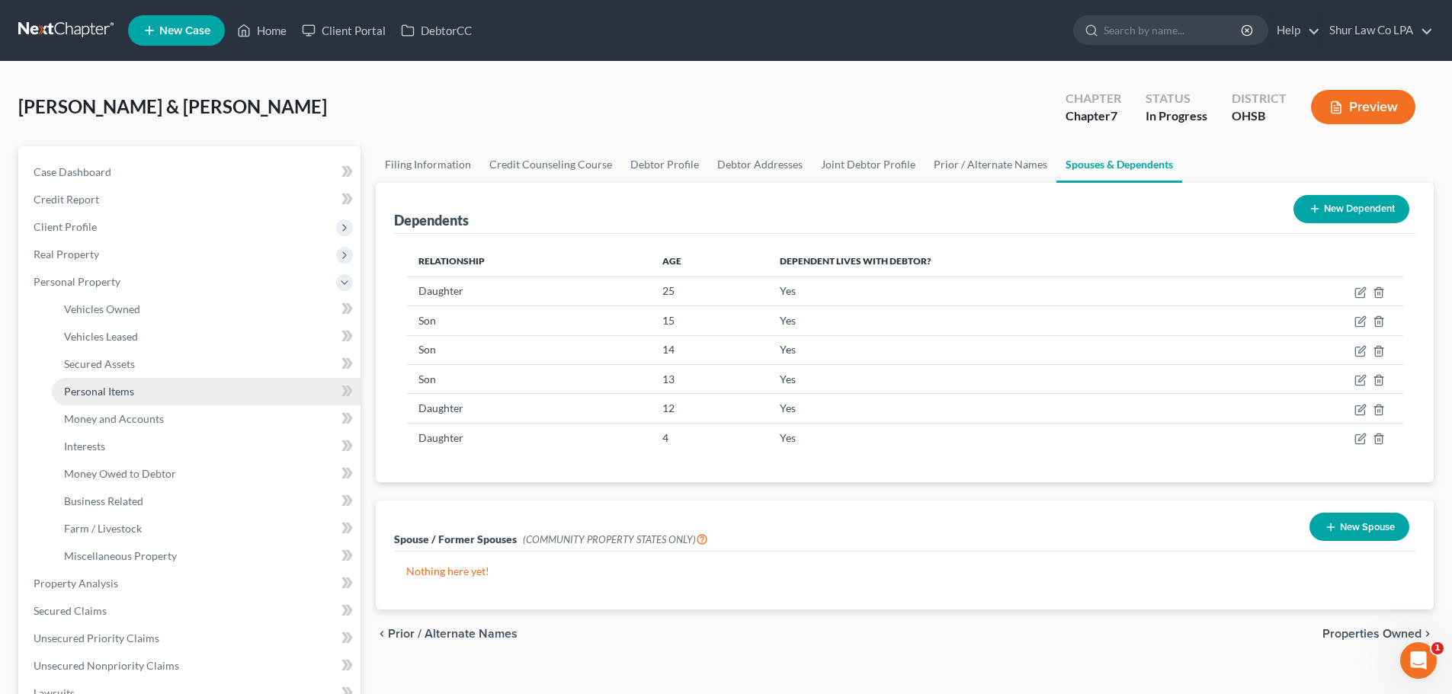
click at [130, 394] on span "Personal Items" at bounding box center [99, 391] width 70 height 13
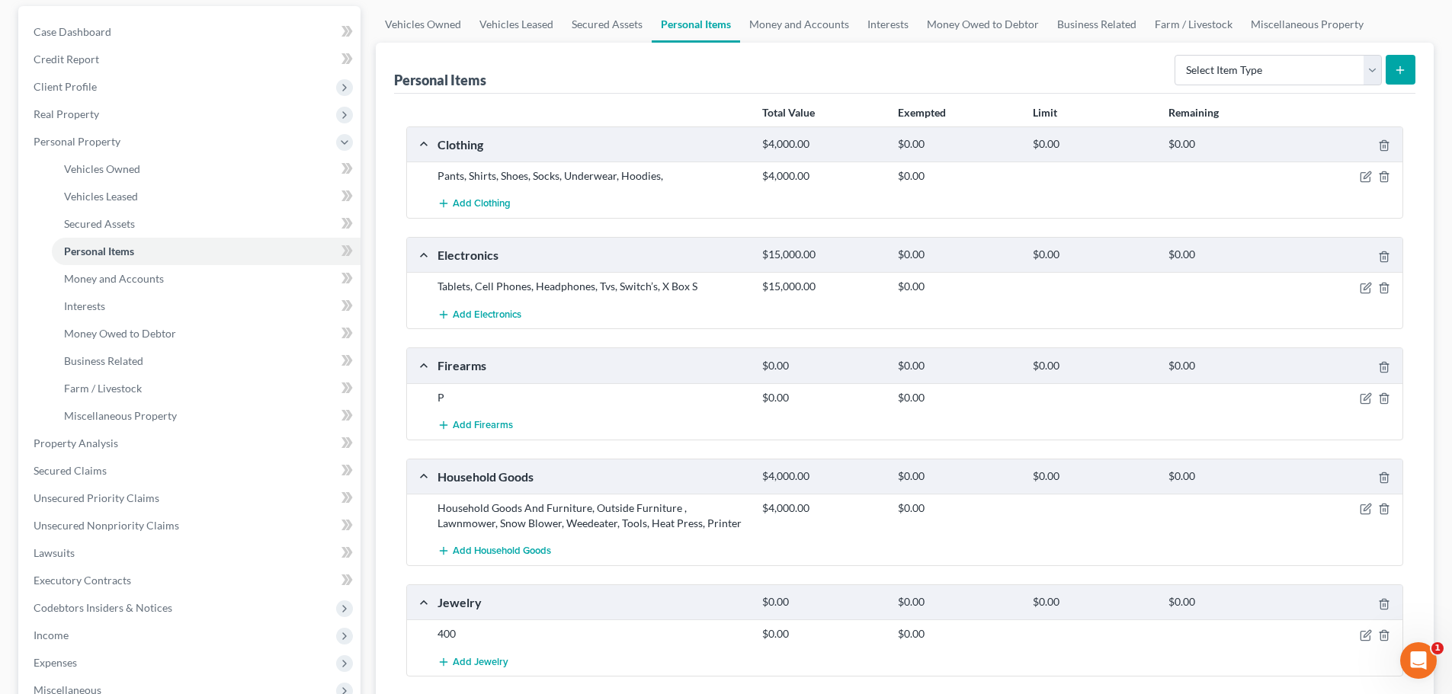
scroll to position [152, 0]
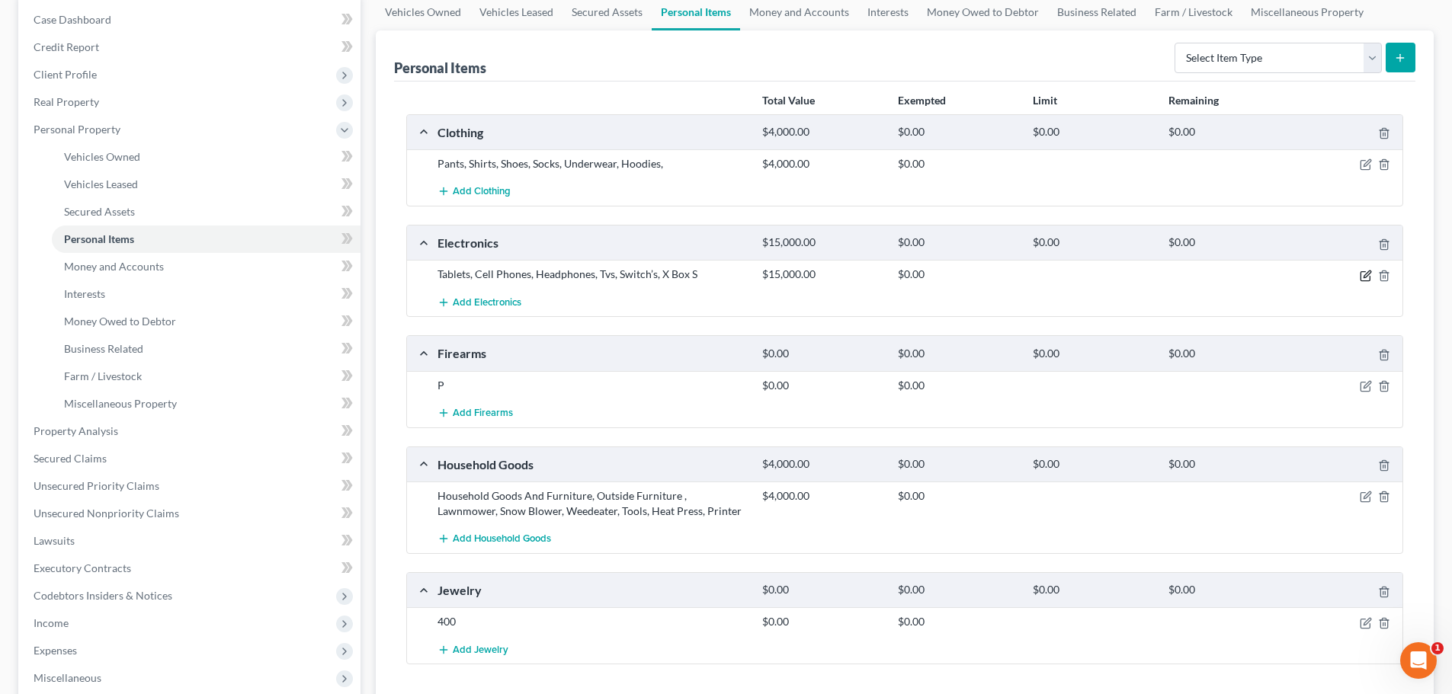
click at [1367, 277] on icon "button" at bounding box center [1365, 276] width 12 height 12
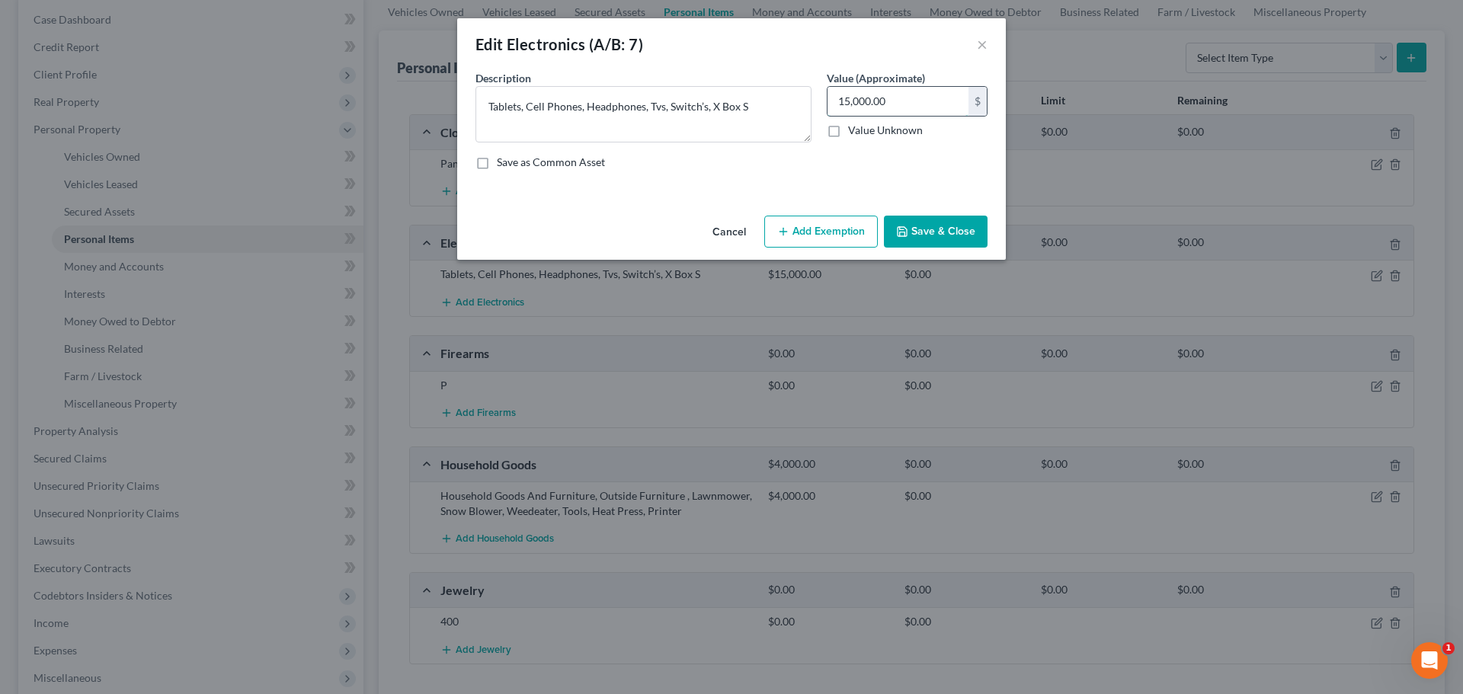
click at [909, 100] on input "15,000.00" at bounding box center [897, 101] width 141 height 29
type input "1,500.00"
click at [933, 221] on button "Save & Close" at bounding box center [936, 232] width 104 height 32
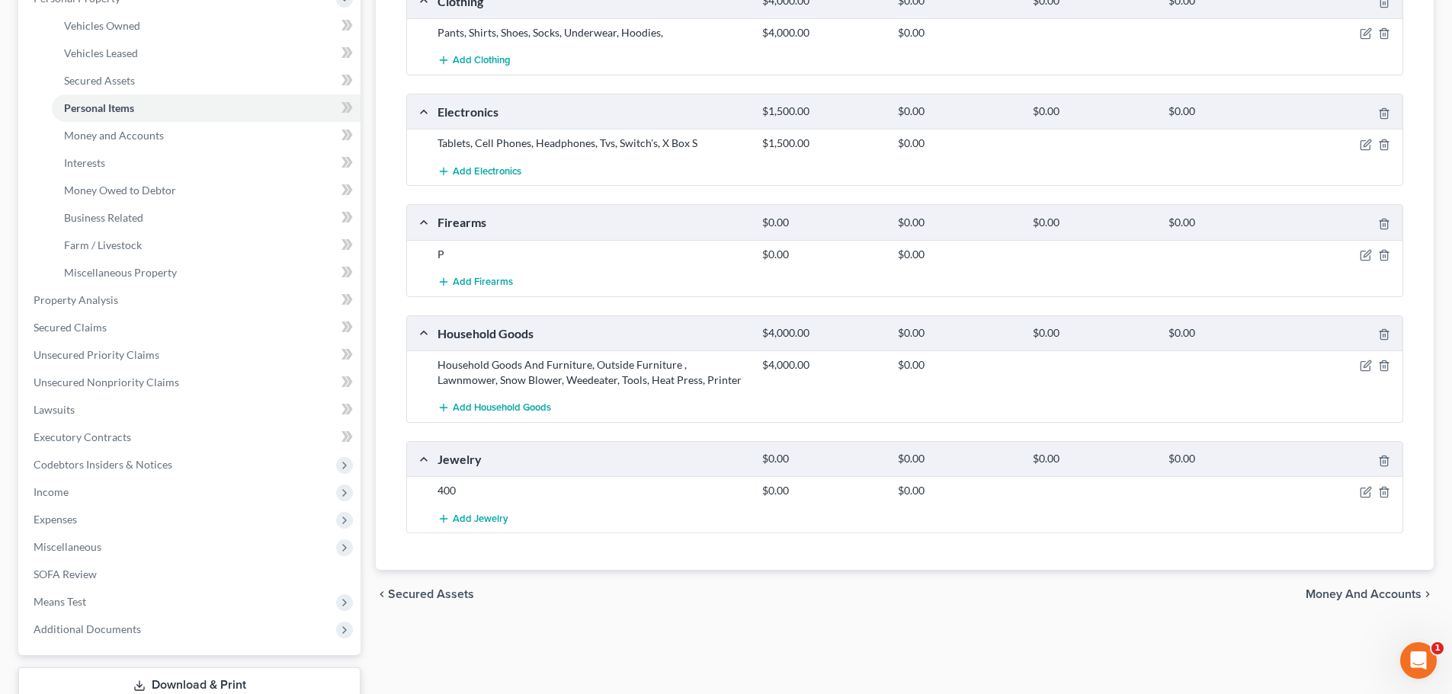
scroll to position [305, 0]
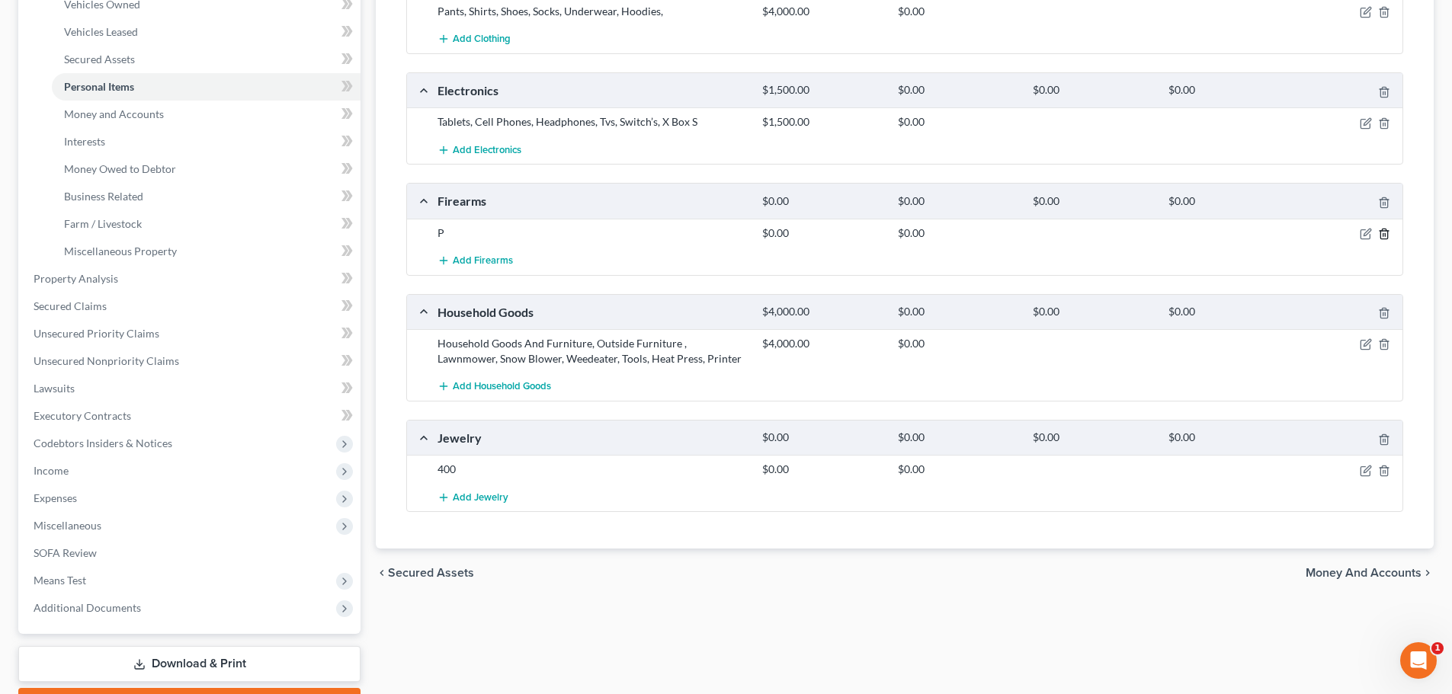
click at [1386, 238] on icon "button" at bounding box center [1384, 234] width 12 height 12
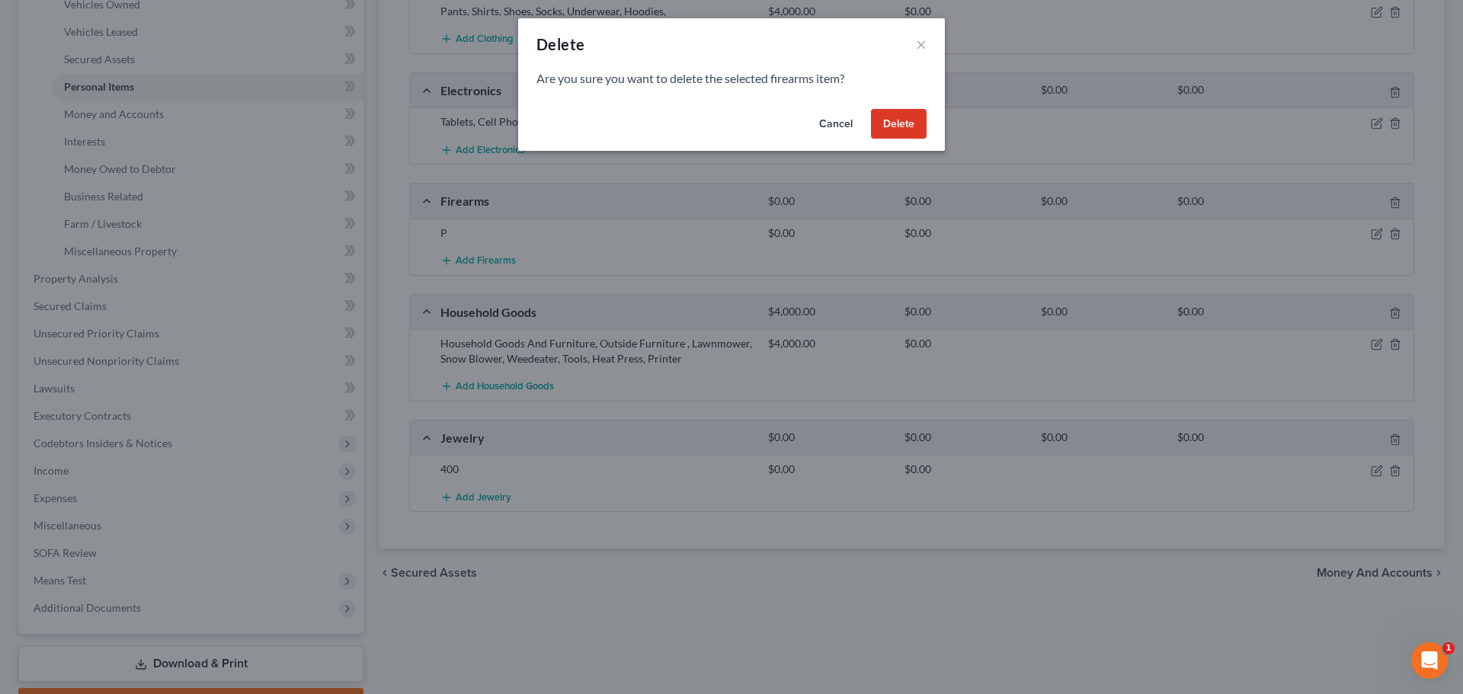
click at [907, 120] on button "Delete" at bounding box center [899, 124] width 56 height 30
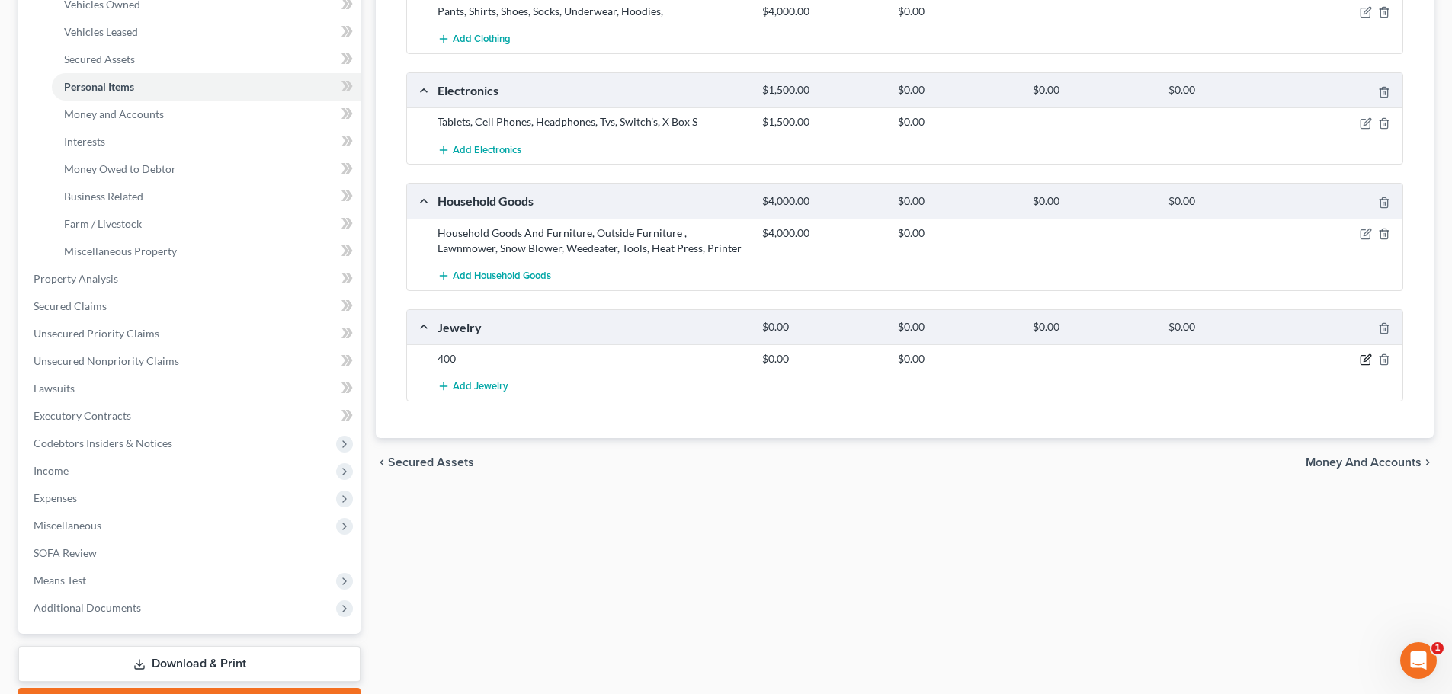
click at [1367, 359] on icon "button" at bounding box center [1365, 360] width 12 height 12
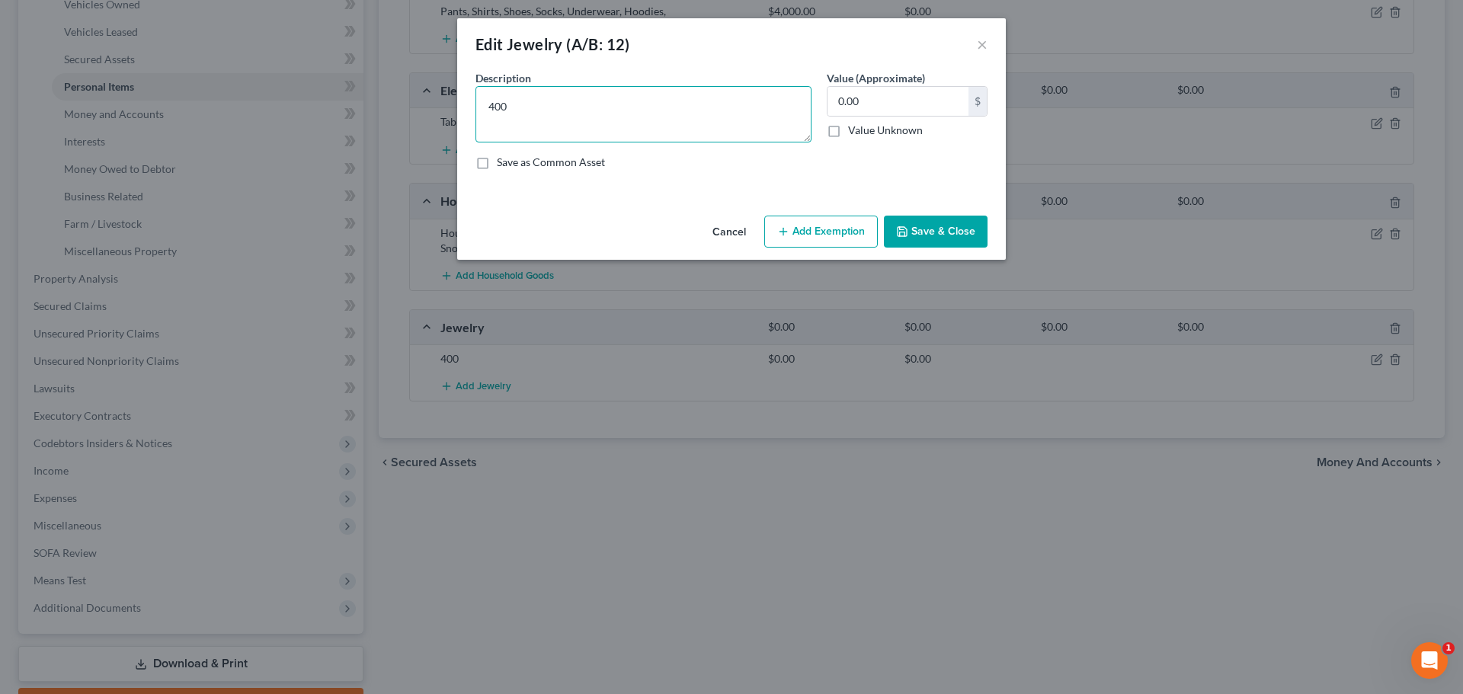
drag, startPoint x: 561, startPoint y: 117, endPoint x: 450, endPoint y: 104, distance: 112.0
click at [450, 104] on div "Edit Jewelry (A/B: 12) × An exemption set must first be selected from the Filin…" at bounding box center [731, 347] width 1463 height 694
click at [848, 107] on input "0.00" at bounding box center [897, 101] width 141 height 29
type input "400.00"
click at [717, 120] on textarea at bounding box center [643, 114] width 336 height 56
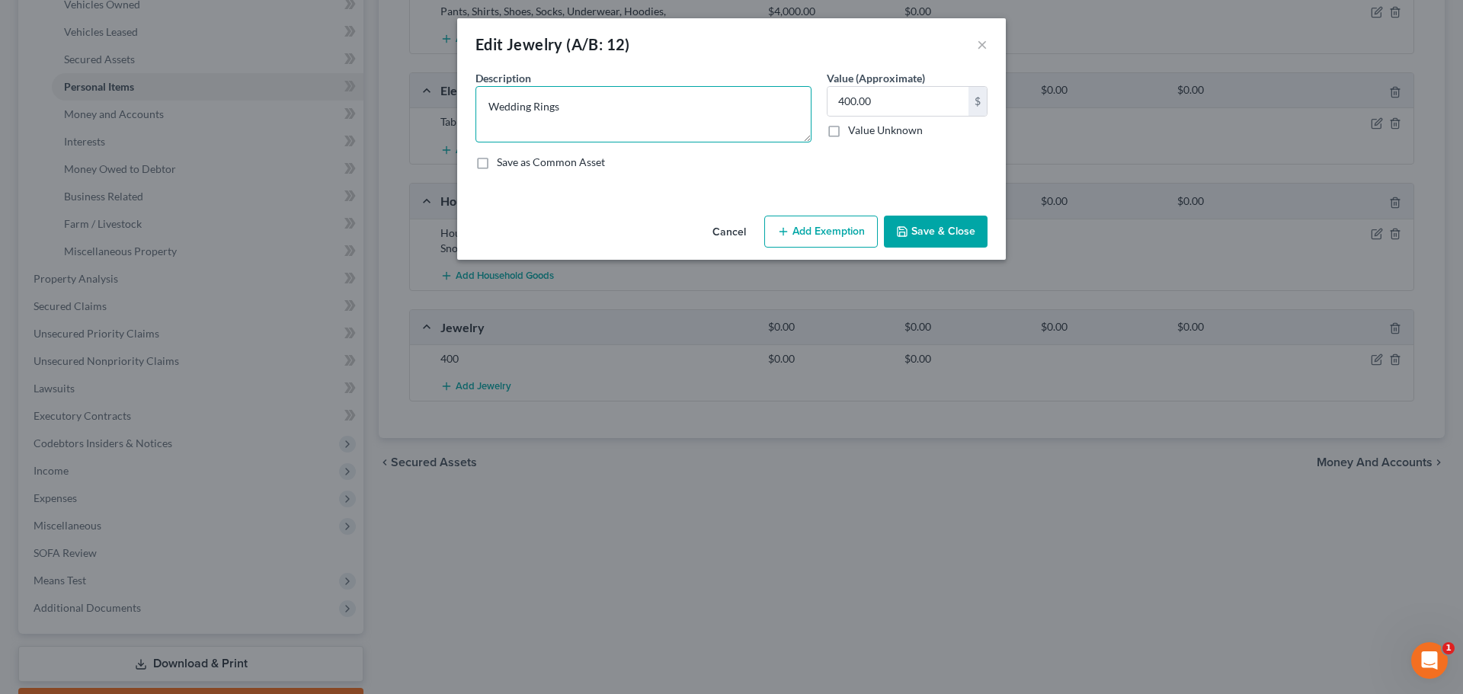
type textarea "Wedding Rings"
click at [955, 237] on button "Save & Close" at bounding box center [936, 232] width 104 height 32
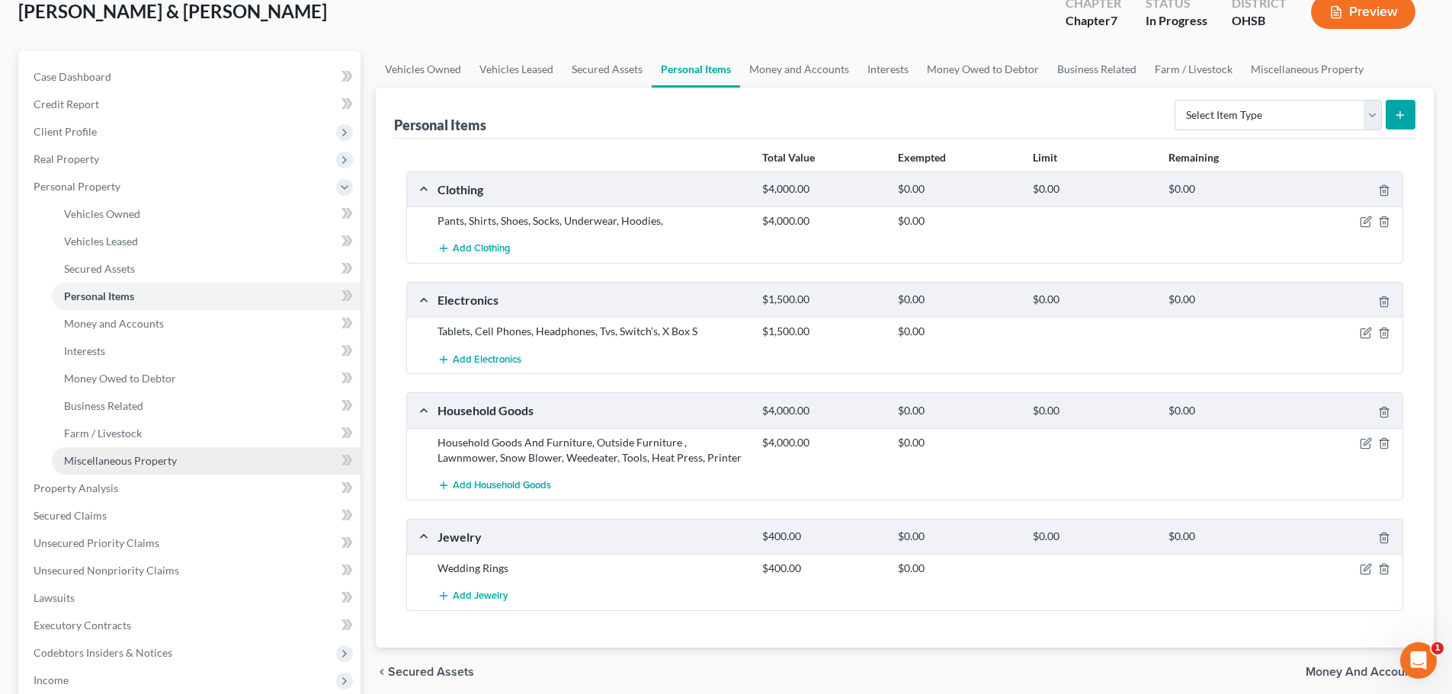
scroll to position [76, 0]
